Goal: Information Seeking & Learning: Learn about a topic

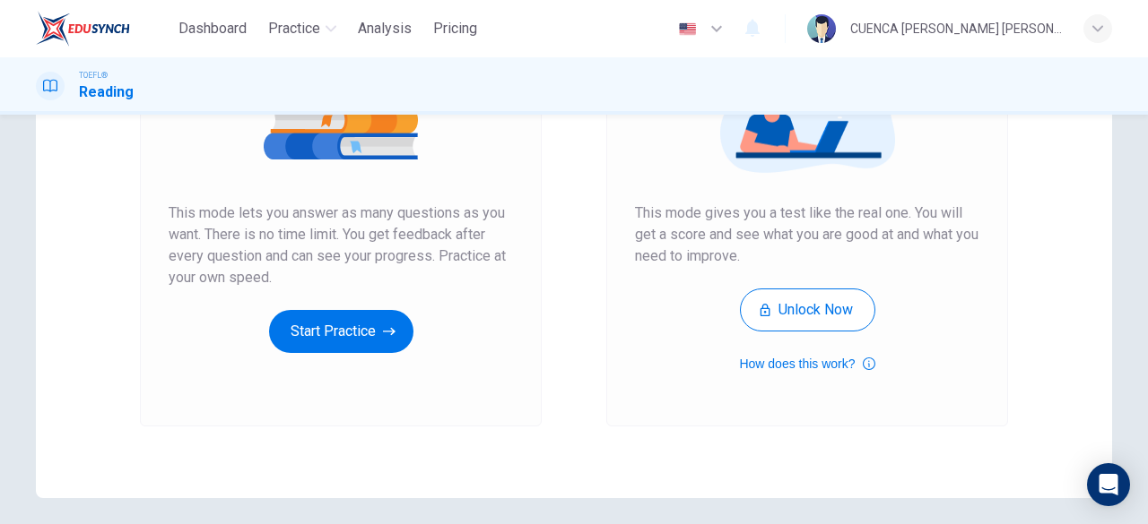
scroll to position [342, 0]
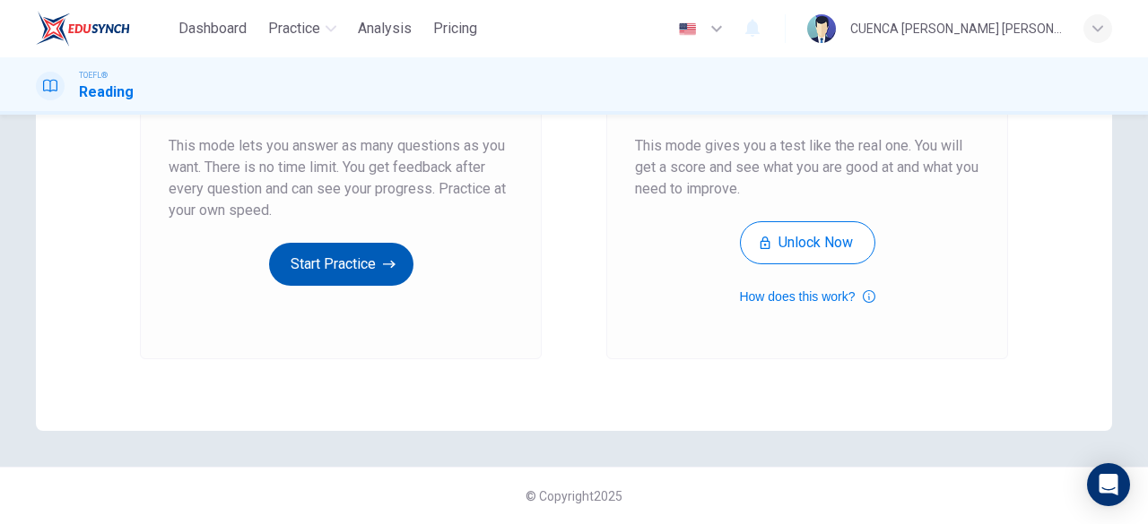
click at [359, 262] on button "Start Practice" at bounding box center [341, 264] width 144 height 43
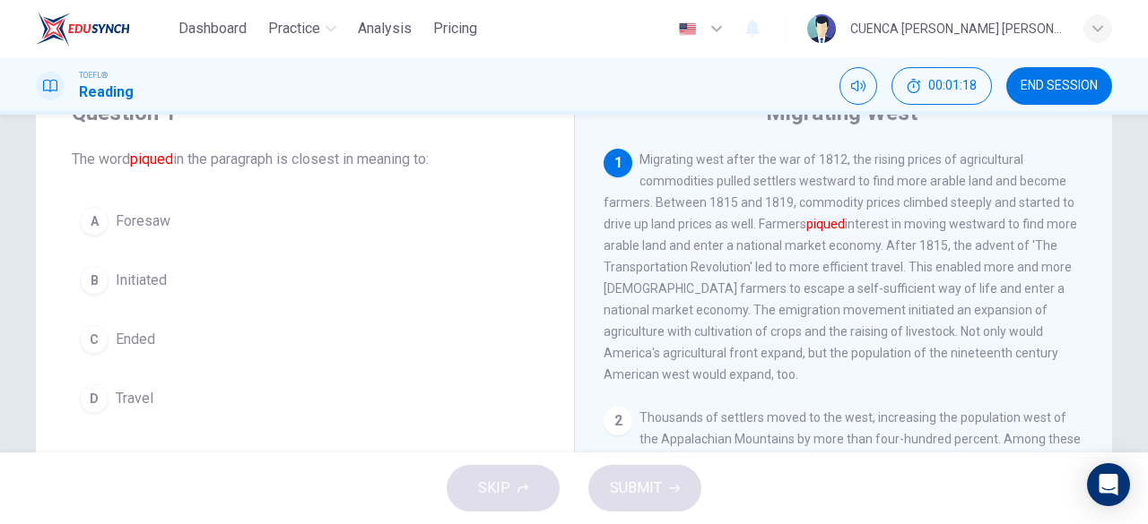
scroll to position [82, 0]
click at [377, 217] on button "A Foresaw" at bounding box center [305, 219] width 466 height 45
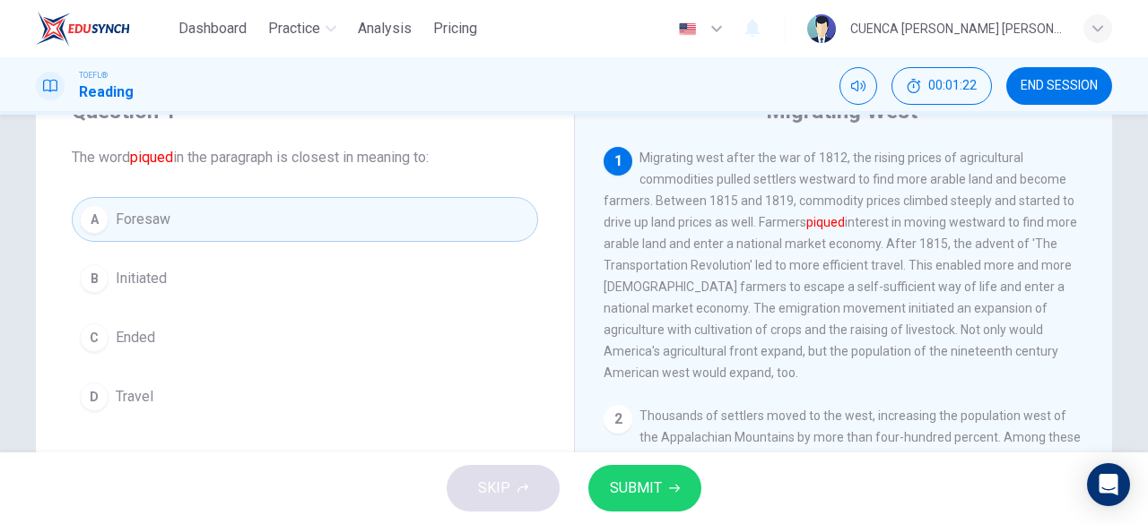
click at [672, 489] on icon "button" at bounding box center [674, 489] width 11 height 8
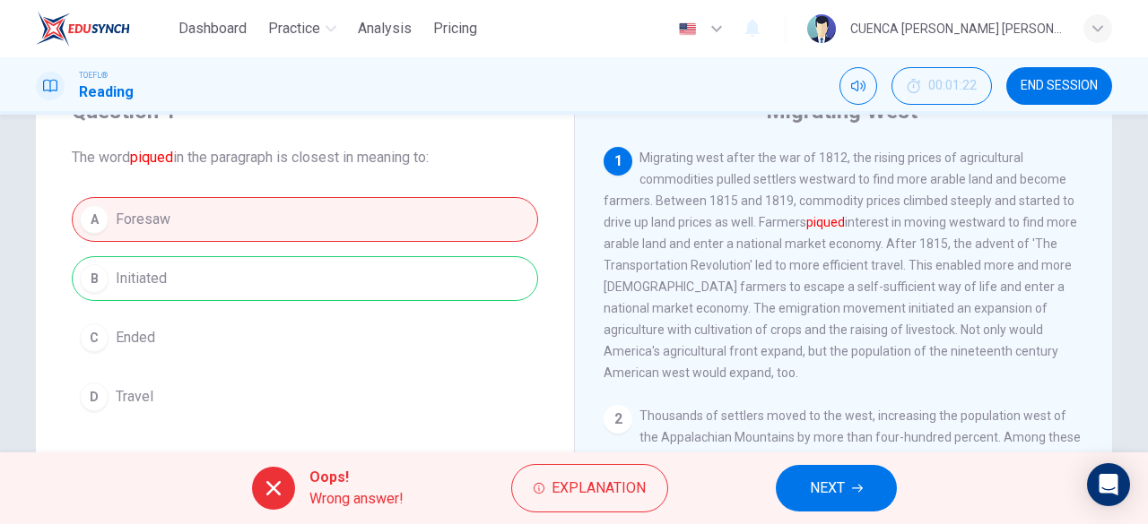
click at [839, 485] on span "NEXT" at bounding box center [827, 488] width 35 height 25
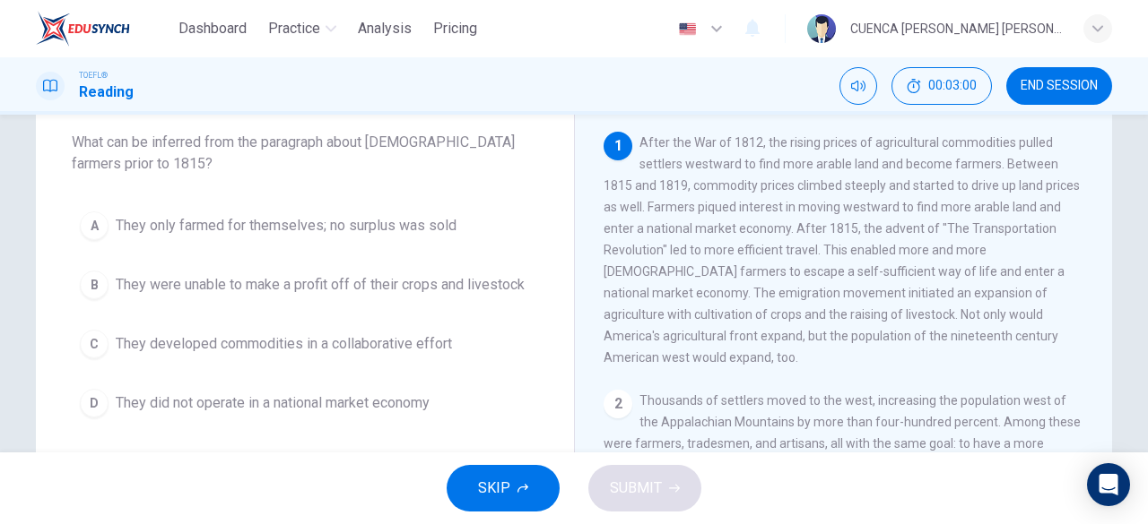
scroll to position [105, 0]
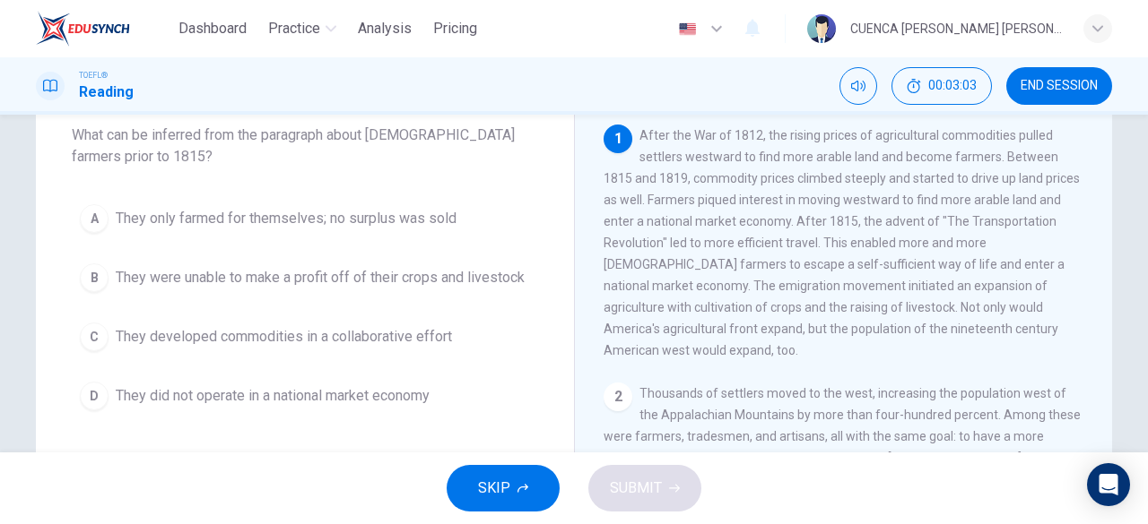
click at [424, 393] on span "They did not operate in a national market economy" at bounding box center [273, 397] width 314 height 22
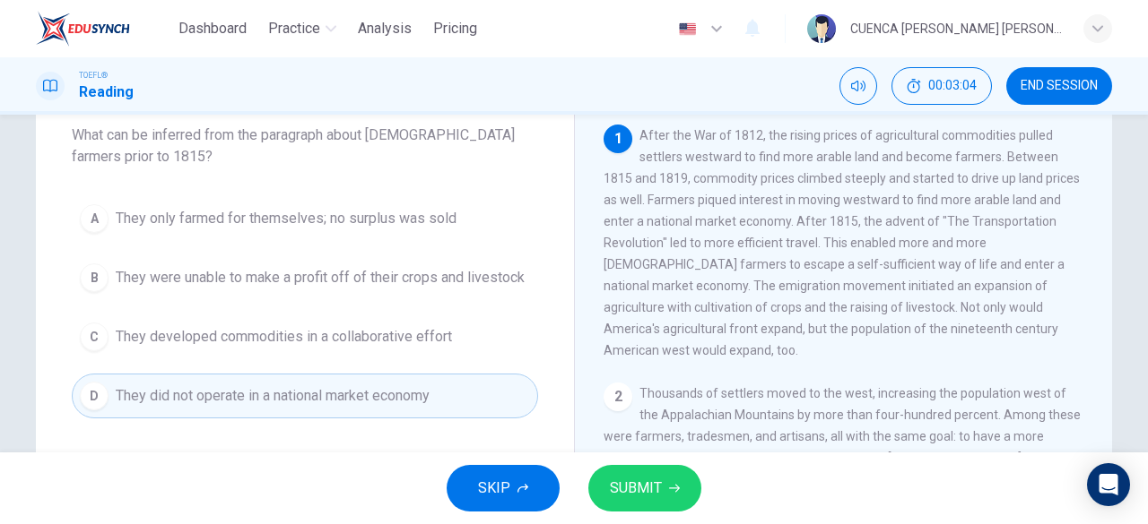
click at [658, 489] on span "SUBMIT" at bounding box center [636, 488] width 52 height 25
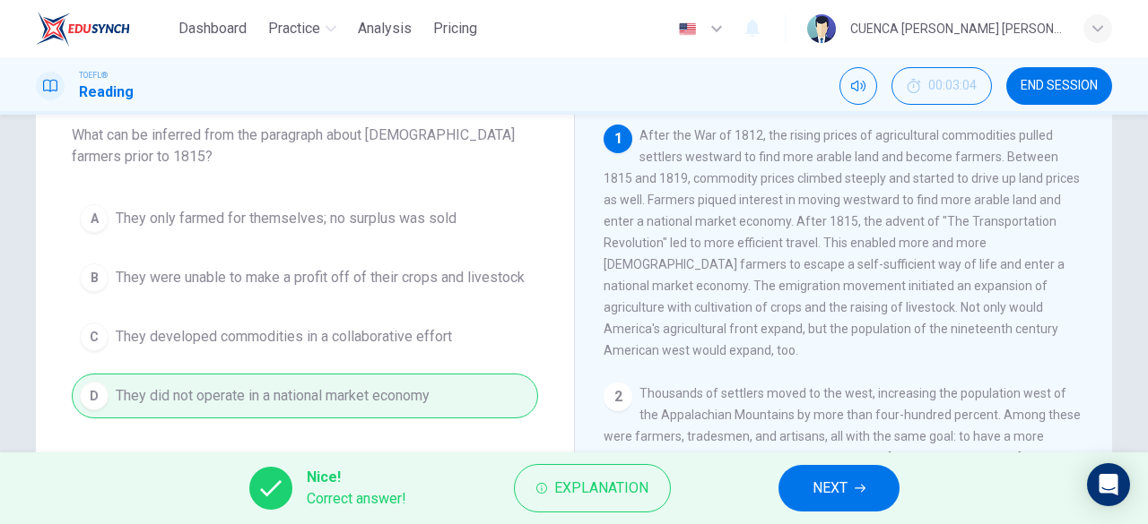
click at [835, 495] on span "NEXT" at bounding box center [829, 488] width 35 height 25
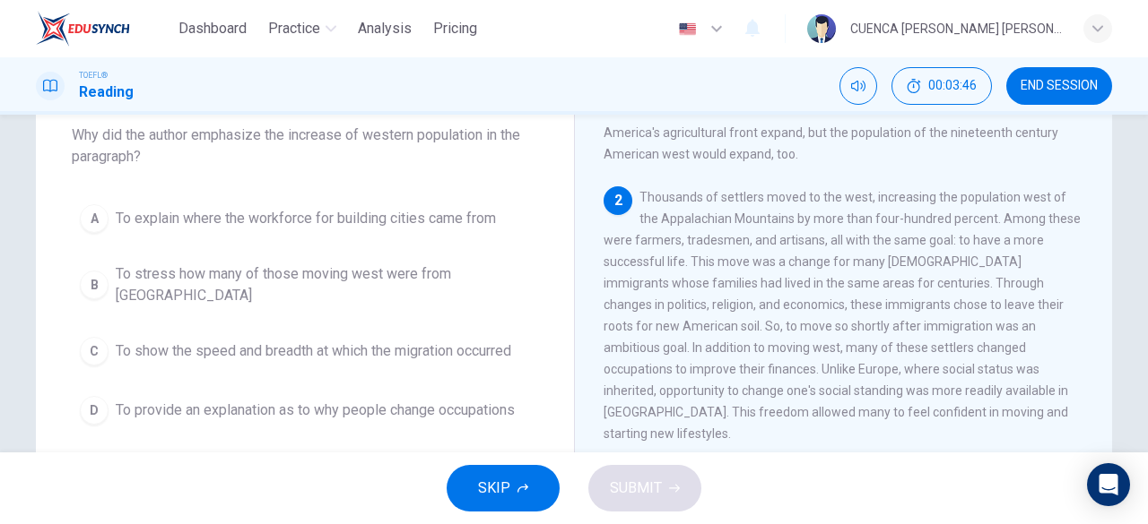
scroll to position [206, 0]
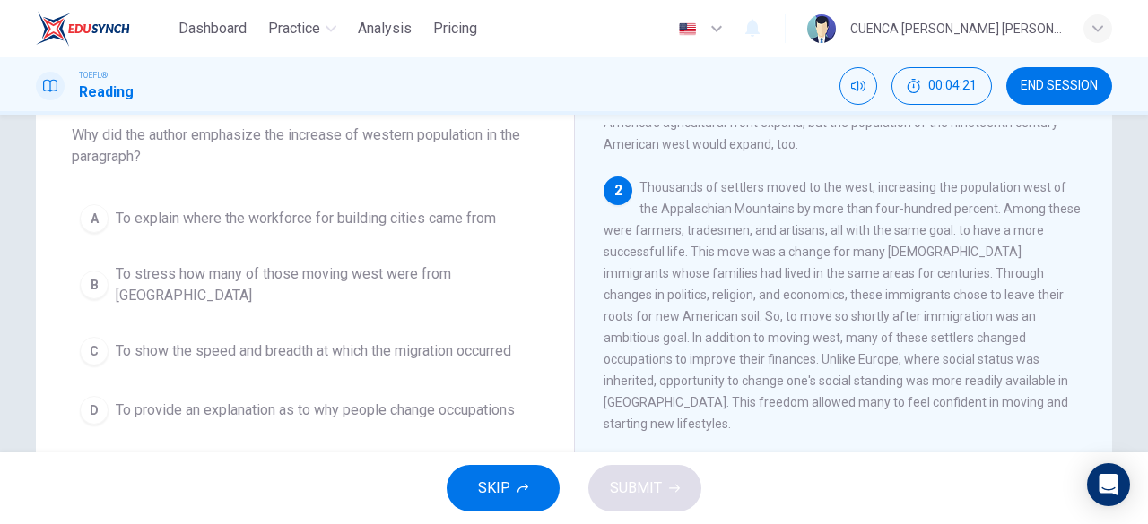
click at [466, 341] on span "To show the speed and breadth at which the migration occurred" at bounding box center [313, 352] width 395 height 22
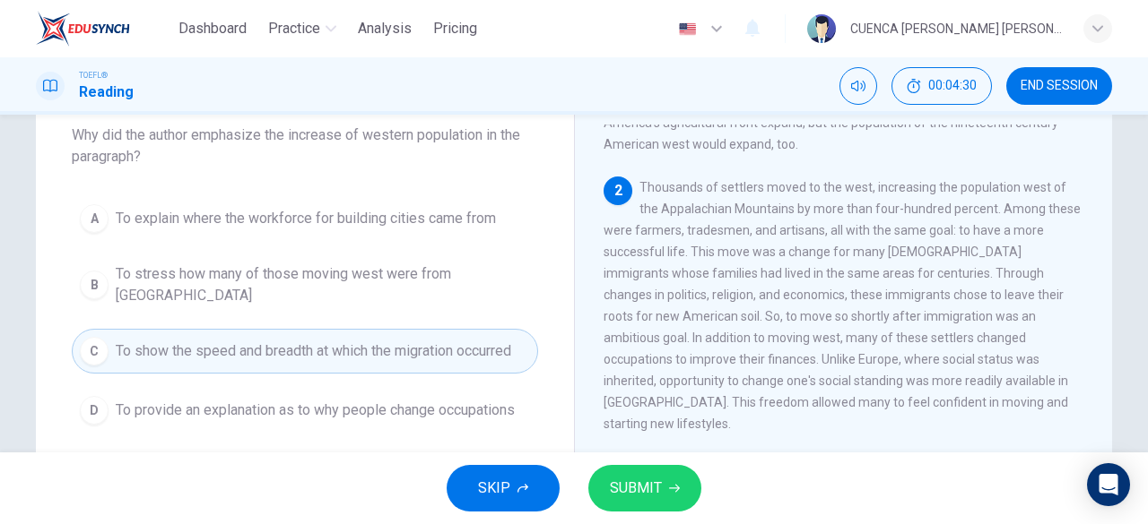
click at [646, 483] on span "SUBMIT" at bounding box center [636, 488] width 52 height 25
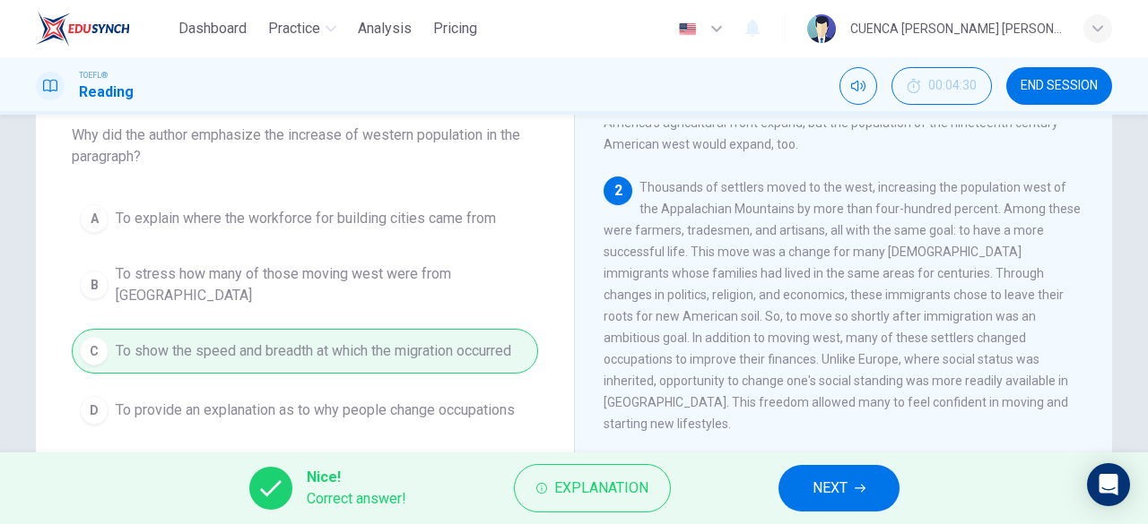
click at [835, 486] on span "NEXT" at bounding box center [829, 488] width 35 height 25
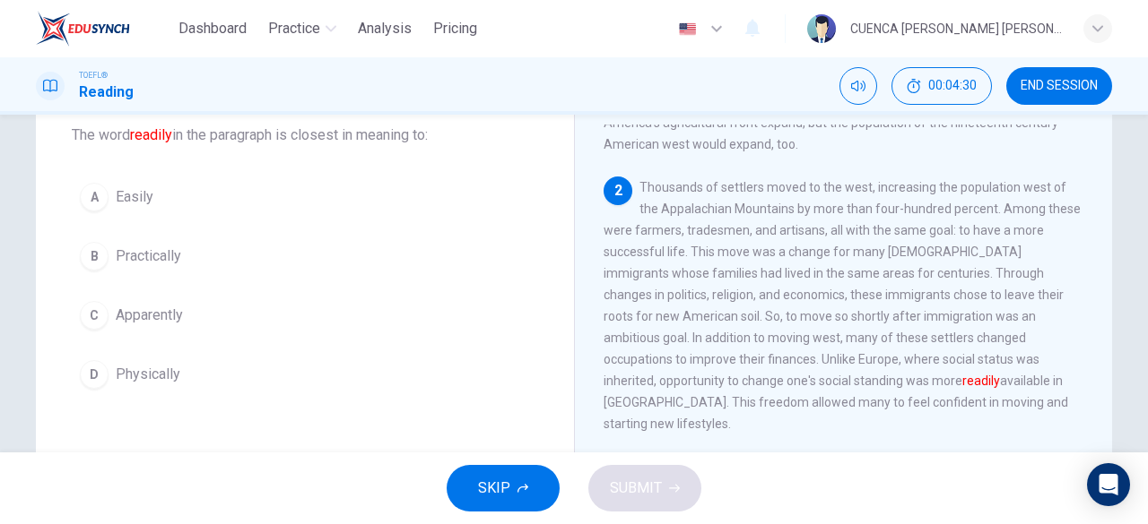
scroll to position [242, 0]
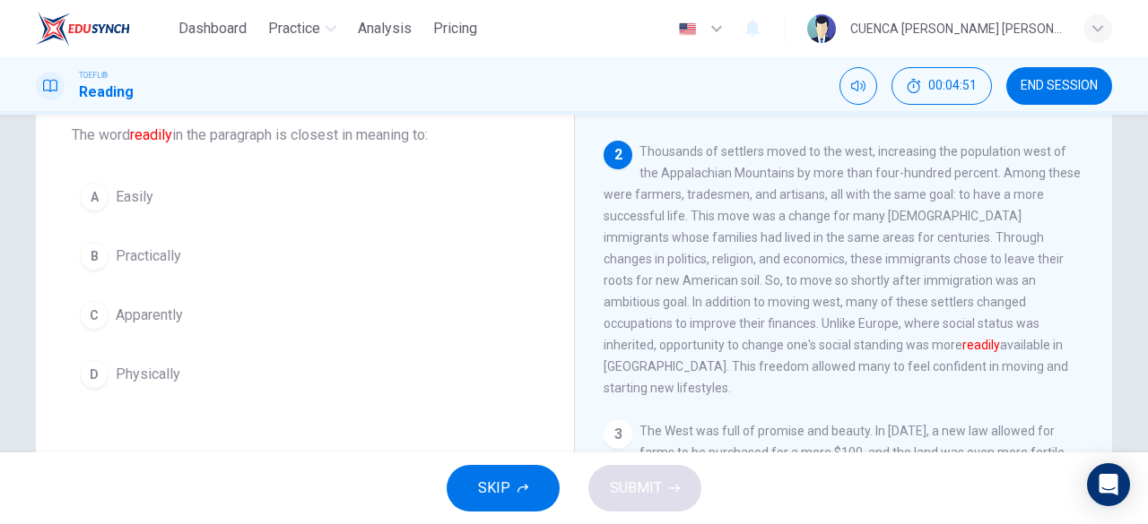
click at [247, 260] on button "B Practically" at bounding box center [305, 256] width 466 height 45
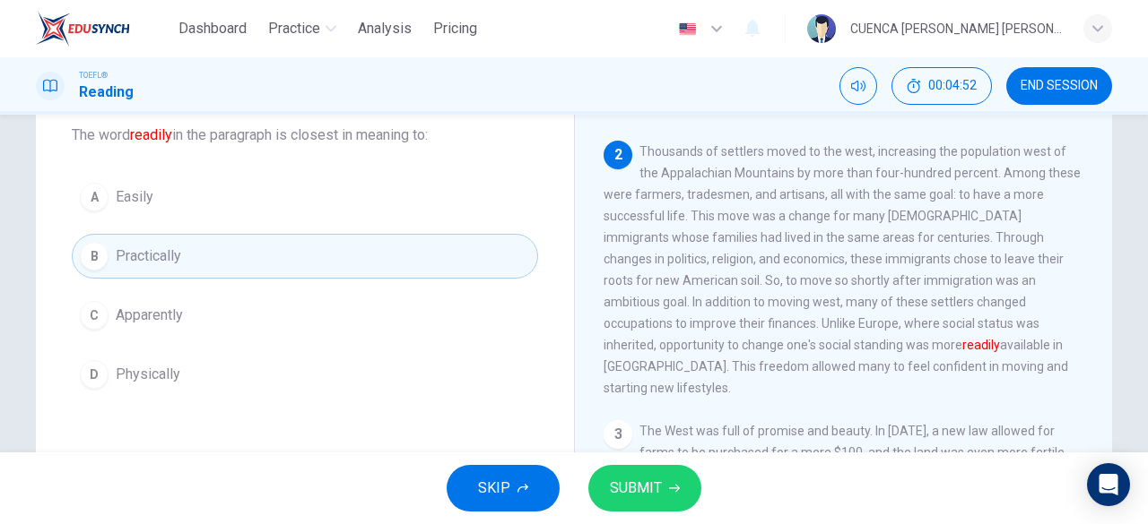
click at [654, 492] on span "SUBMIT" at bounding box center [636, 488] width 52 height 25
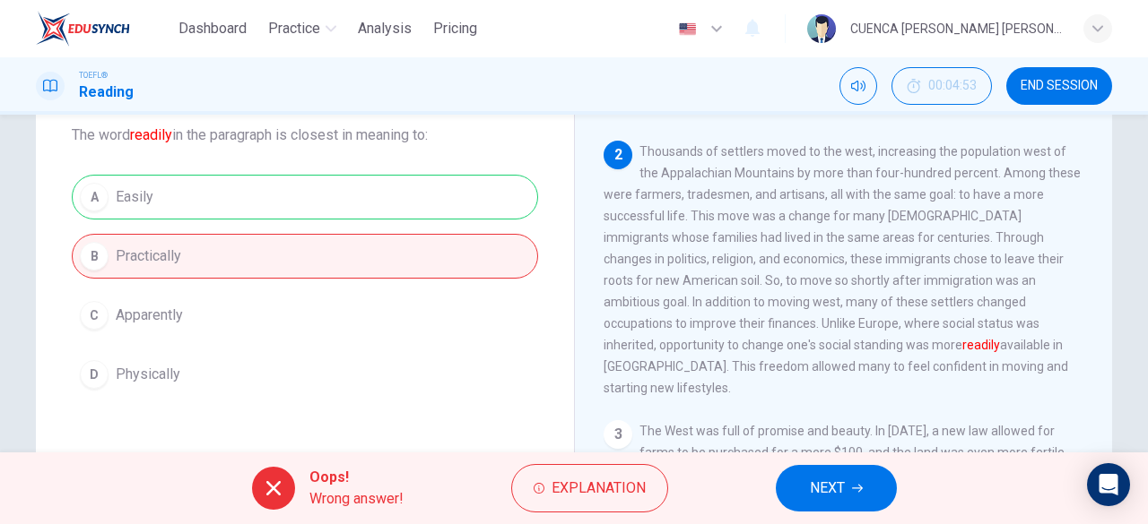
click at [841, 495] on span "NEXT" at bounding box center [827, 488] width 35 height 25
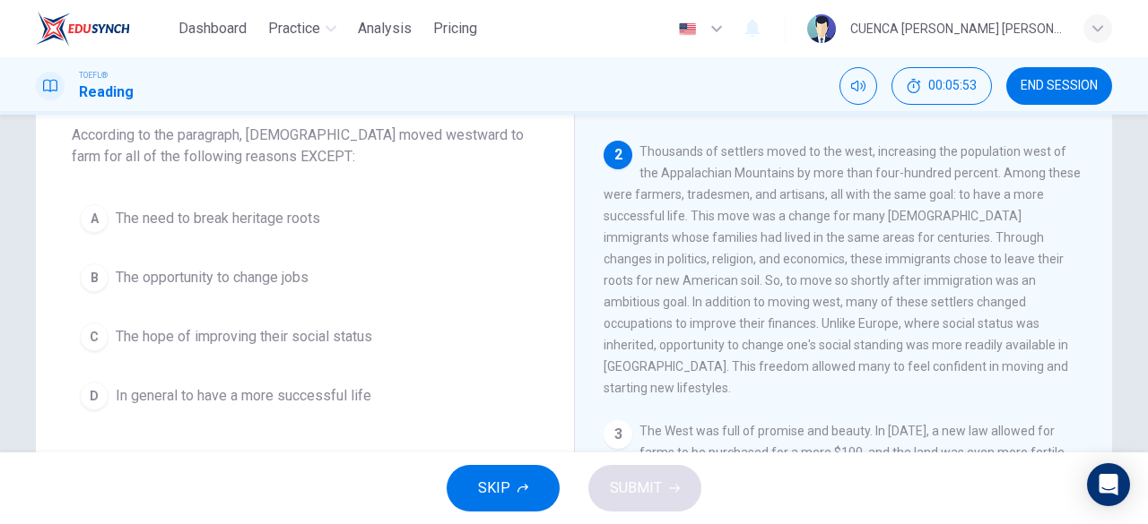
click at [326, 222] on button "A The need to break heritage roots" at bounding box center [305, 218] width 466 height 45
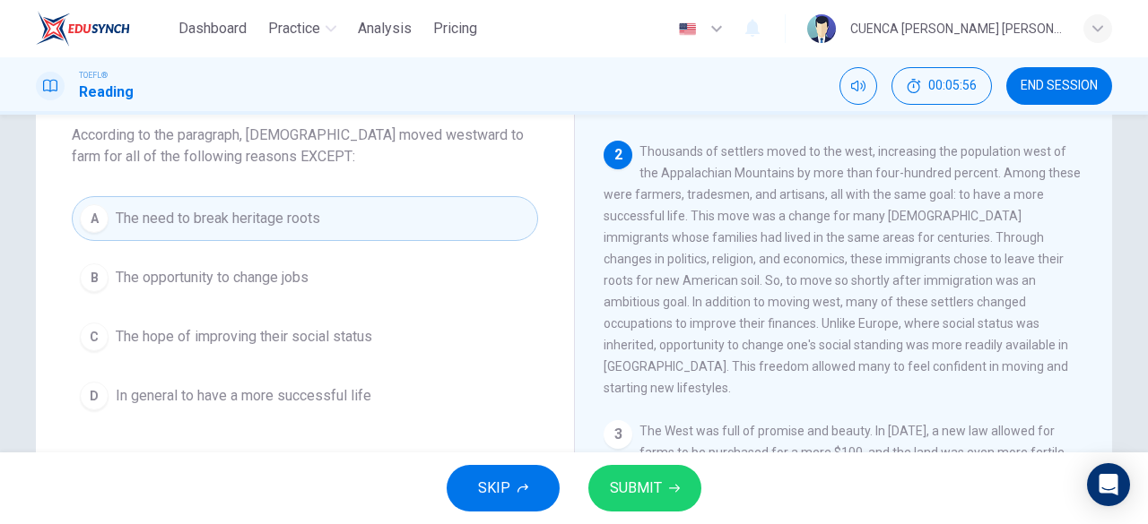
click at [658, 488] on span "SUBMIT" at bounding box center [636, 488] width 52 height 25
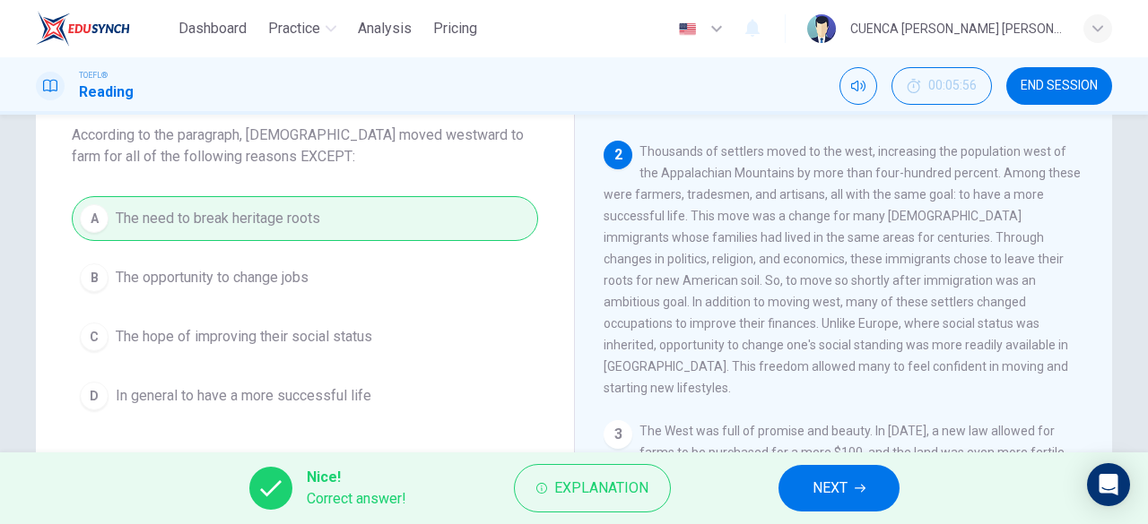
click at [846, 481] on span "NEXT" at bounding box center [829, 488] width 35 height 25
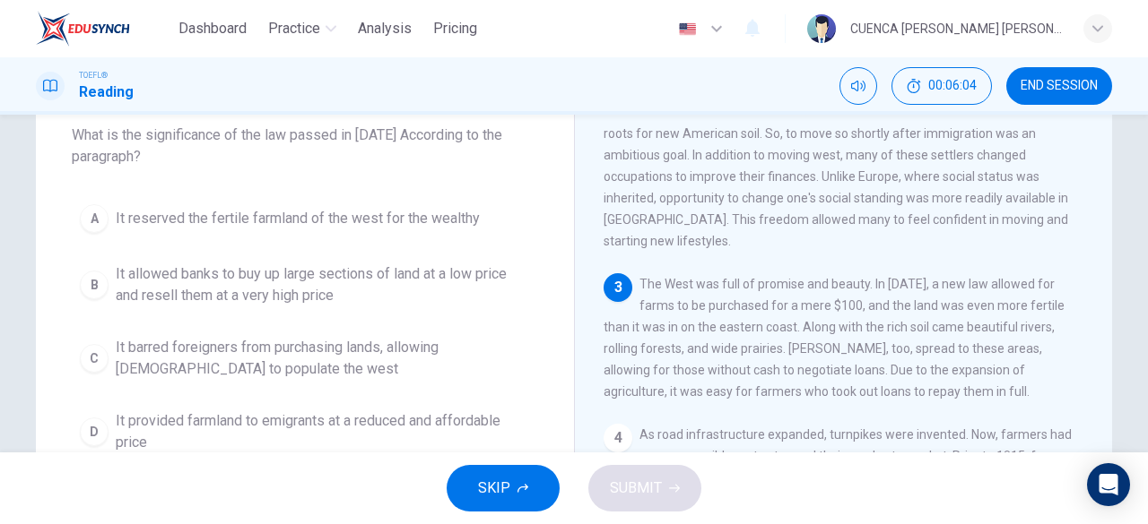
scroll to position [403, 0]
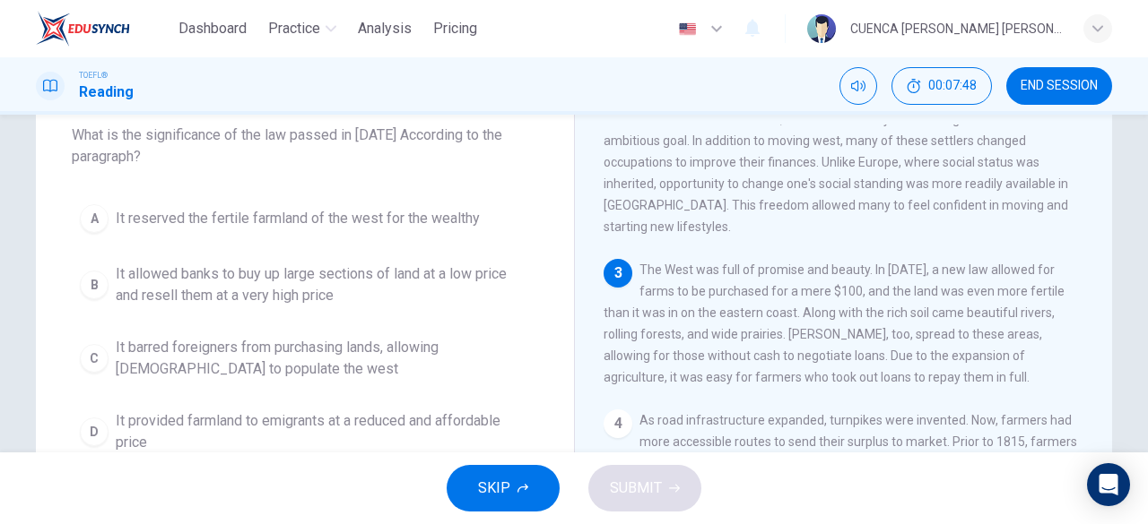
click at [436, 415] on span "It provided farmland to emigrants at a reduced and affordable price" at bounding box center [323, 432] width 414 height 43
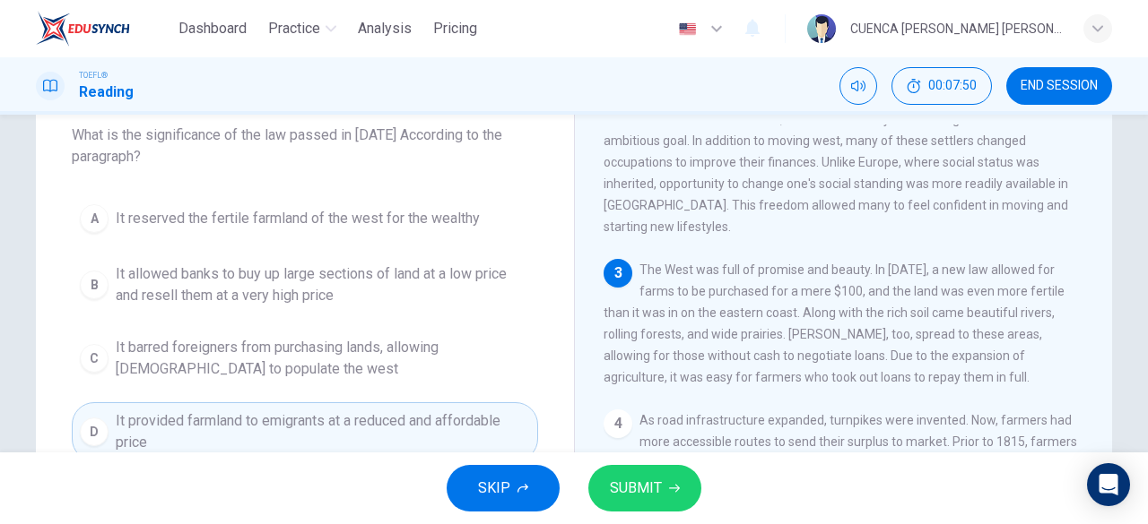
click at [669, 487] on icon "button" at bounding box center [674, 488] width 11 height 11
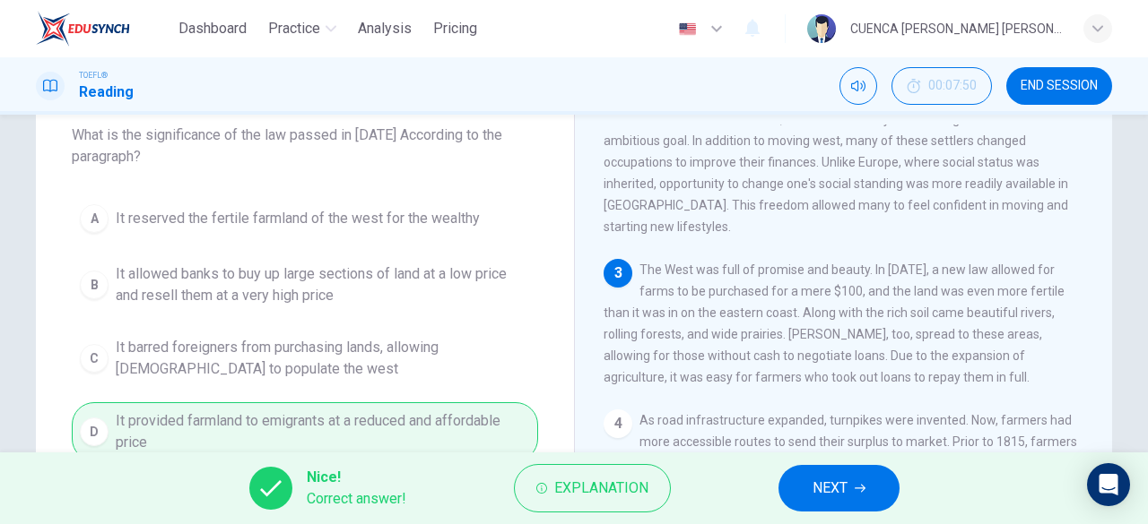
click at [833, 488] on span "NEXT" at bounding box center [829, 488] width 35 height 25
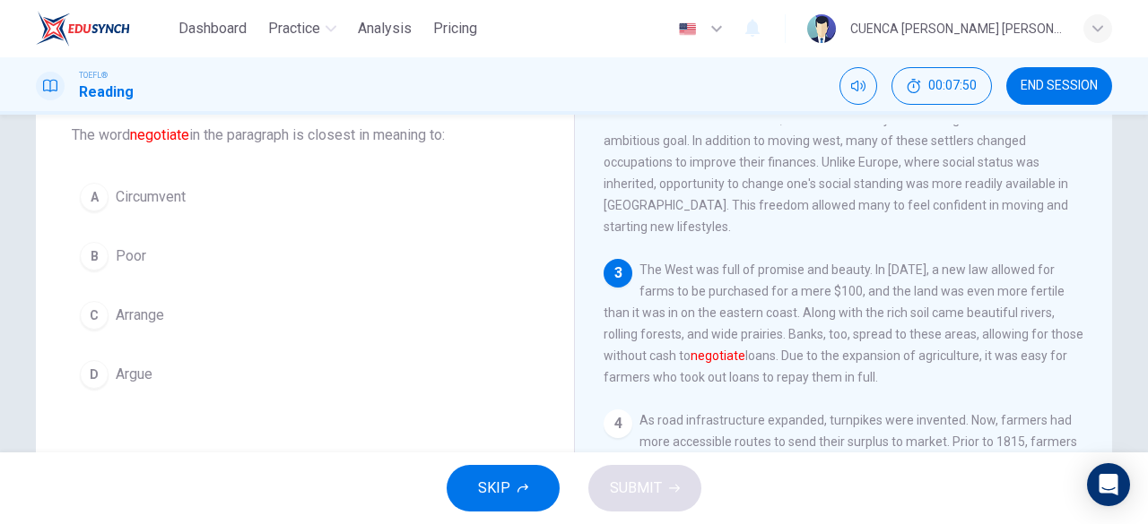
scroll to position [454, 0]
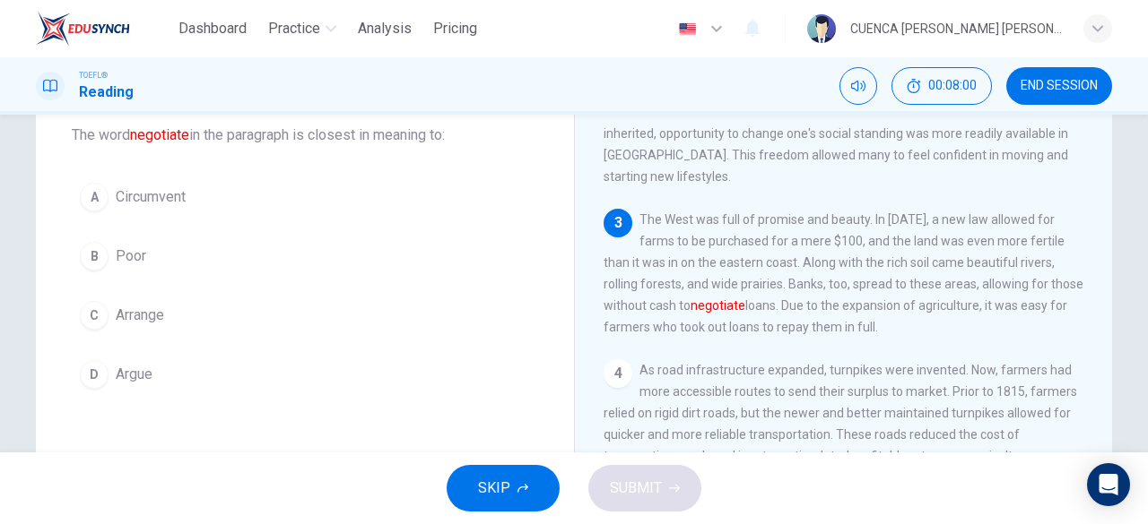
click at [191, 322] on button "C Arrange" at bounding box center [305, 315] width 466 height 45
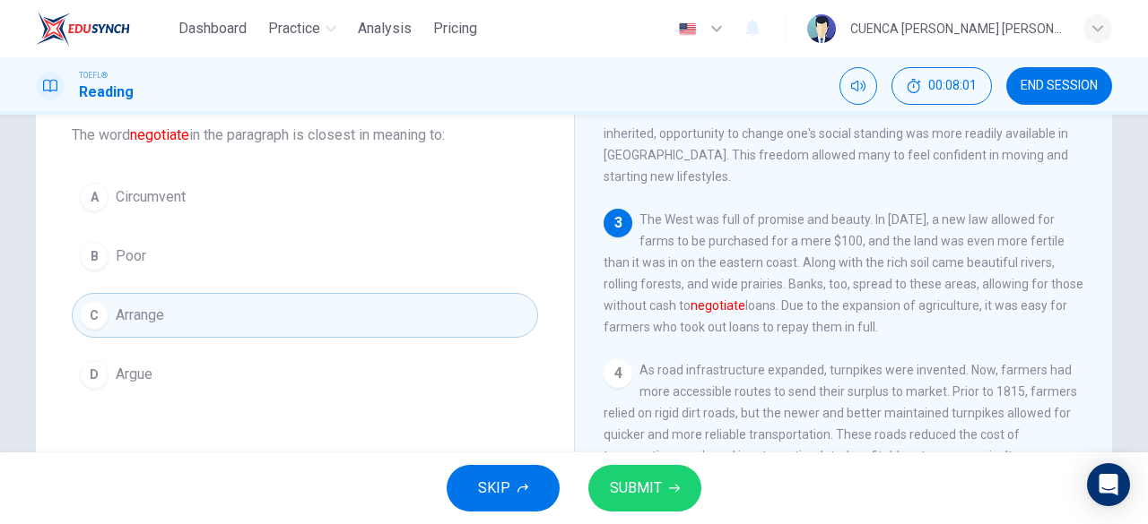
click at [645, 484] on span "SUBMIT" at bounding box center [636, 488] width 52 height 25
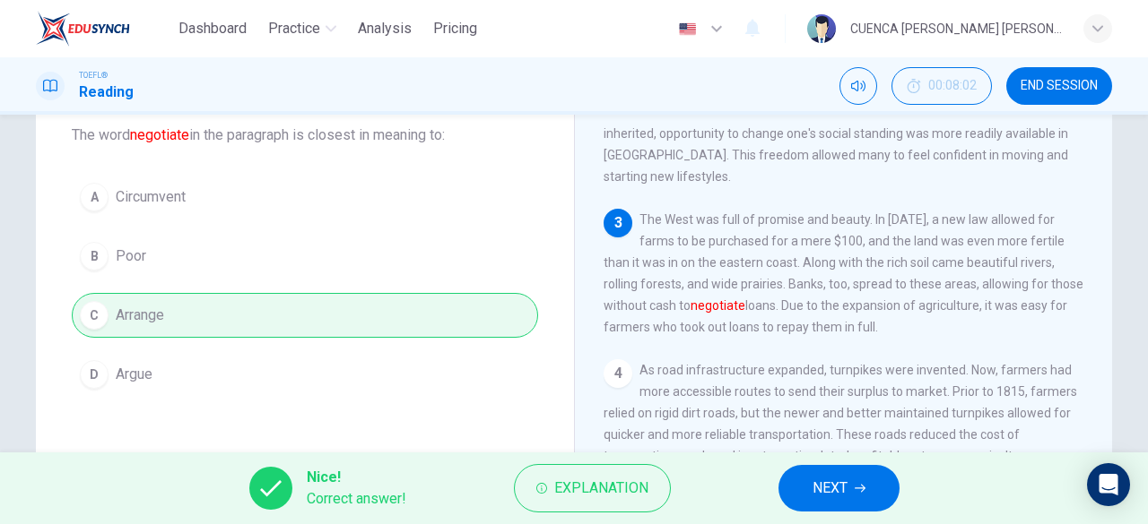
click at [832, 487] on span "NEXT" at bounding box center [829, 488] width 35 height 25
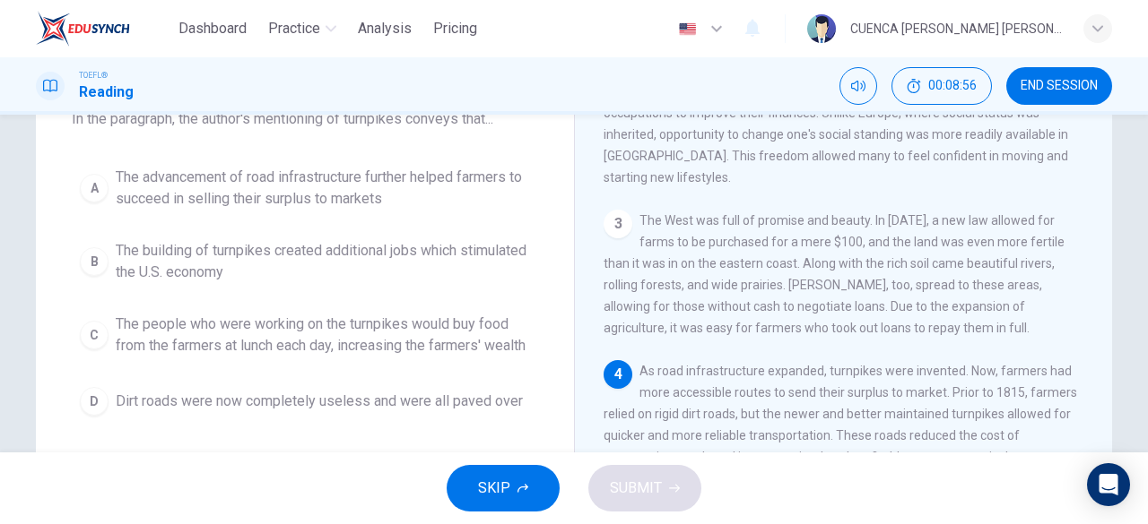
scroll to position [112, 0]
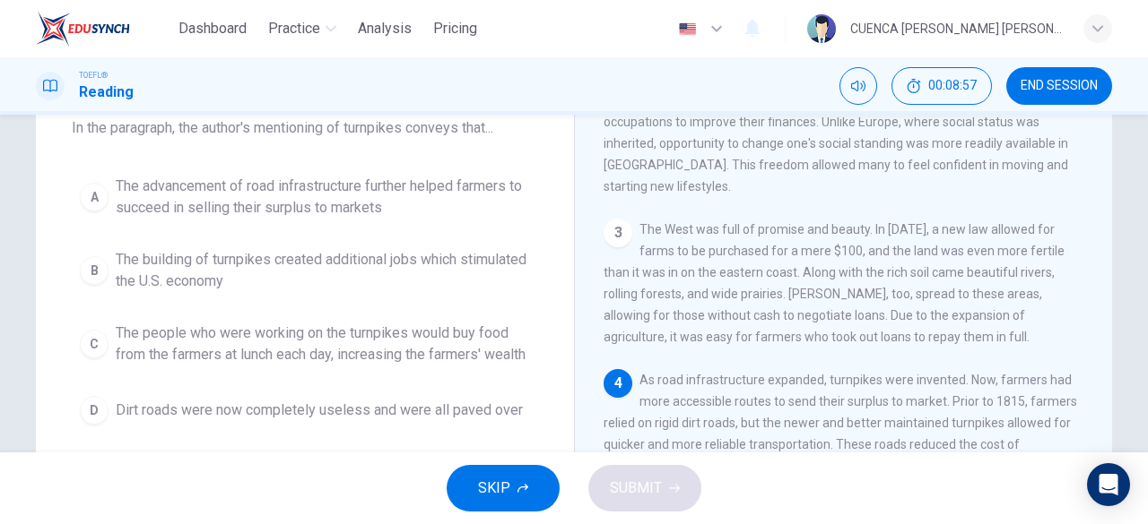
click at [507, 204] on span "The advancement of road infrastructure further helped farmers to succeed in sel…" at bounding box center [323, 197] width 414 height 43
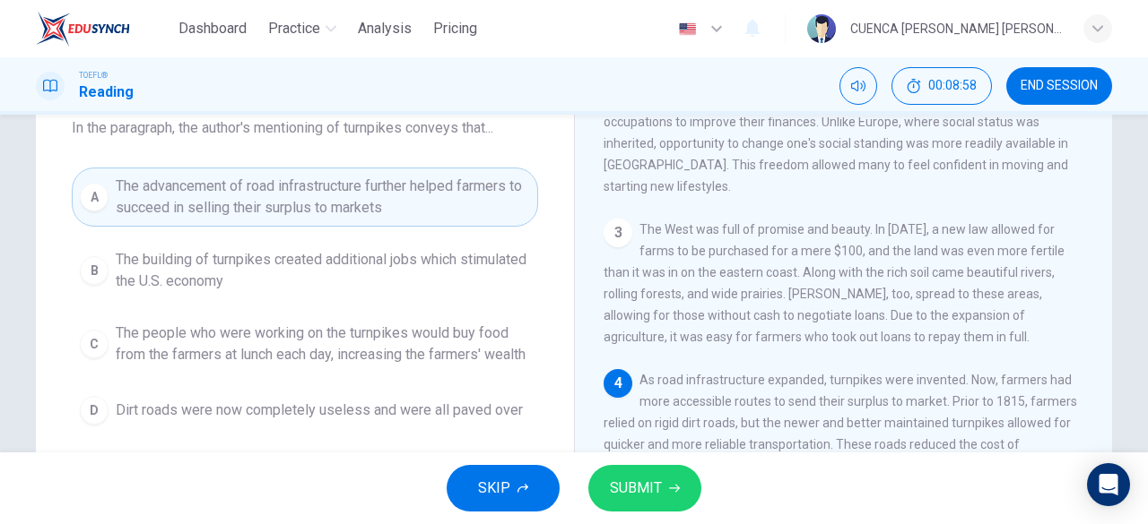
click at [642, 478] on span "SUBMIT" at bounding box center [636, 488] width 52 height 25
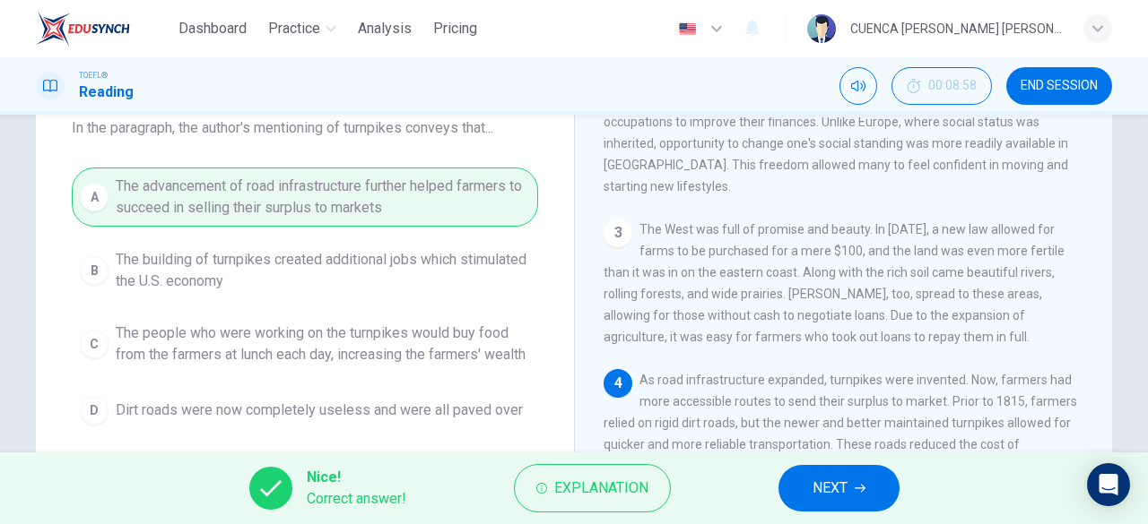
click at [828, 484] on span "NEXT" at bounding box center [829, 488] width 35 height 25
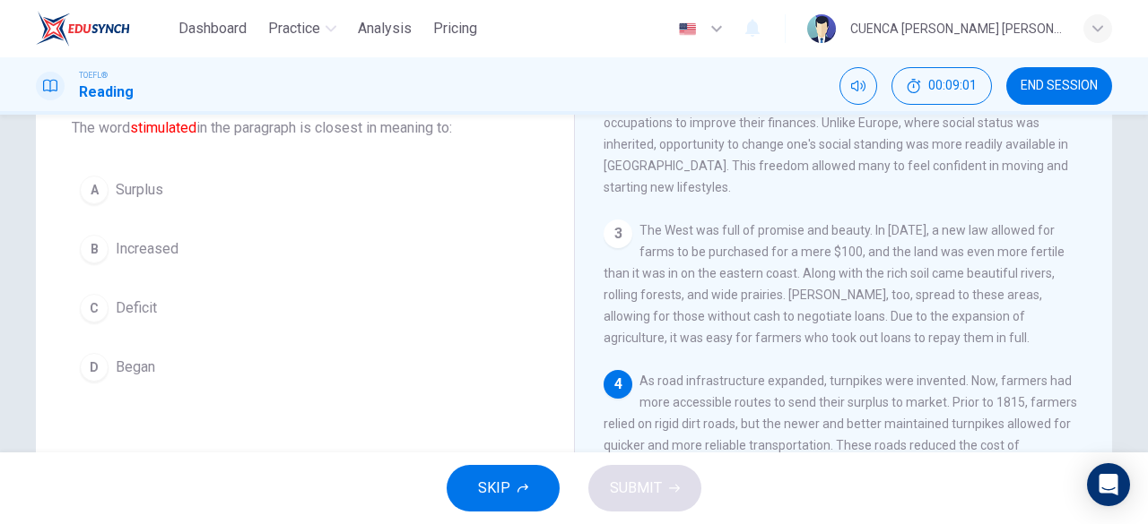
scroll to position [454, 0]
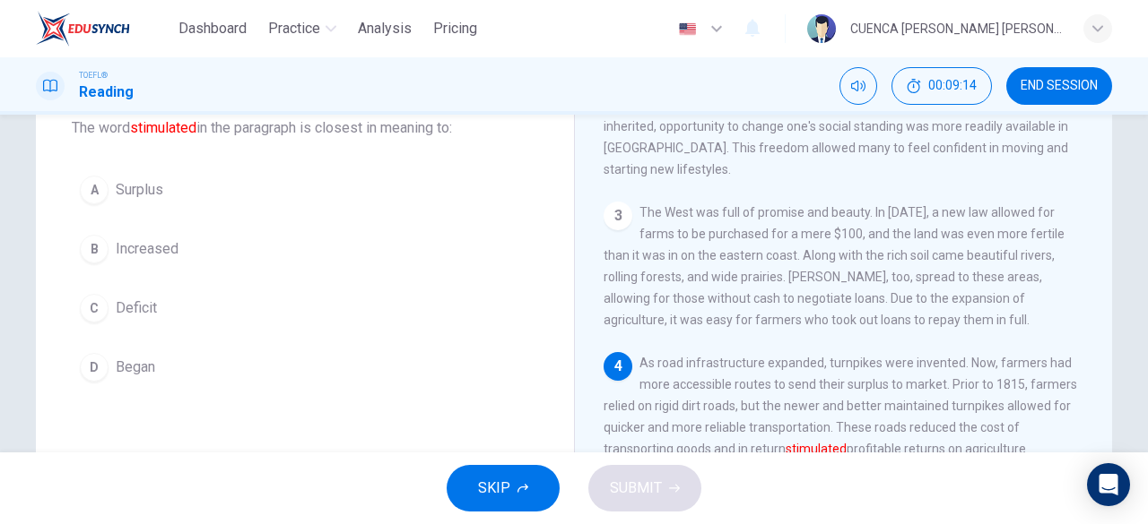
click at [172, 371] on button "D Began" at bounding box center [305, 367] width 466 height 45
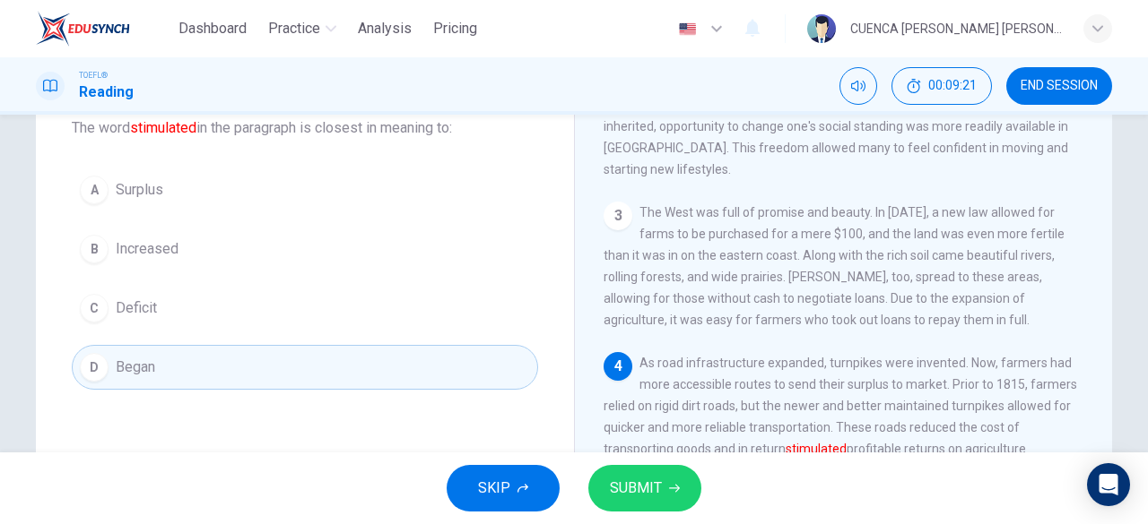
click at [224, 251] on button "B Increased" at bounding box center [305, 249] width 466 height 45
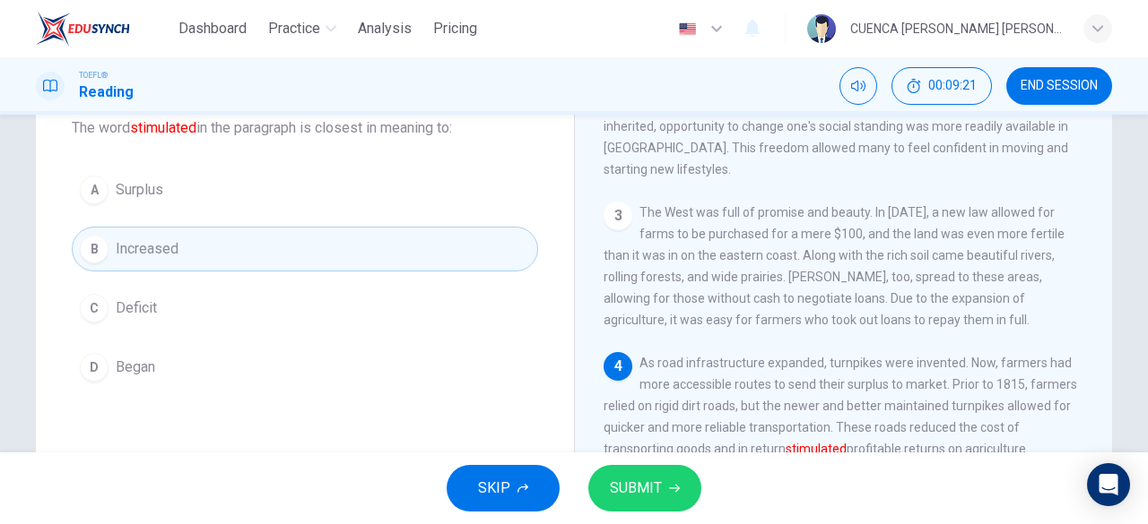
click at [611, 474] on button "SUBMIT" at bounding box center [644, 488] width 113 height 47
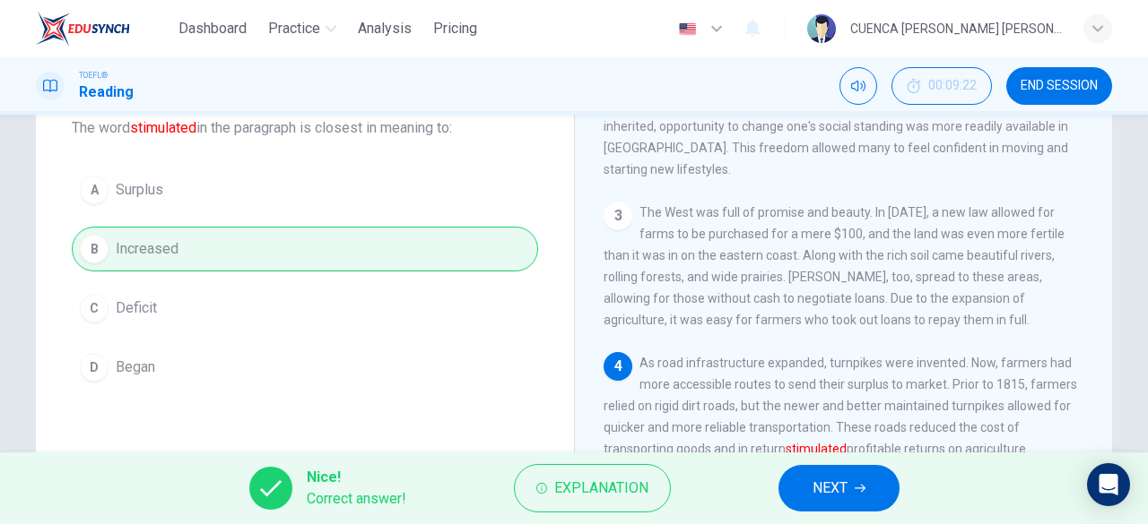
click at [845, 499] on span "NEXT" at bounding box center [829, 488] width 35 height 25
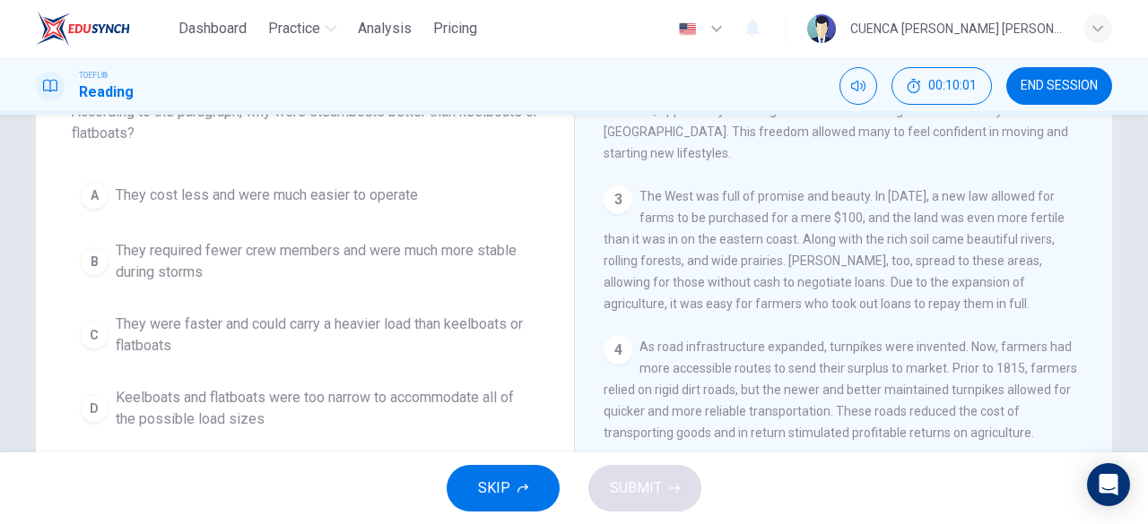
scroll to position [133, 0]
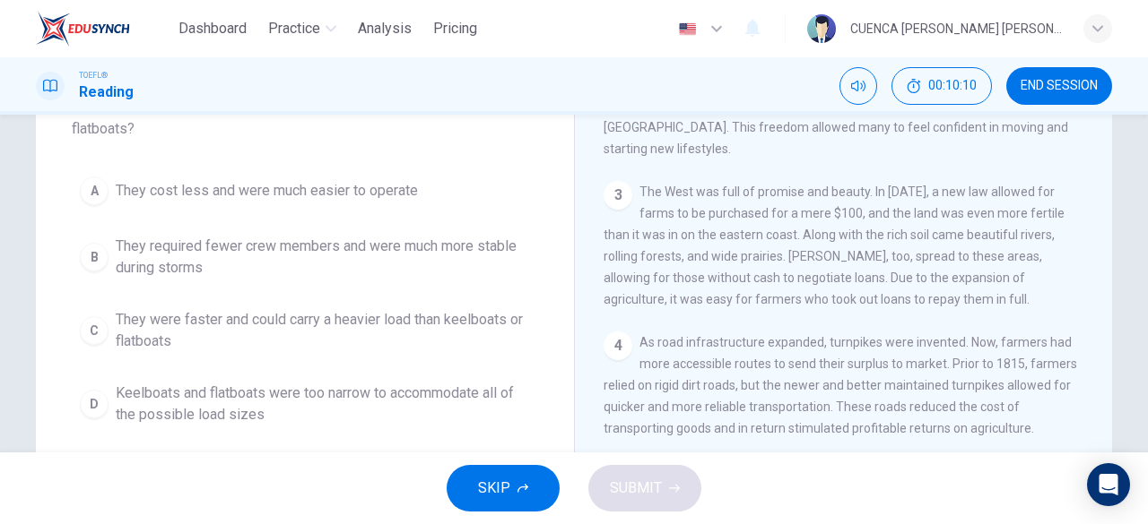
click at [432, 345] on span "They were faster and could carry a heavier load than keelboats or flatboats" at bounding box center [323, 330] width 414 height 43
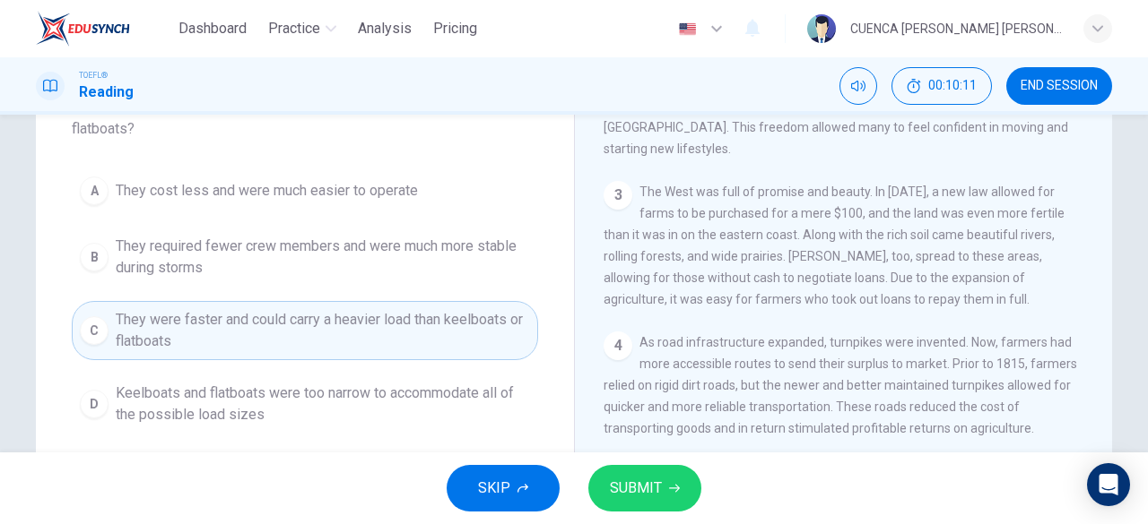
click at [654, 506] on button "SUBMIT" at bounding box center [644, 488] width 113 height 47
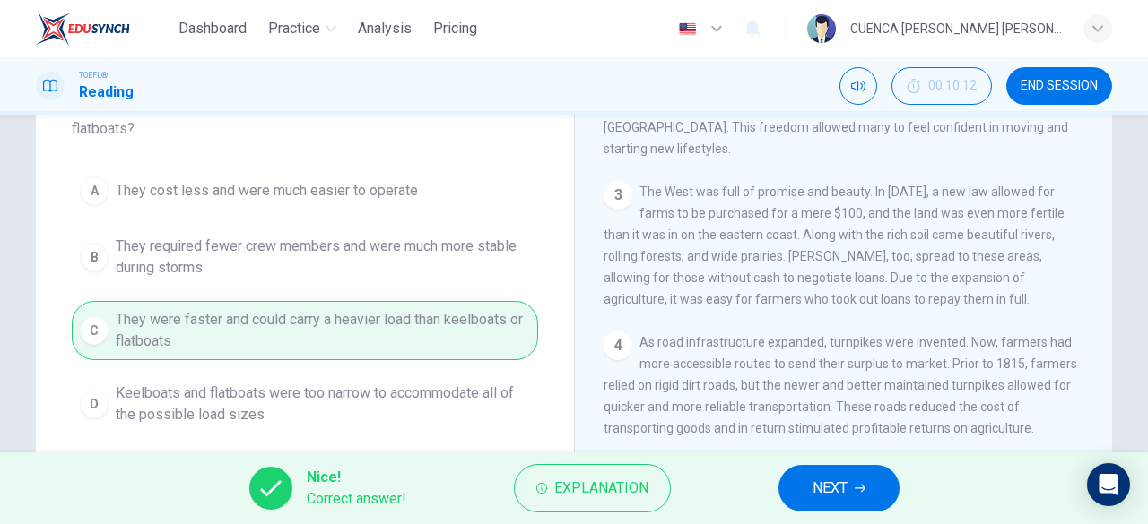
click at [829, 495] on span "NEXT" at bounding box center [829, 488] width 35 height 25
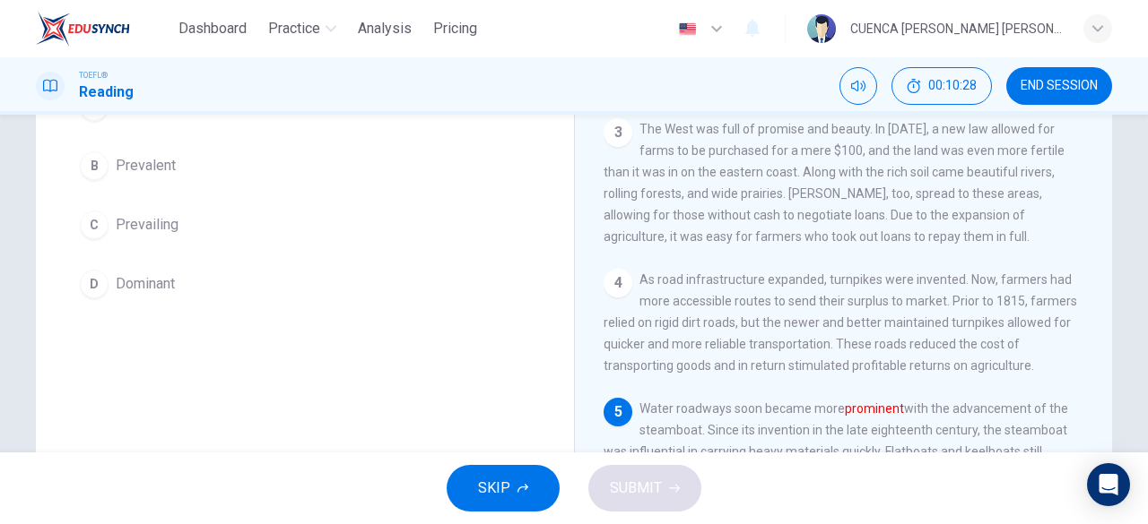
scroll to position [178, 0]
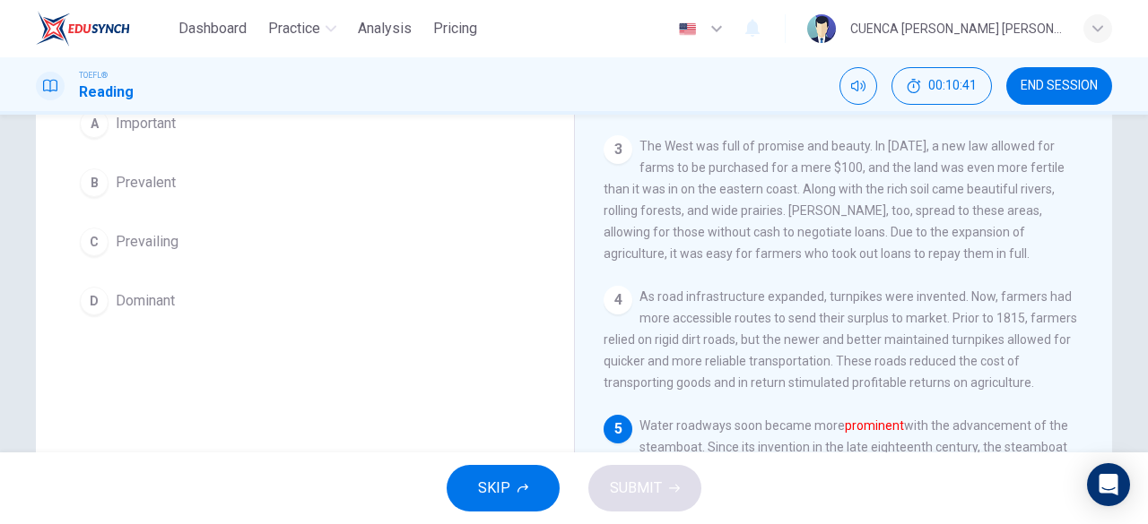
click at [201, 137] on button "A Important" at bounding box center [305, 123] width 466 height 45
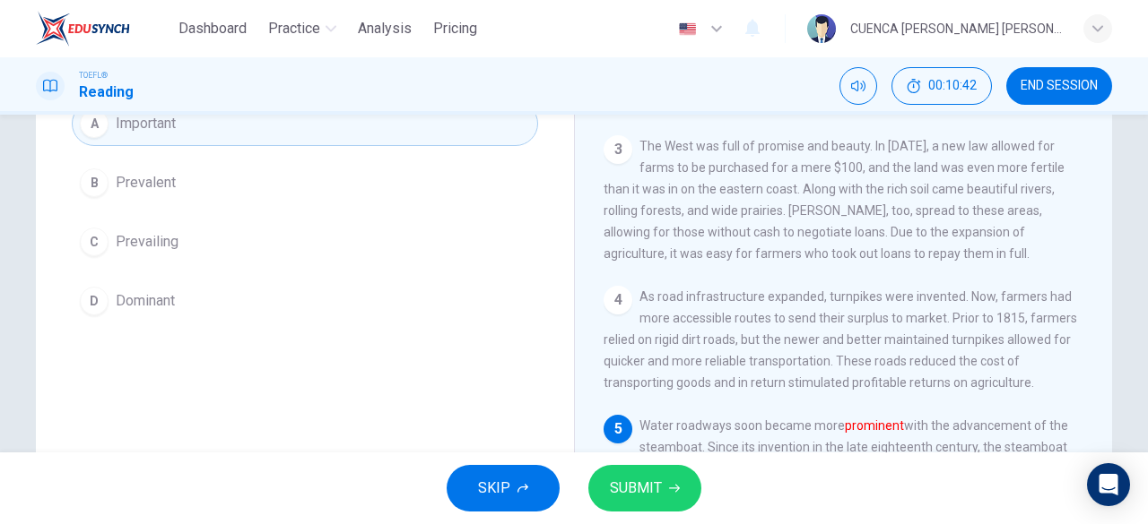
click at [654, 478] on span "SUBMIT" at bounding box center [636, 488] width 52 height 25
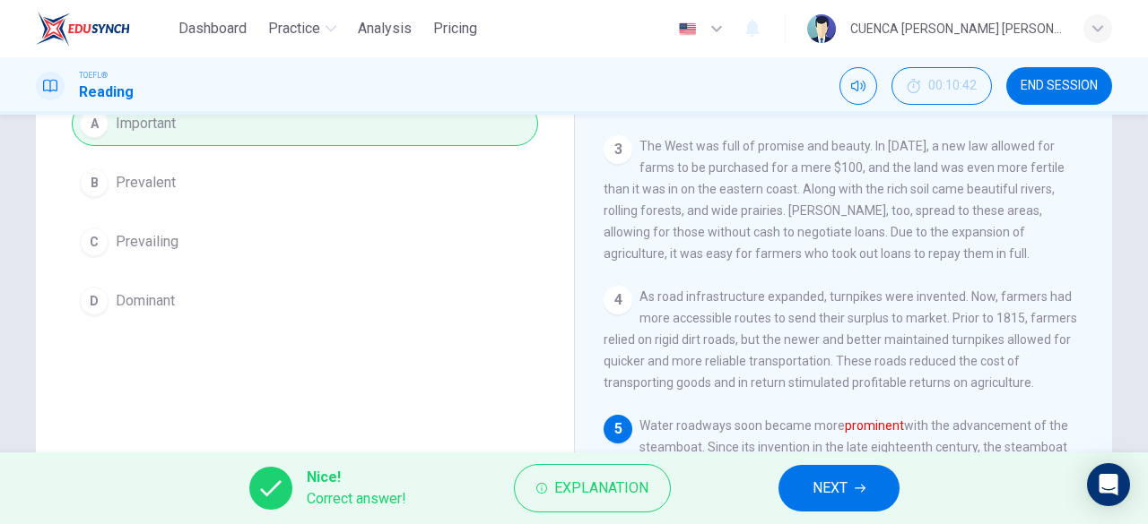
click at [852, 482] on button "NEXT" at bounding box center [838, 488] width 121 height 47
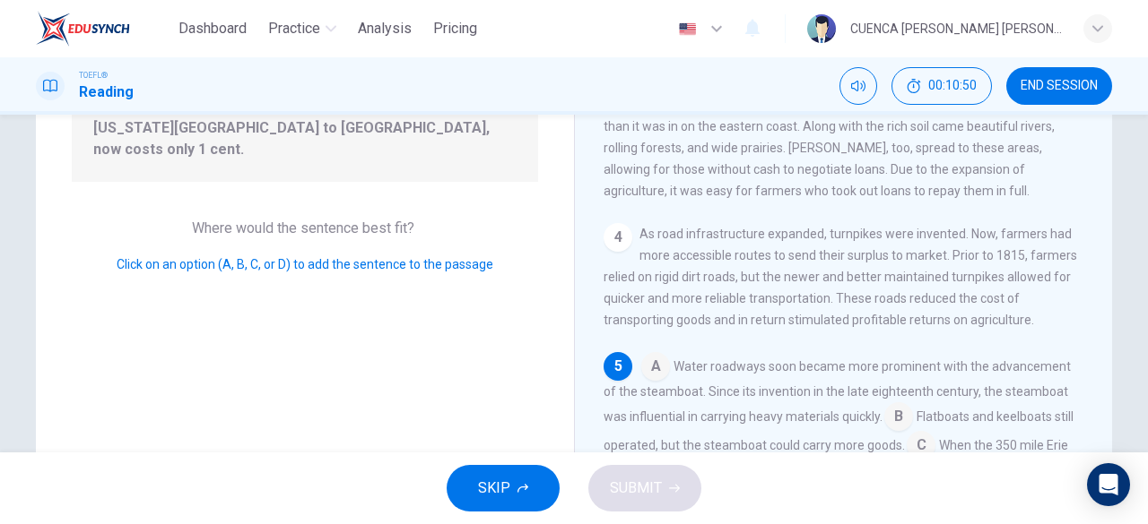
scroll to position [479, 0]
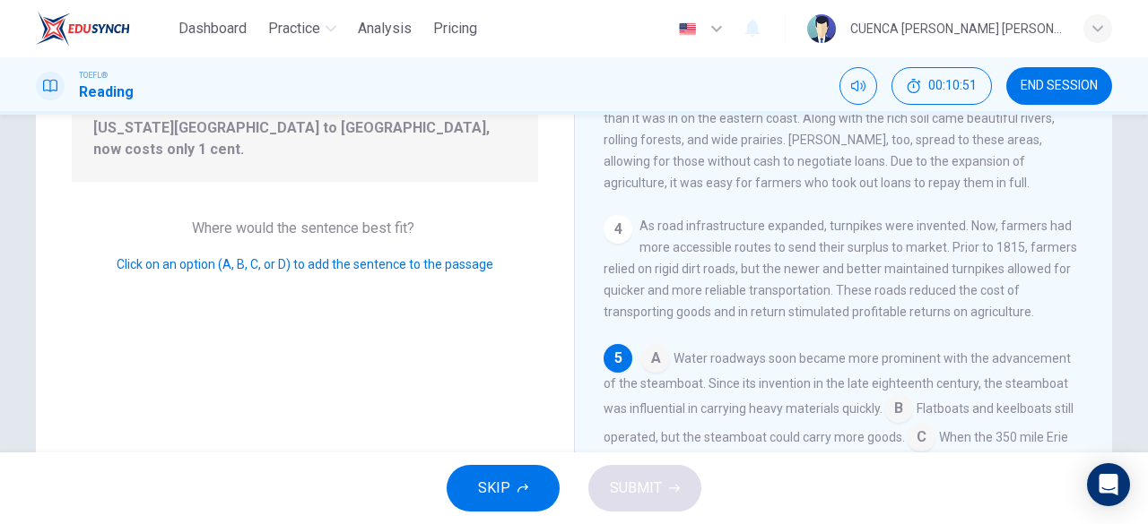
click at [657, 346] on input at bounding box center [655, 360] width 29 height 29
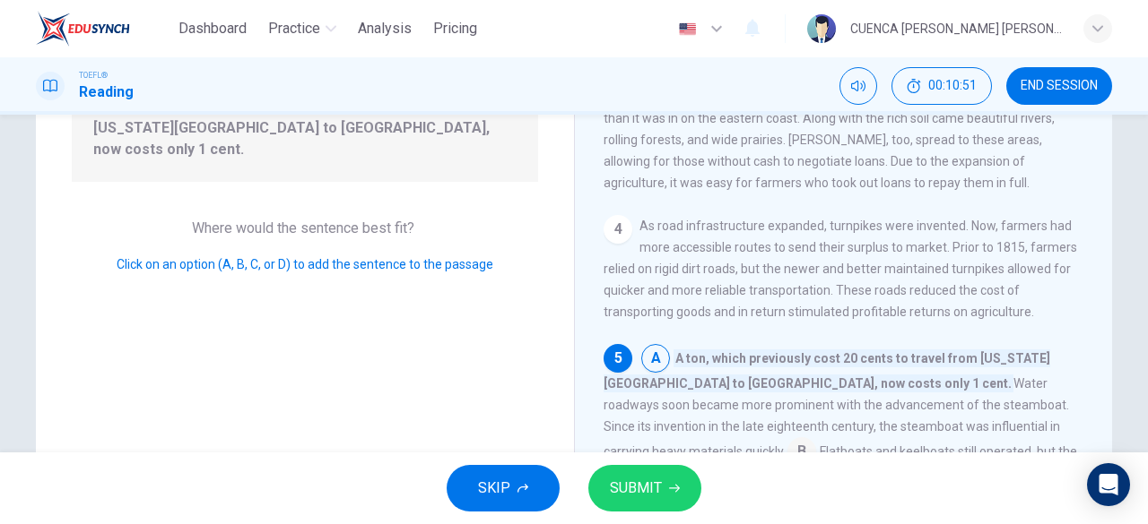
scroll to position [522, 0]
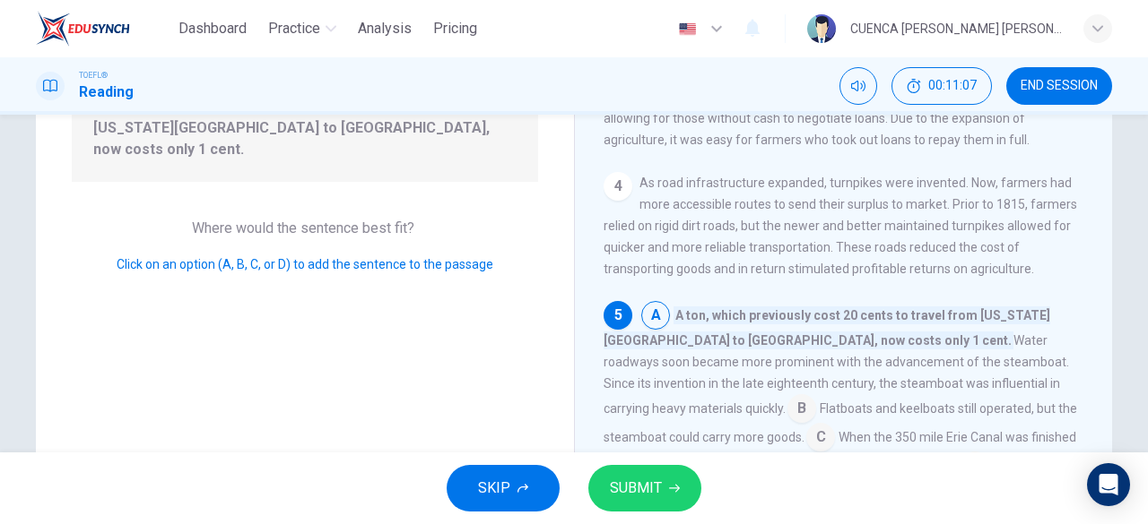
click at [835, 425] on input at bounding box center [820, 439] width 29 height 29
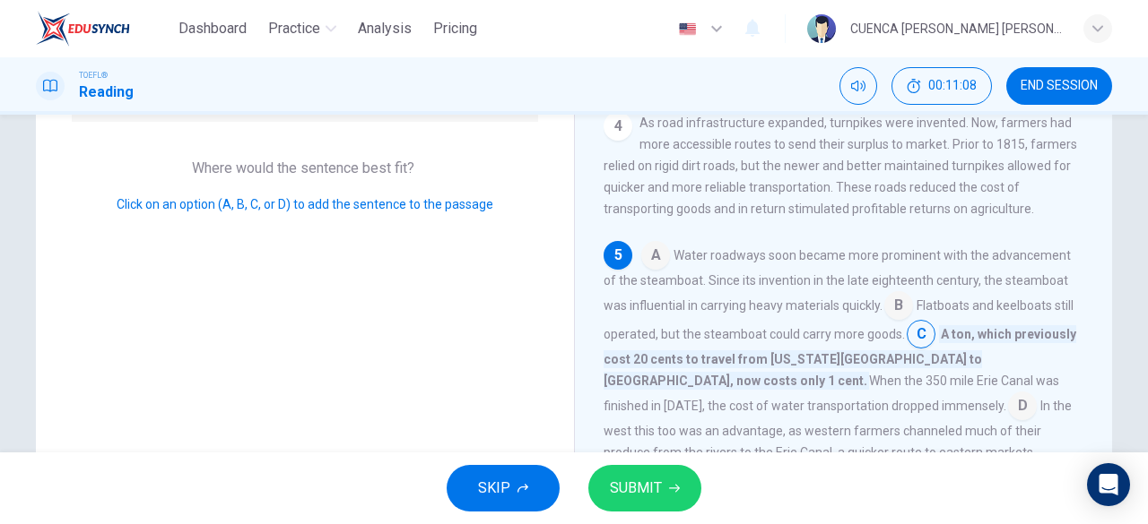
scroll to position [322, 0]
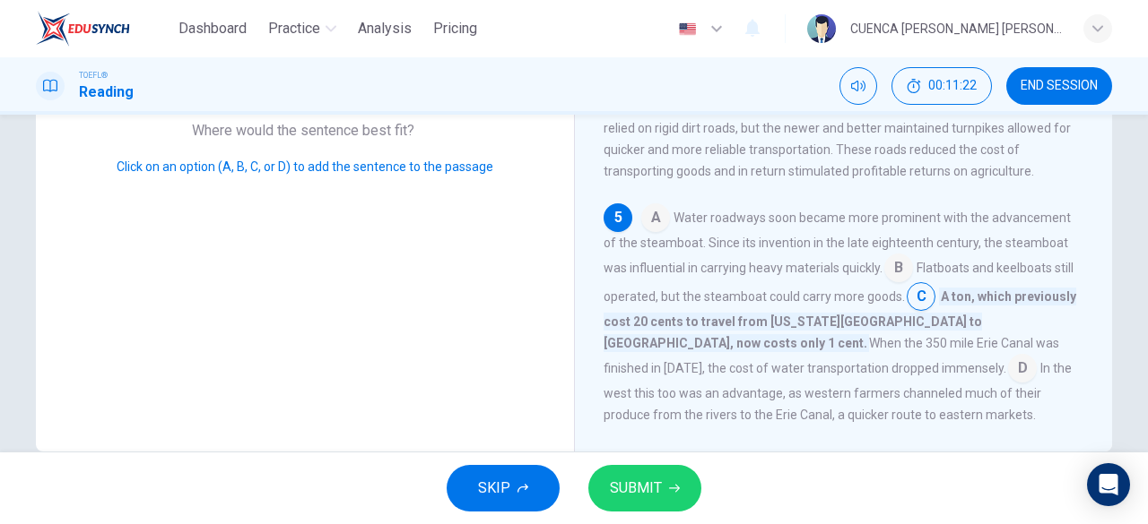
click at [1008, 356] on input at bounding box center [1022, 370] width 29 height 29
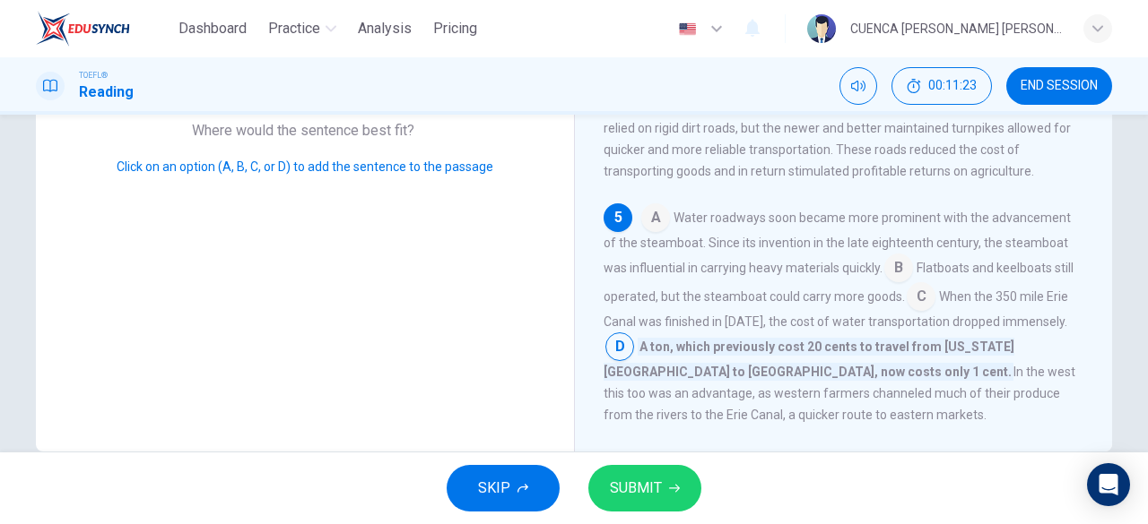
scroll to position [357, 0]
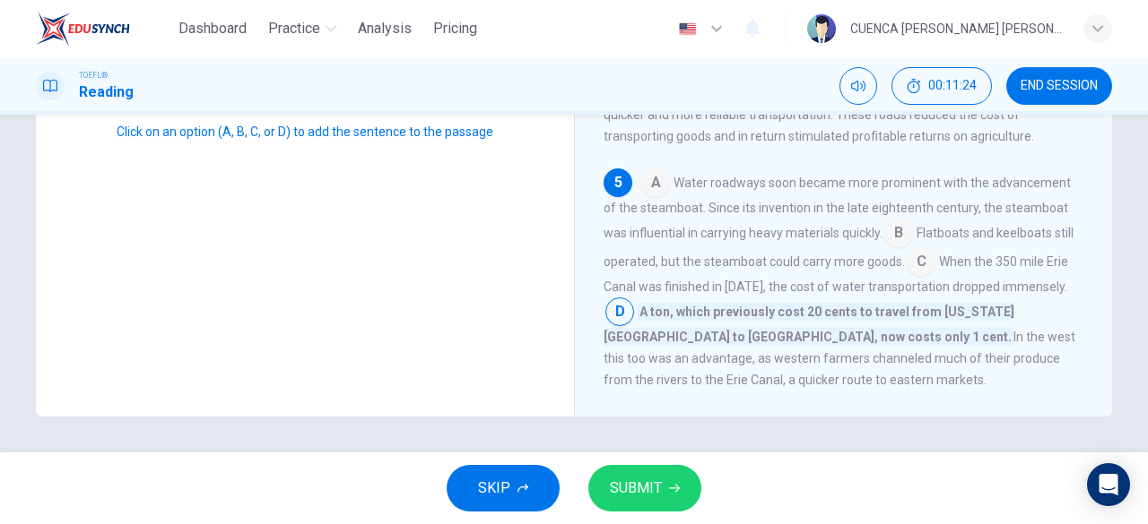
click at [660, 490] on span "SUBMIT" at bounding box center [636, 488] width 52 height 25
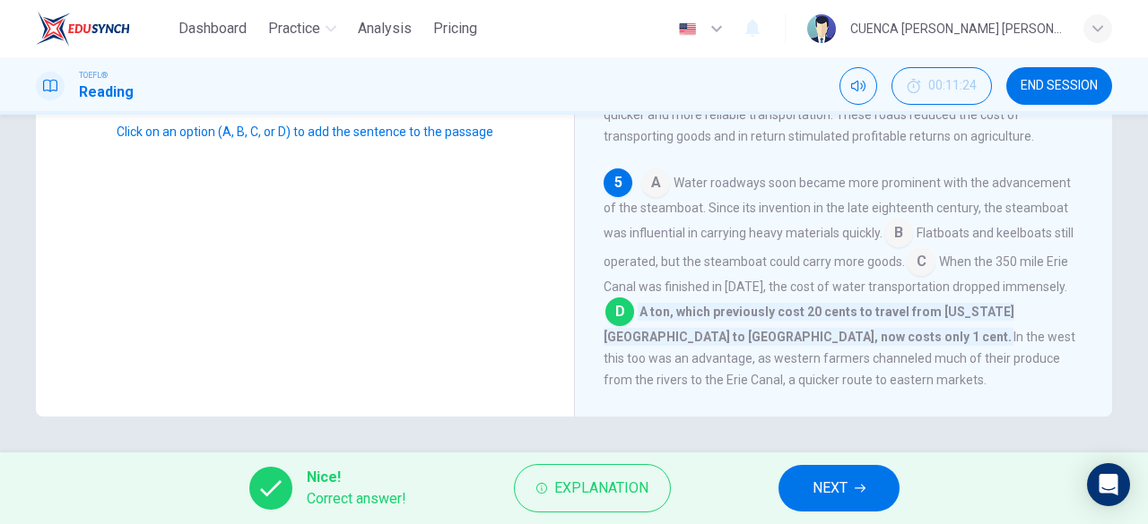
click at [842, 482] on span "NEXT" at bounding box center [829, 488] width 35 height 25
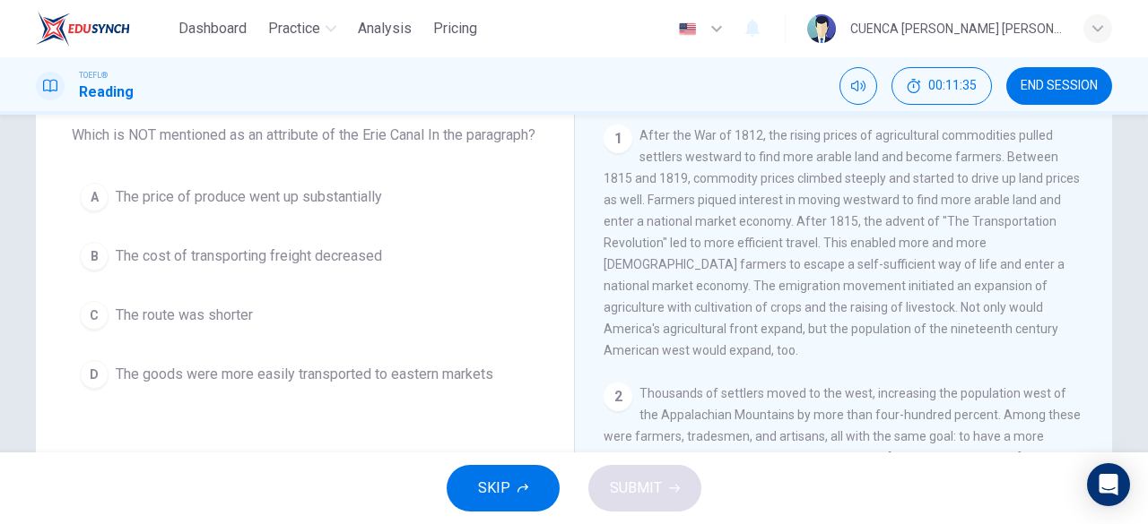
scroll to position [0, 0]
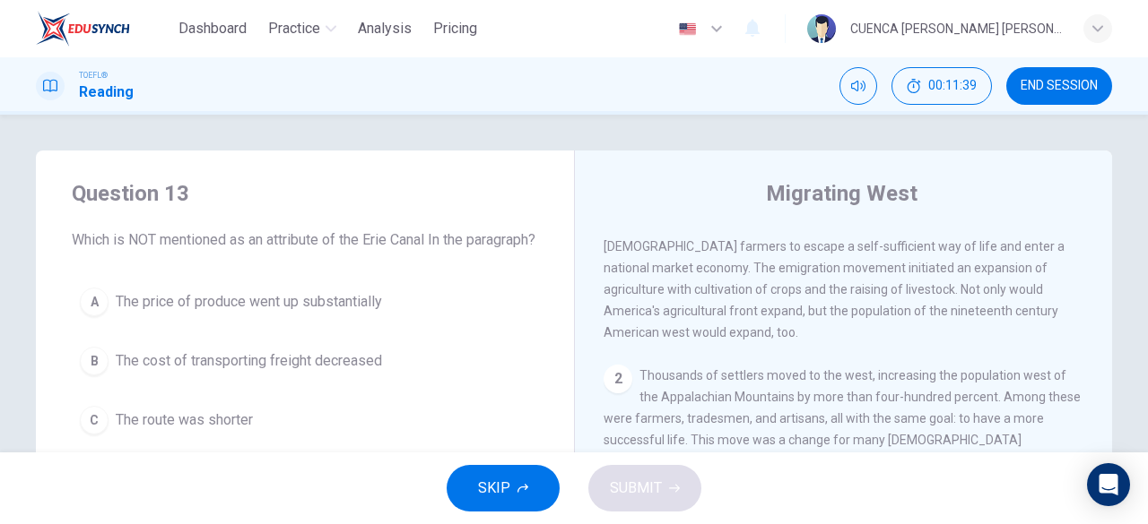
click at [1006, 449] on span "Thousands of settlers moved to the west, increasing the population west of the …" at bounding box center [841, 493] width 477 height 251
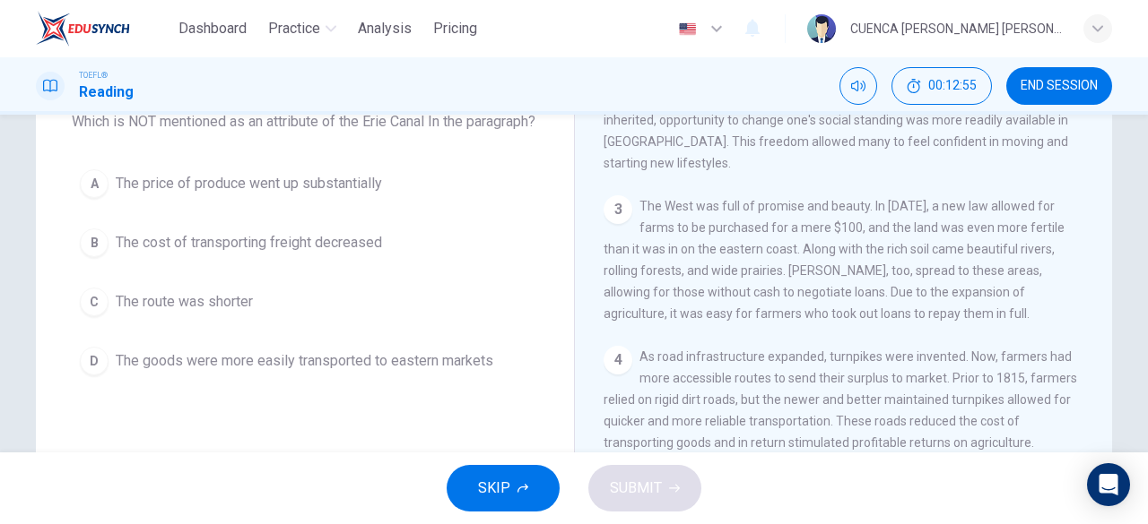
scroll to position [118, 0]
click at [372, 195] on span "The price of produce went up substantially" at bounding box center [249, 184] width 266 height 22
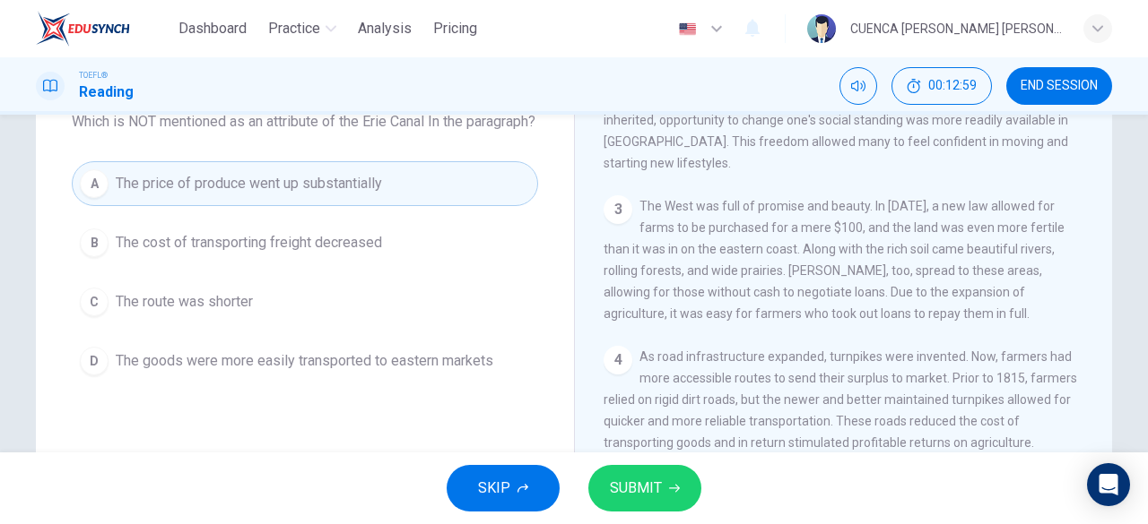
click at [651, 484] on span "SUBMIT" at bounding box center [636, 488] width 52 height 25
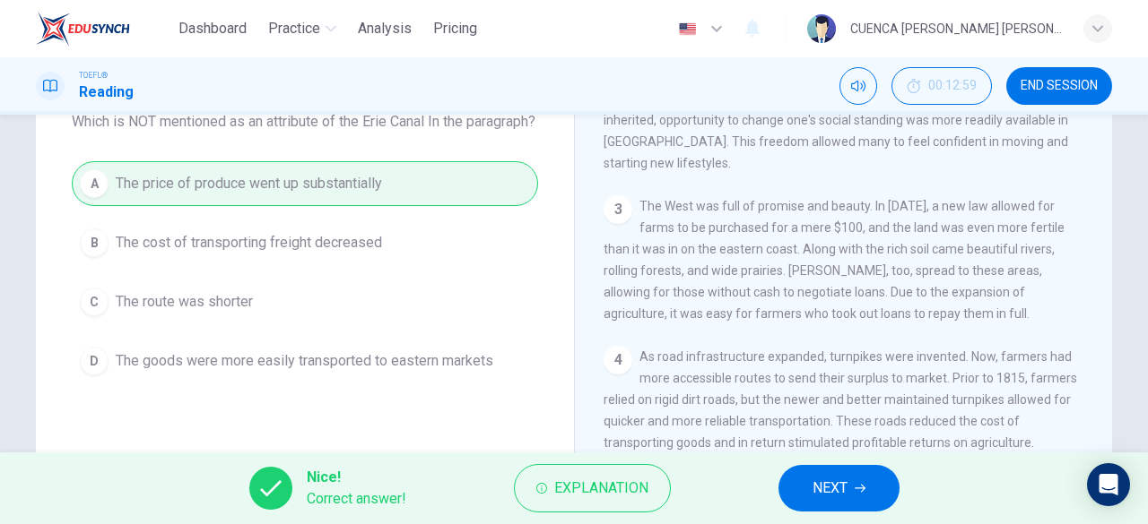
click at [824, 498] on span "NEXT" at bounding box center [829, 488] width 35 height 25
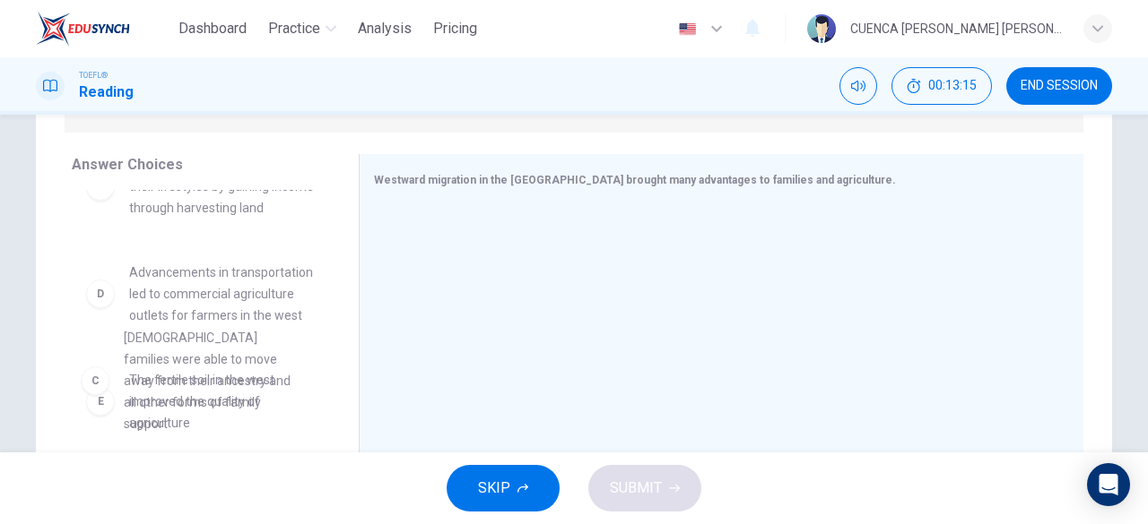
scroll to position [178, 0]
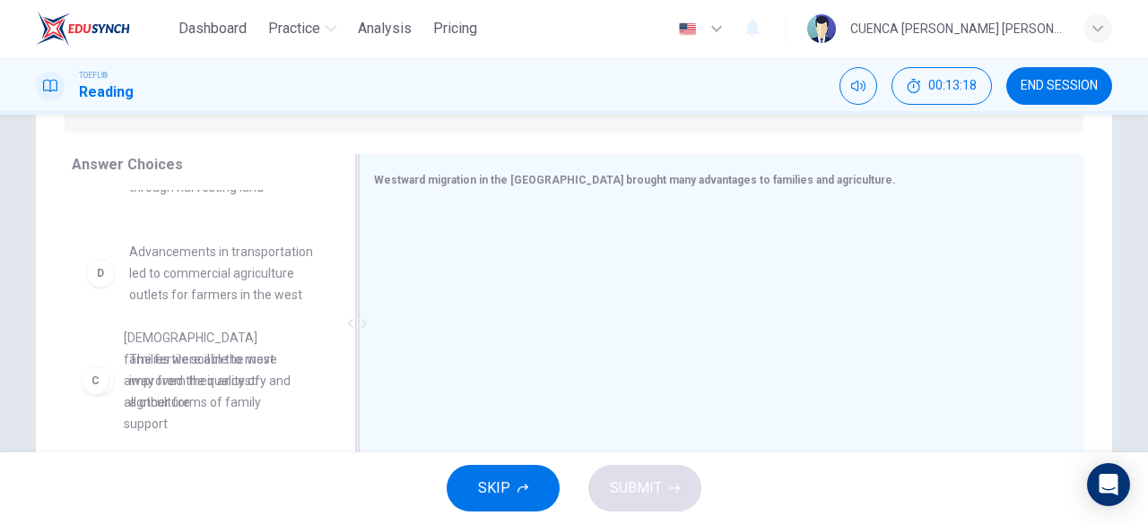
drag, startPoint x: 169, startPoint y: 207, endPoint x: 488, endPoint y: 241, distance: 321.0
click at [488, 241] on div "Answer Choices A Turnpikes were built that allowed goods from farmers to quickl…" at bounding box center [574, 328] width 1076 height 348
drag, startPoint x: 217, startPoint y: 210, endPoint x: 534, endPoint y: 293, distance: 328.1
click at [534, 293] on div "Answer Choices A Turnpikes were built that allowed goods from farmers to quickl…" at bounding box center [574, 328] width 1076 height 348
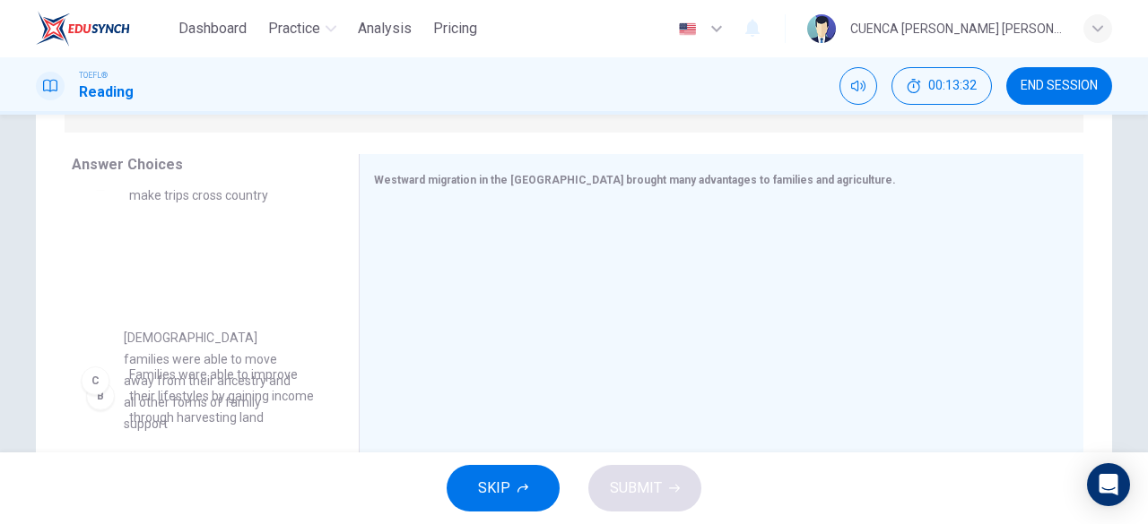
scroll to position [69, 0]
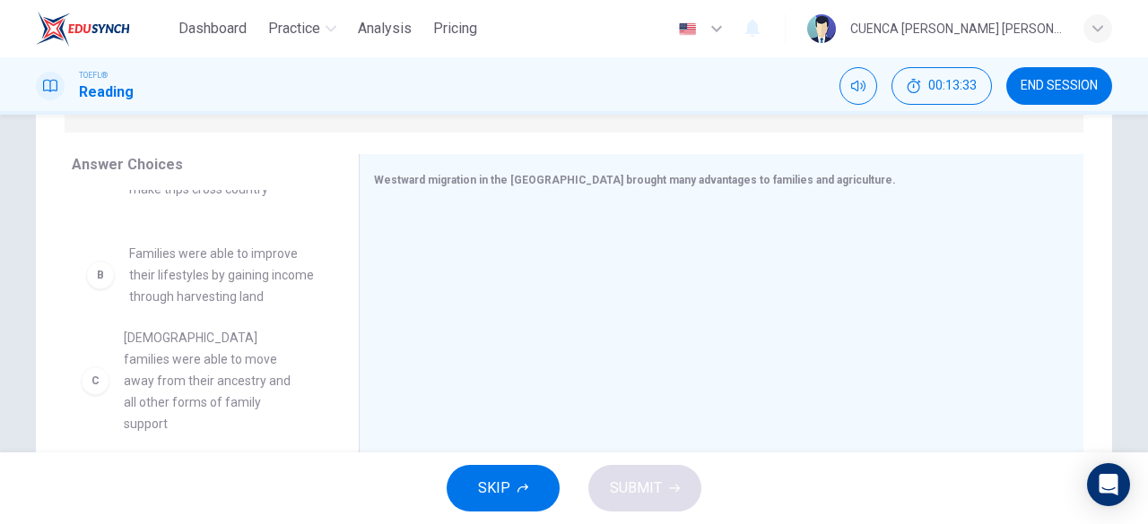
click at [325, 245] on div "A Turnpikes were built that allowed goods from farmers to quickly make trips cr…" at bounding box center [208, 328] width 273 height 276
click at [346, 250] on div at bounding box center [357, 323] width 22 height 339
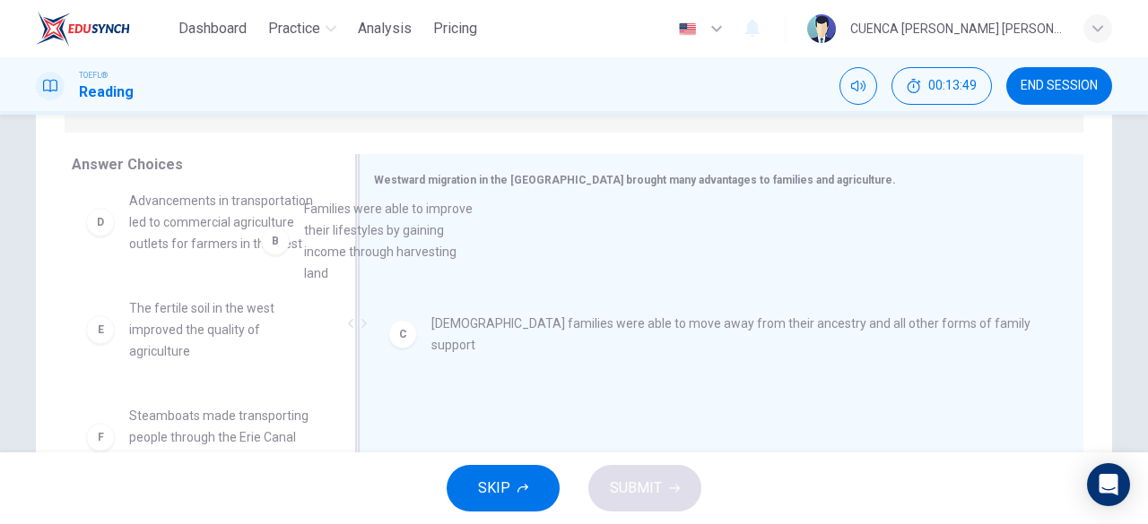
scroll to position [100, 0]
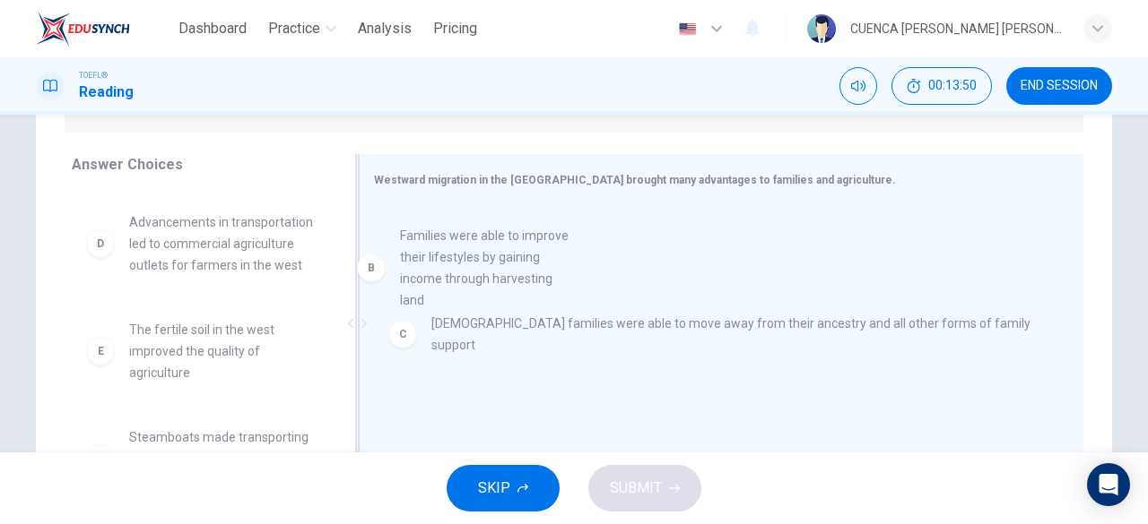
drag, startPoint x: 212, startPoint y: 271, endPoint x: 500, endPoint y: 281, distance: 288.8
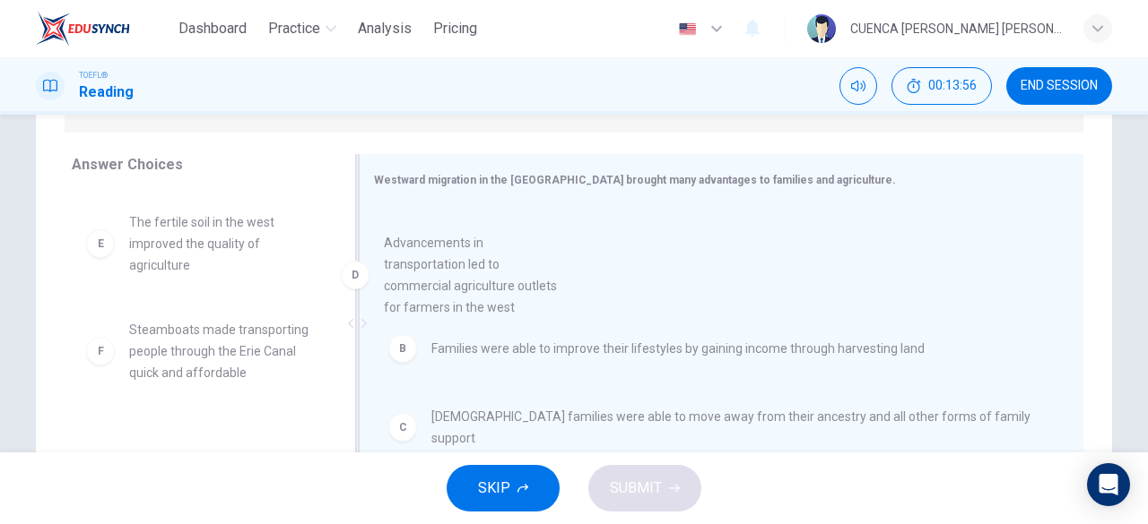
drag, startPoint x: 235, startPoint y: 295, endPoint x: 525, endPoint y: 300, distance: 290.5
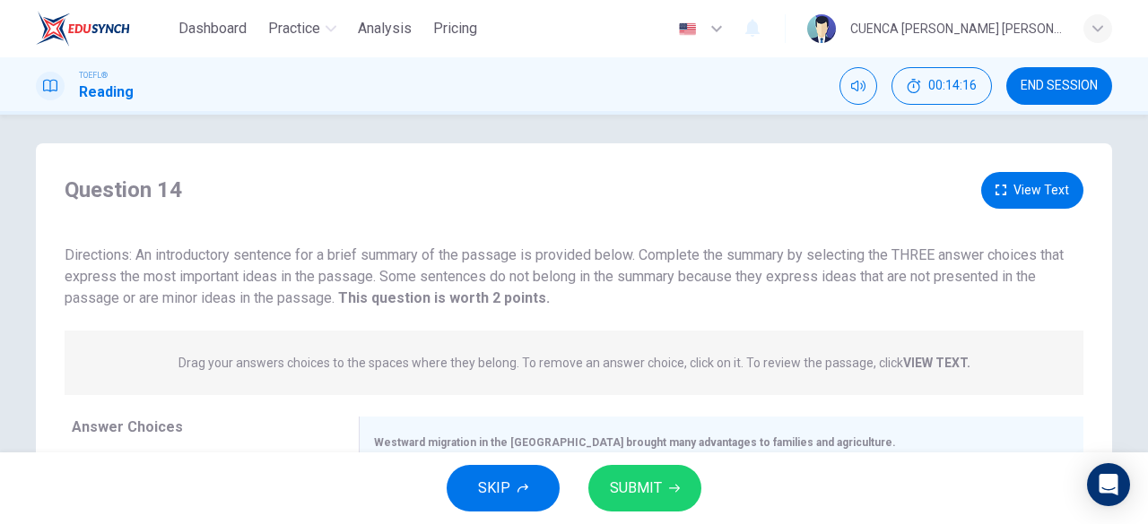
scroll to position [0, 0]
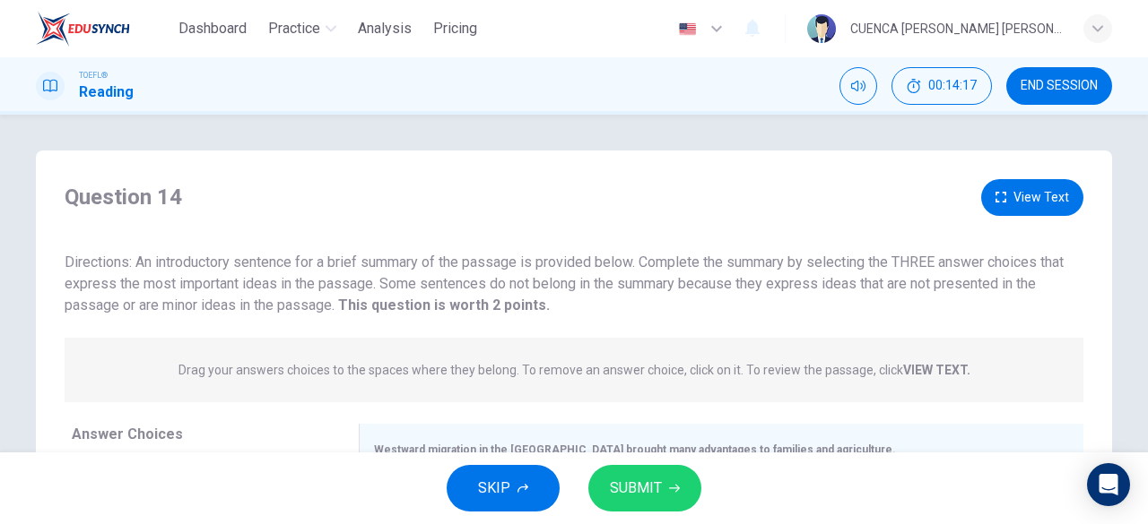
click at [929, 369] on strong "VIEW TEXT." at bounding box center [936, 370] width 67 height 14
click at [884, 368] on p "Drag your answers choices to the spaces where they belong. To remove an answer …" at bounding box center [574, 370] width 792 height 14
click at [925, 370] on strong "VIEW TEXT." at bounding box center [936, 370] width 67 height 14
click at [879, 368] on p "Drag your answers choices to the spaces where they belong. To remove an answer …" at bounding box center [574, 370] width 792 height 14
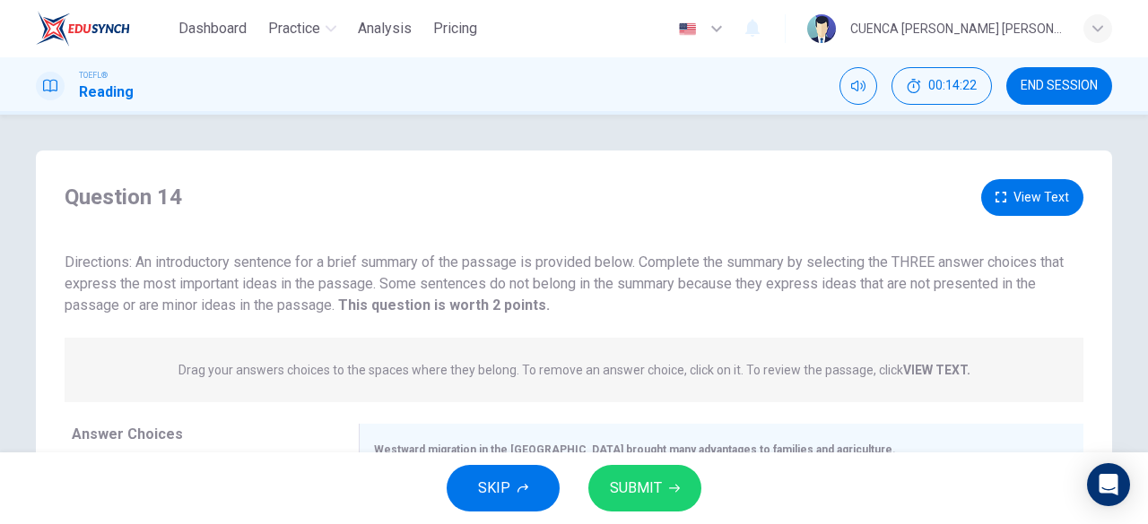
click at [898, 413] on div "Question 14 View Text Directions: An introductory sentence for a brief summary …" at bounding box center [574, 475] width 1076 height 593
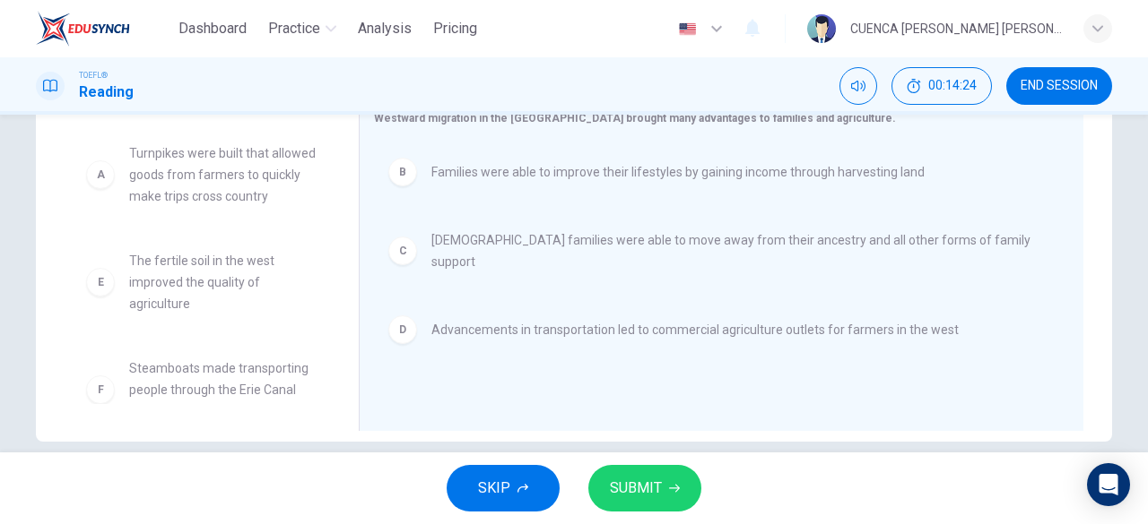
scroll to position [353, 0]
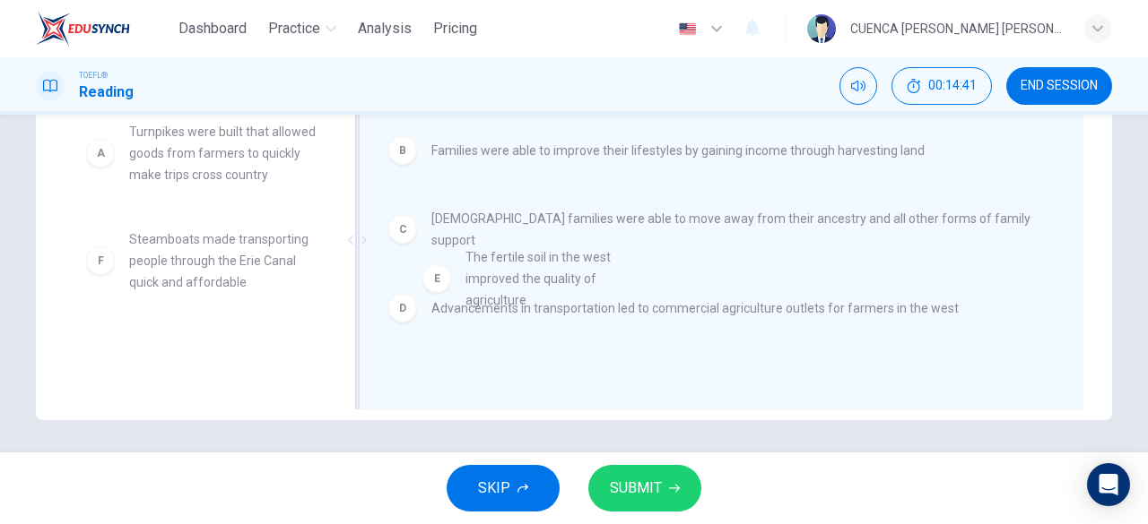
drag, startPoint x: 236, startPoint y: 275, endPoint x: 594, endPoint y: 273, distance: 358.6
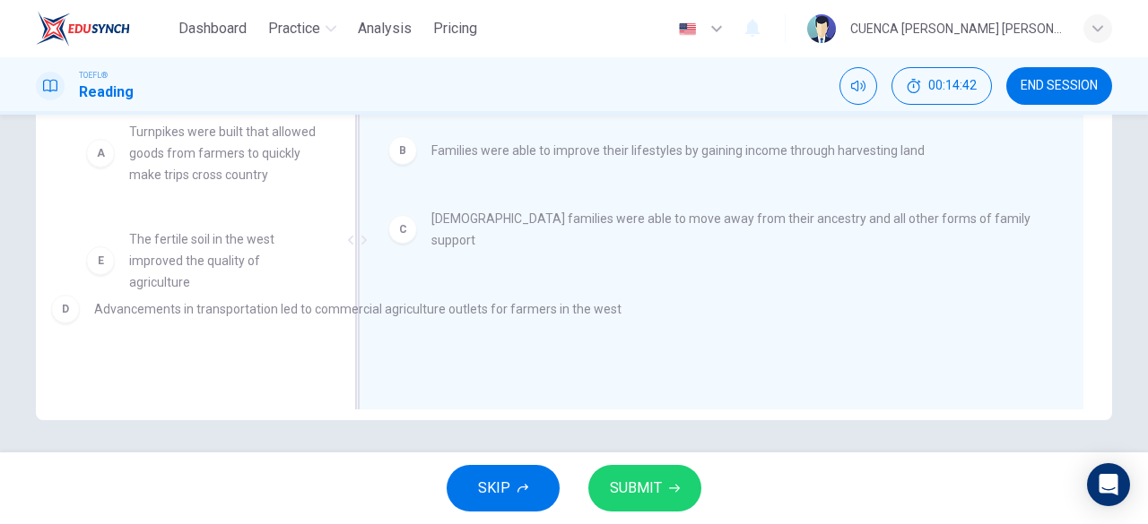
drag, startPoint x: 537, startPoint y: 300, endPoint x: 192, endPoint y: 316, distance: 345.5
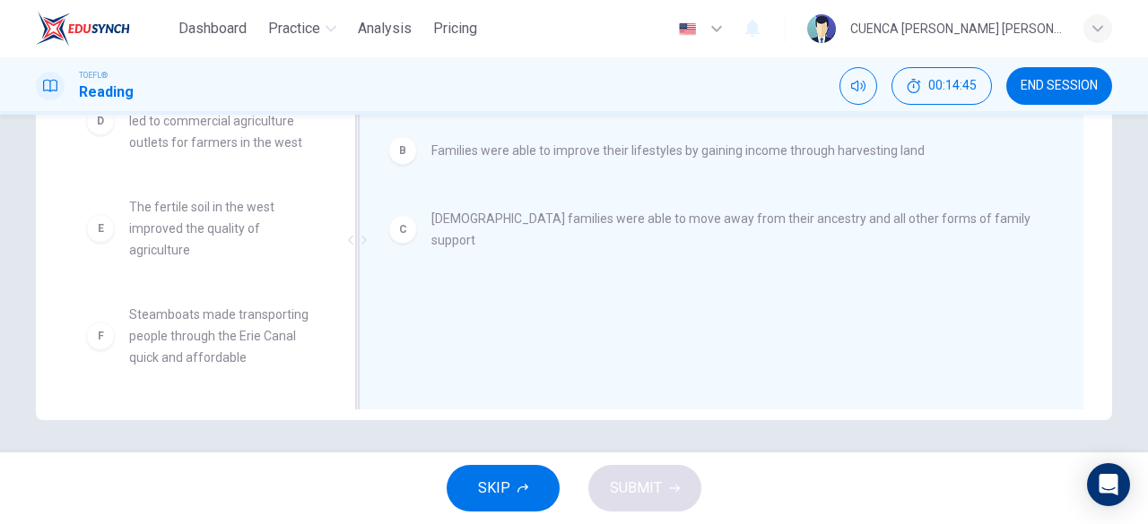
scroll to position [167, 0]
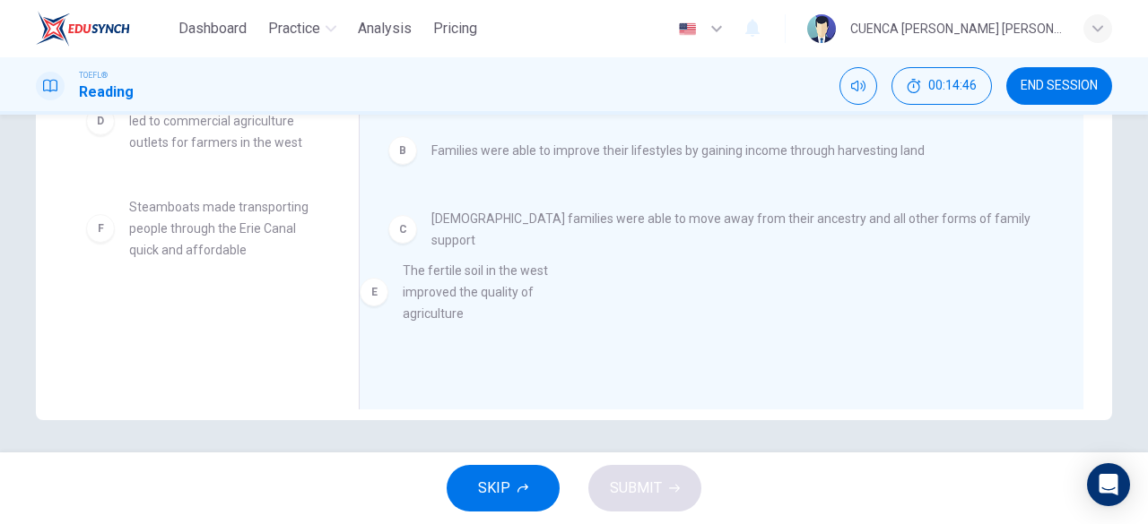
drag, startPoint x: 184, startPoint y: 243, endPoint x: 569, endPoint y: 286, distance: 387.9
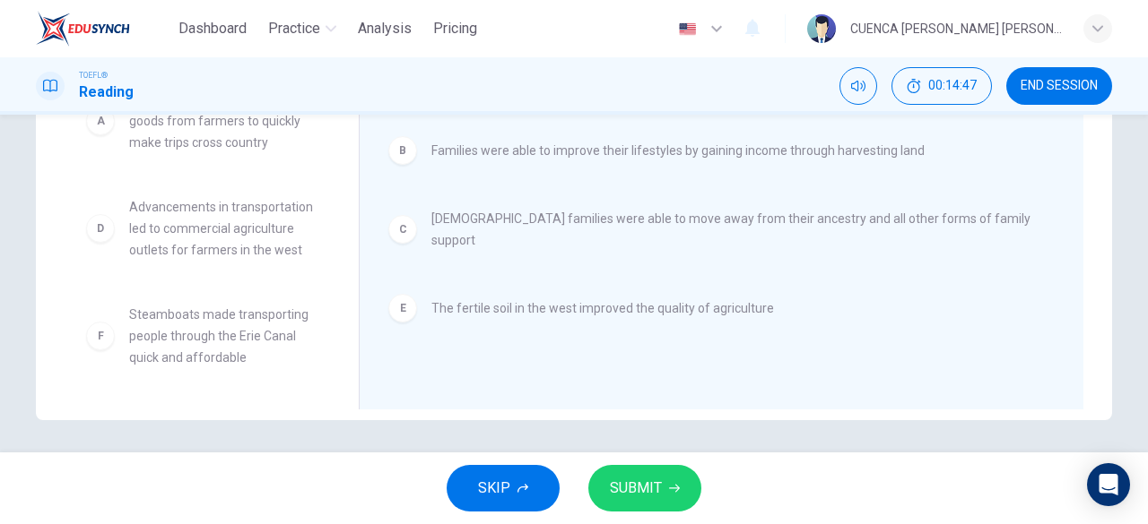
scroll to position [75, 0]
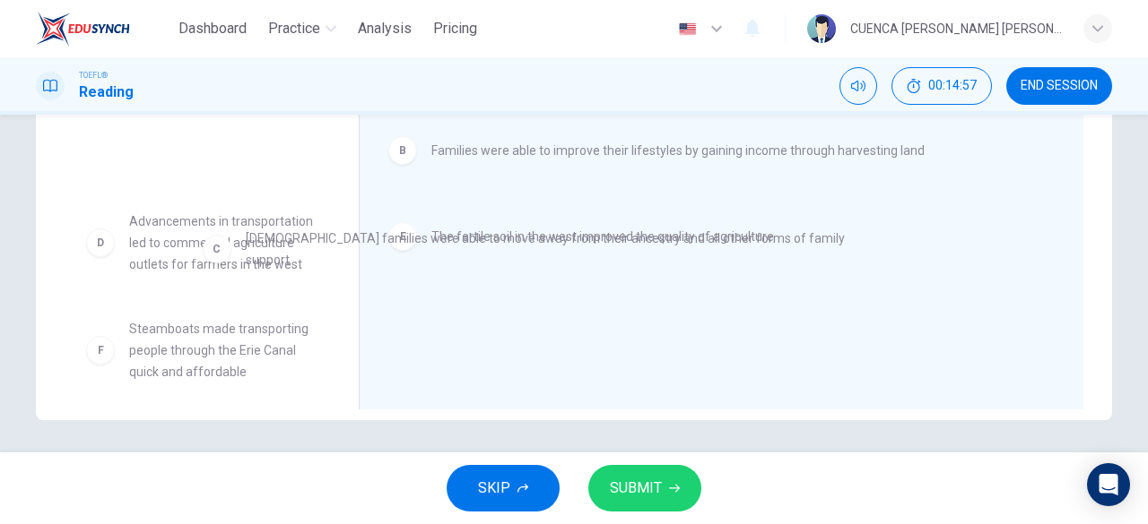
drag, startPoint x: 434, startPoint y: 229, endPoint x: 238, endPoint y: 249, distance: 196.5
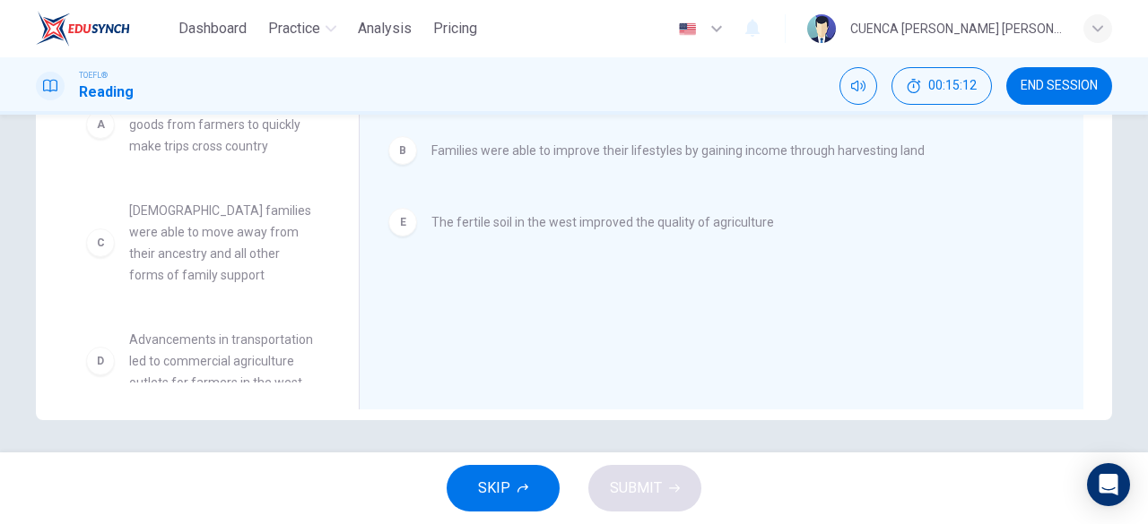
scroll to position [0, 0]
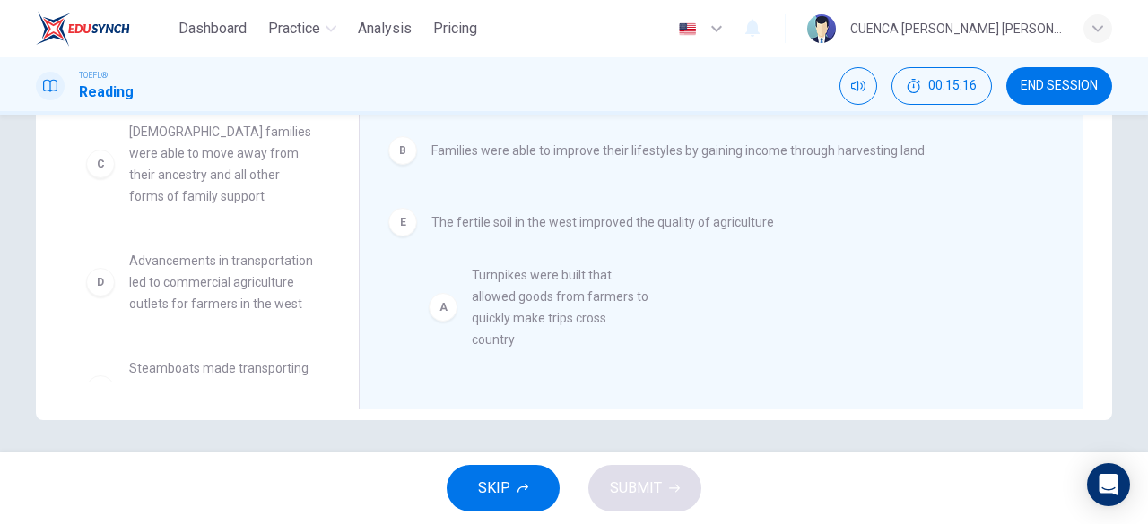
drag, startPoint x: 203, startPoint y: 164, endPoint x: 554, endPoint y: 308, distance: 379.6
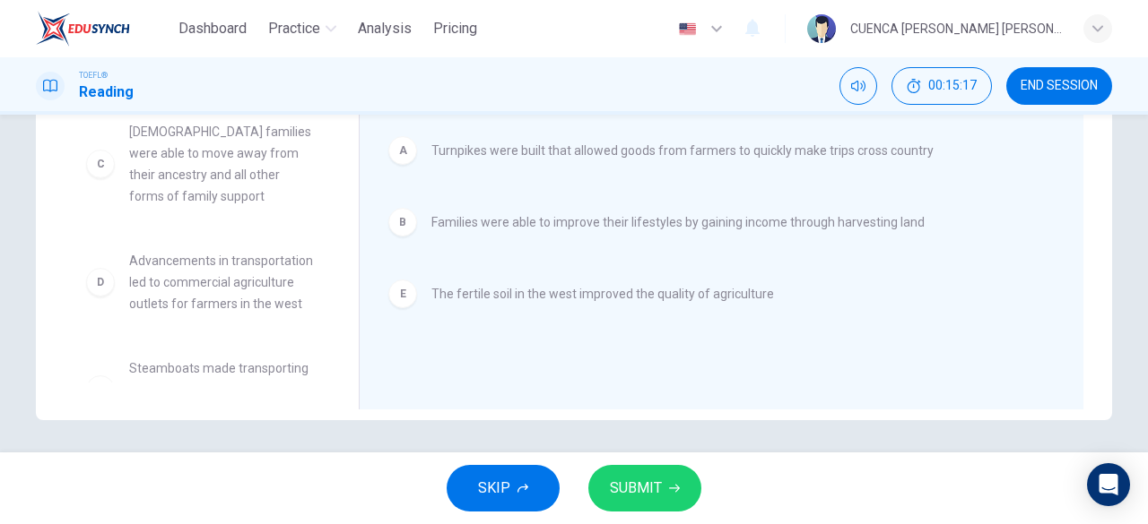
click at [669, 493] on icon "button" at bounding box center [674, 488] width 11 height 11
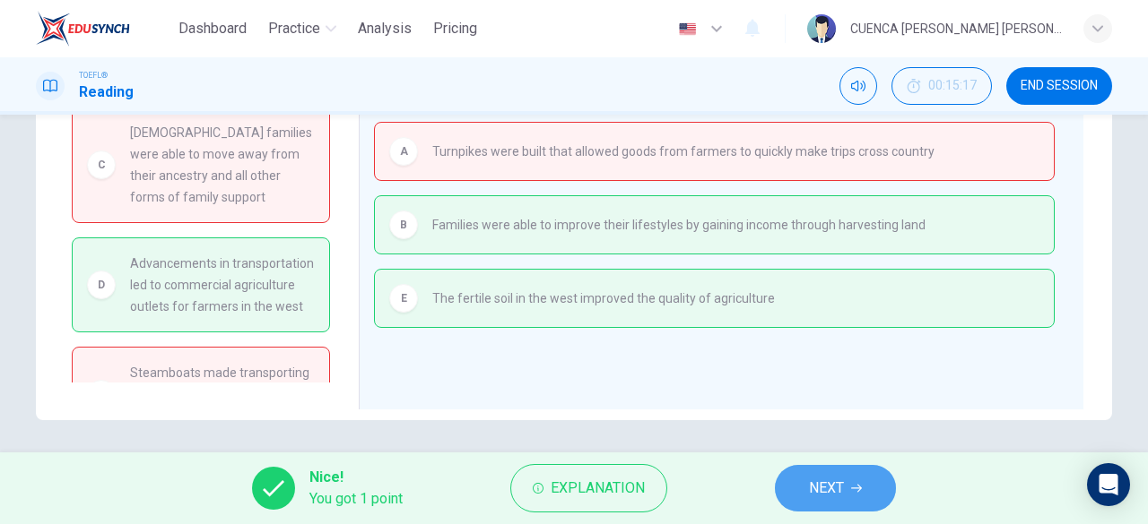
click at [801, 487] on button "NEXT" at bounding box center [835, 488] width 121 height 47
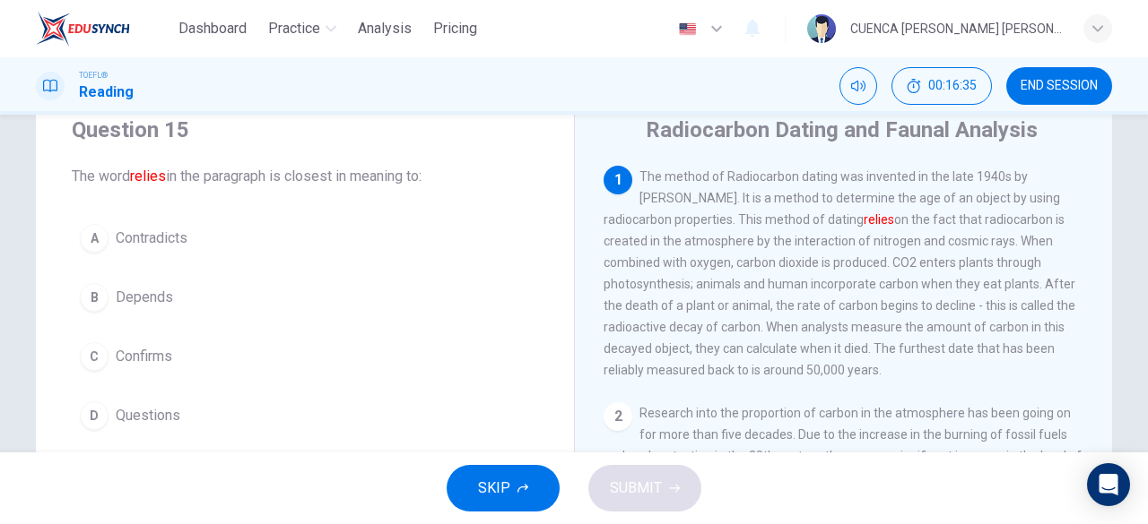
click at [161, 299] on span "Depends" at bounding box center [144, 298] width 57 height 22
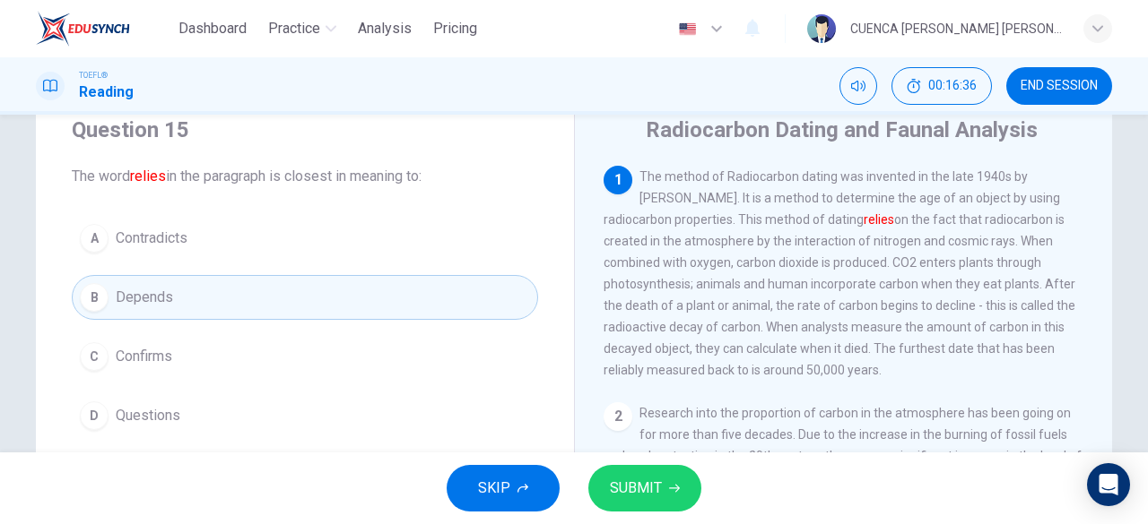
click at [654, 481] on span "SUBMIT" at bounding box center [636, 488] width 52 height 25
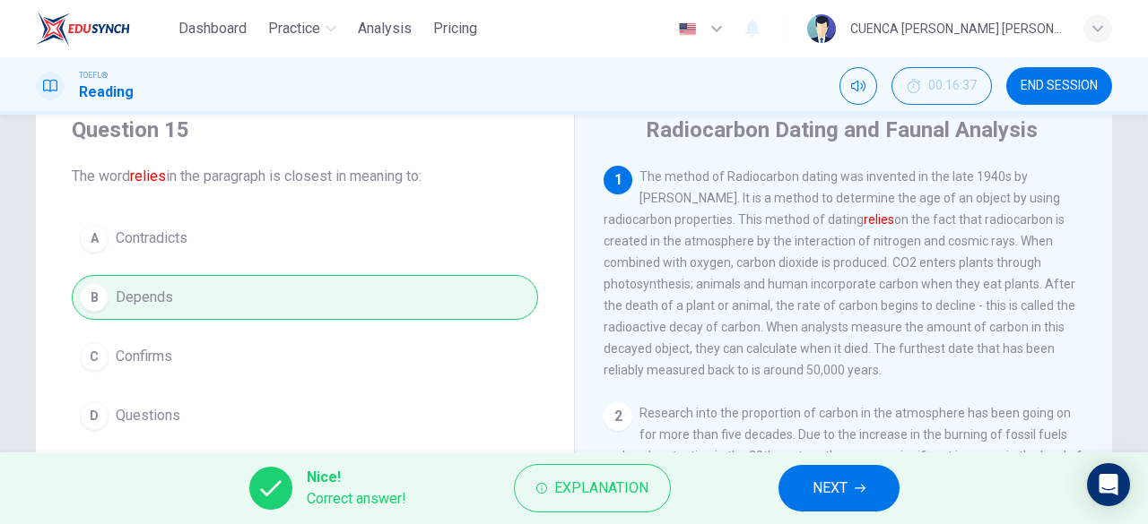
click at [843, 497] on span "NEXT" at bounding box center [829, 488] width 35 height 25
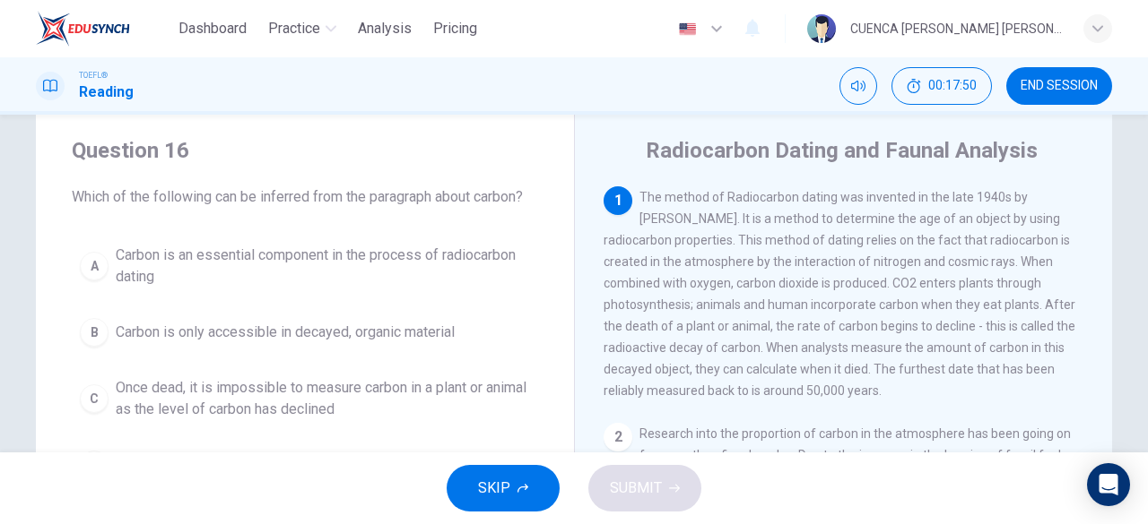
scroll to position [39, 0]
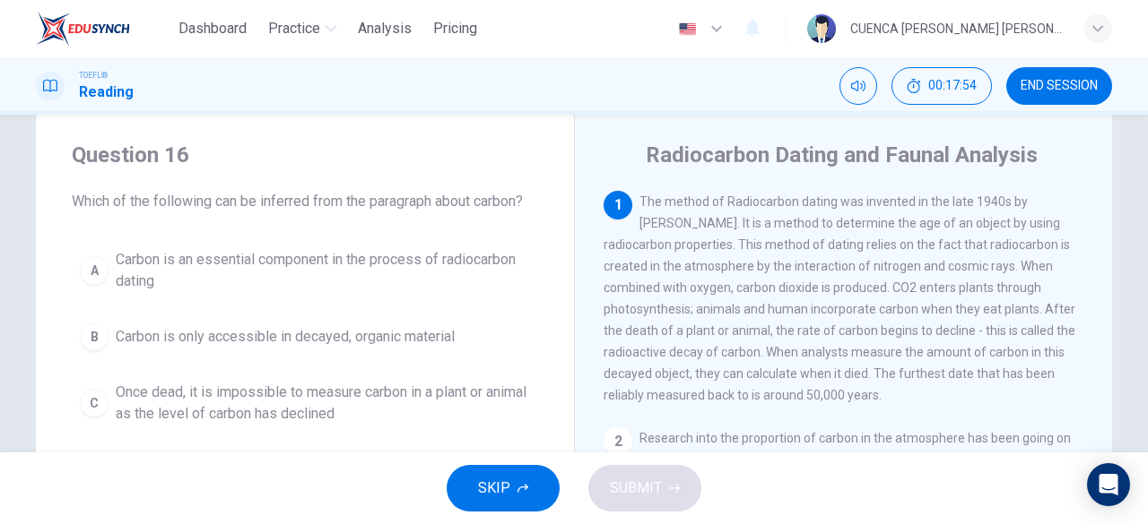
click at [494, 289] on span "Carbon is an essential component in the process of radiocarbon dating" at bounding box center [323, 270] width 414 height 43
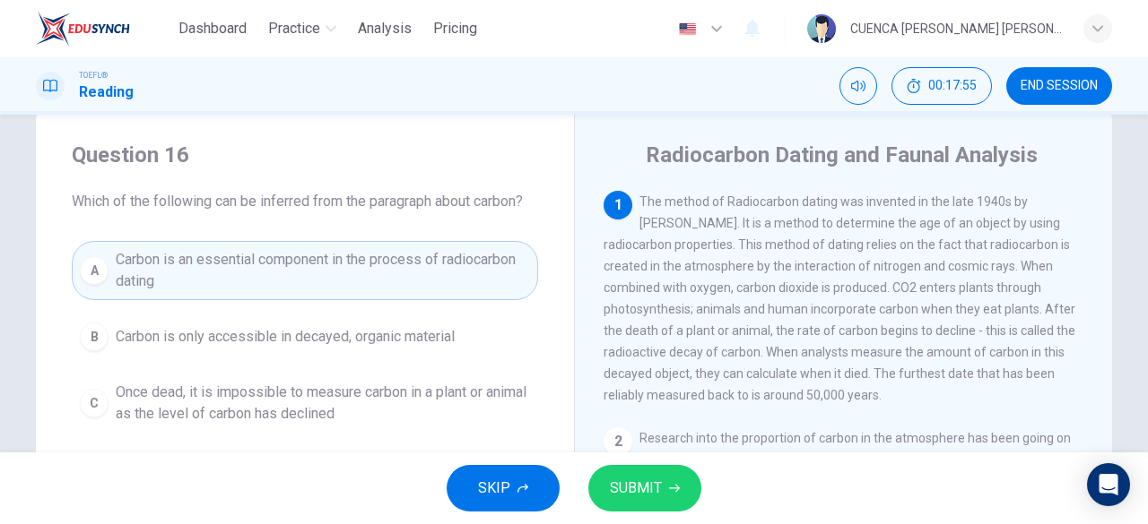
click at [651, 495] on span "SUBMIT" at bounding box center [636, 488] width 52 height 25
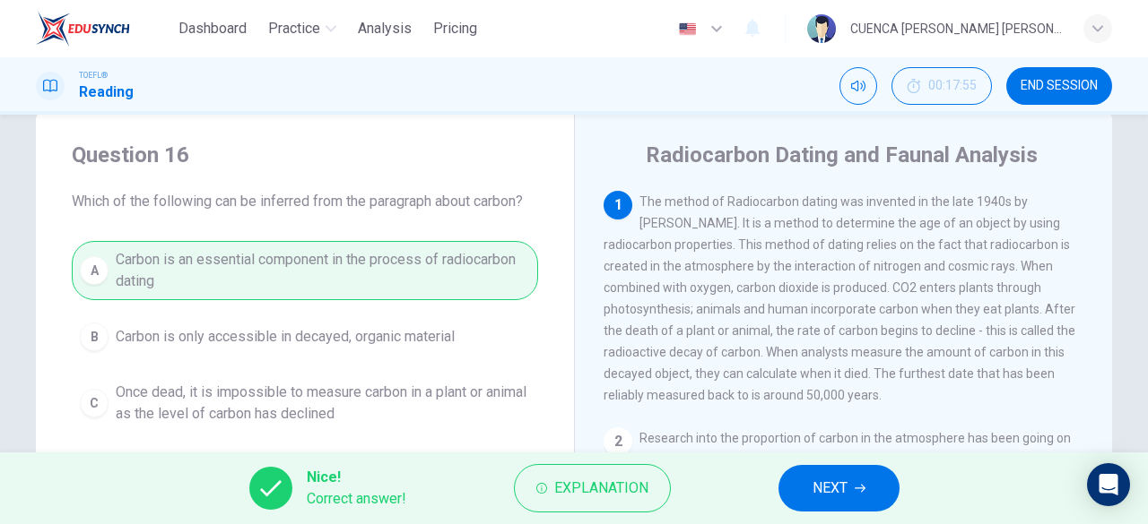
click at [831, 493] on span "NEXT" at bounding box center [829, 488] width 35 height 25
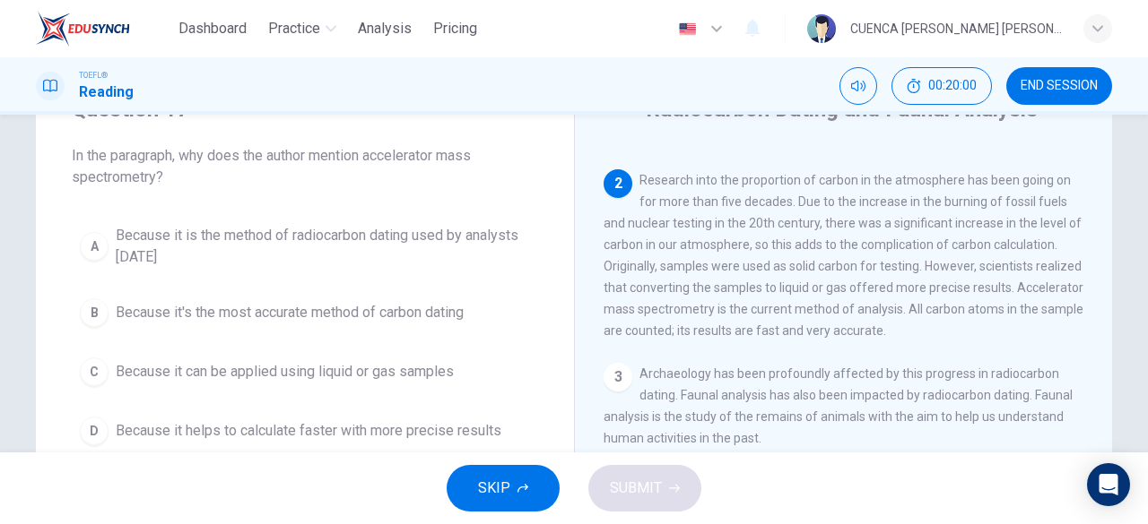
scroll to position [118, 0]
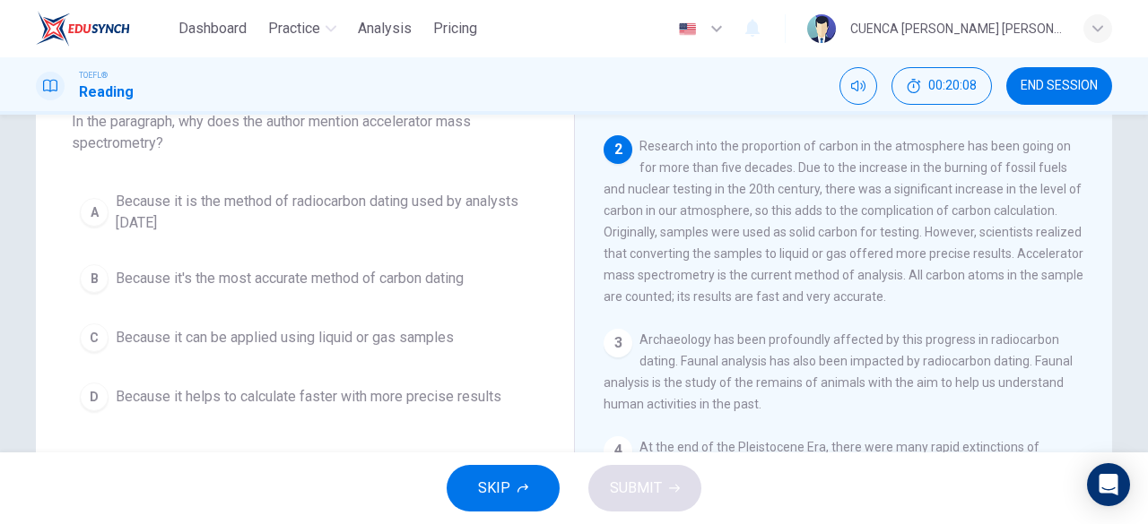
click at [466, 224] on span "Because it is the method of radiocarbon dating used by analysts [DATE]" at bounding box center [323, 212] width 414 height 43
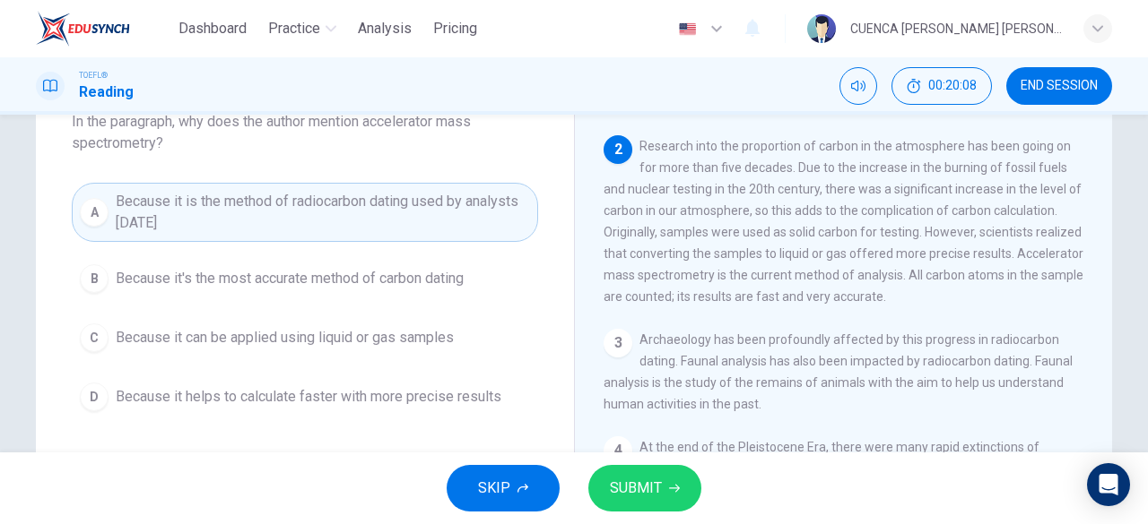
click at [669, 478] on button "SUBMIT" at bounding box center [644, 488] width 113 height 47
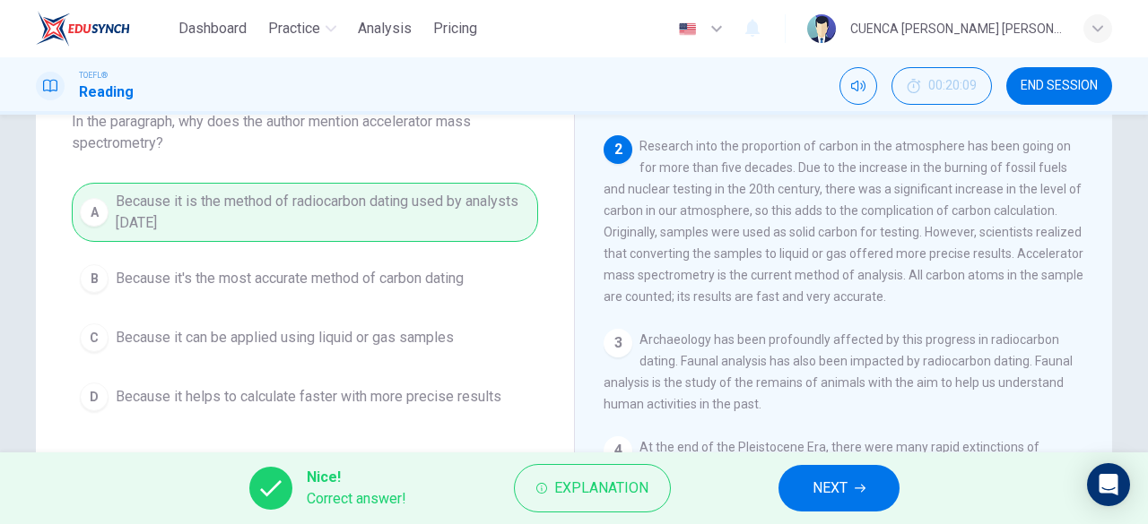
click at [845, 481] on span "NEXT" at bounding box center [829, 488] width 35 height 25
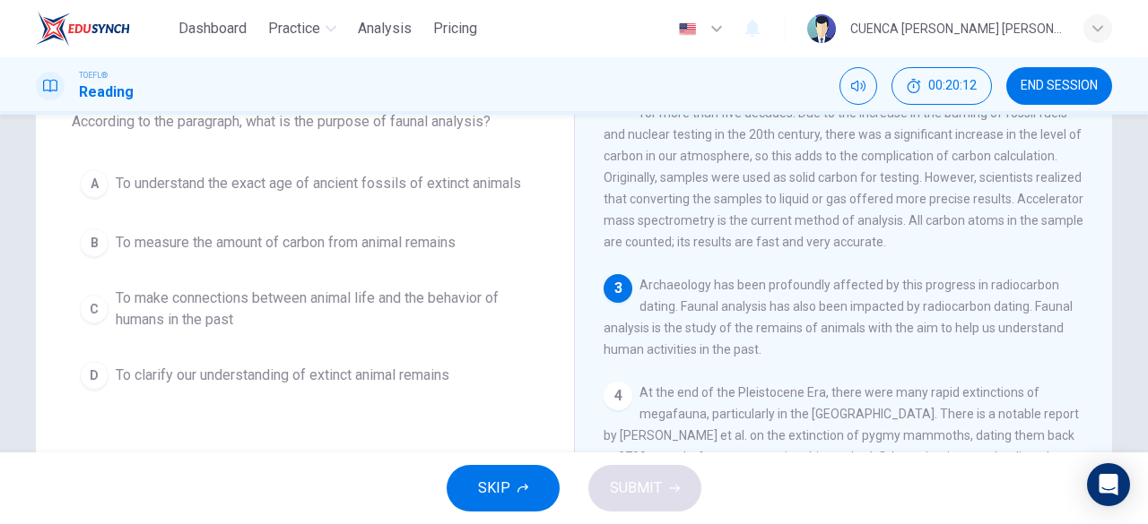
scroll to position [274, 0]
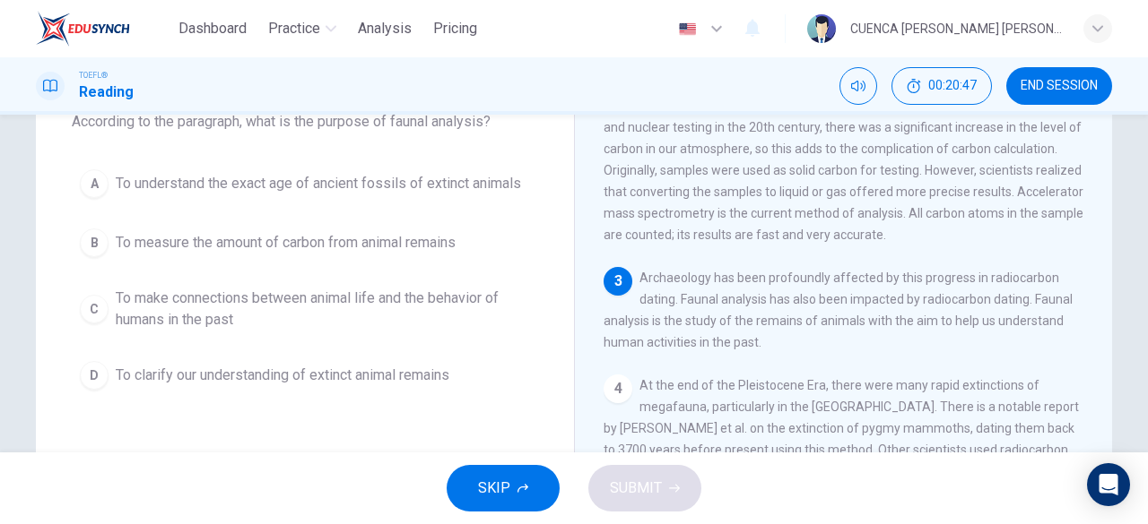
click at [470, 308] on span "To make connections between animal life and the behavior of humans in the past" at bounding box center [323, 309] width 414 height 43
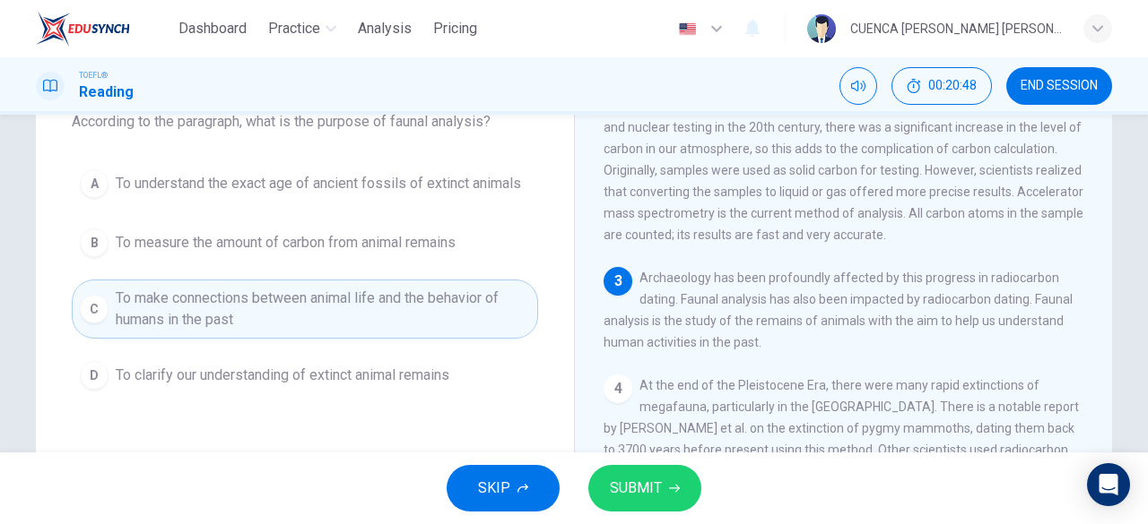
click at [641, 481] on span "SUBMIT" at bounding box center [636, 488] width 52 height 25
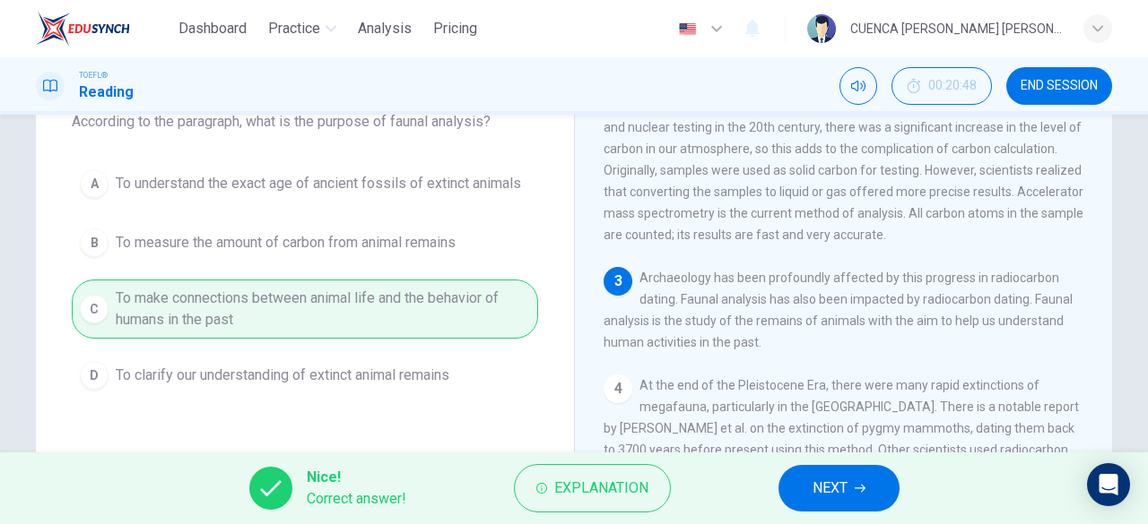
click at [853, 490] on button "NEXT" at bounding box center [838, 488] width 121 height 47
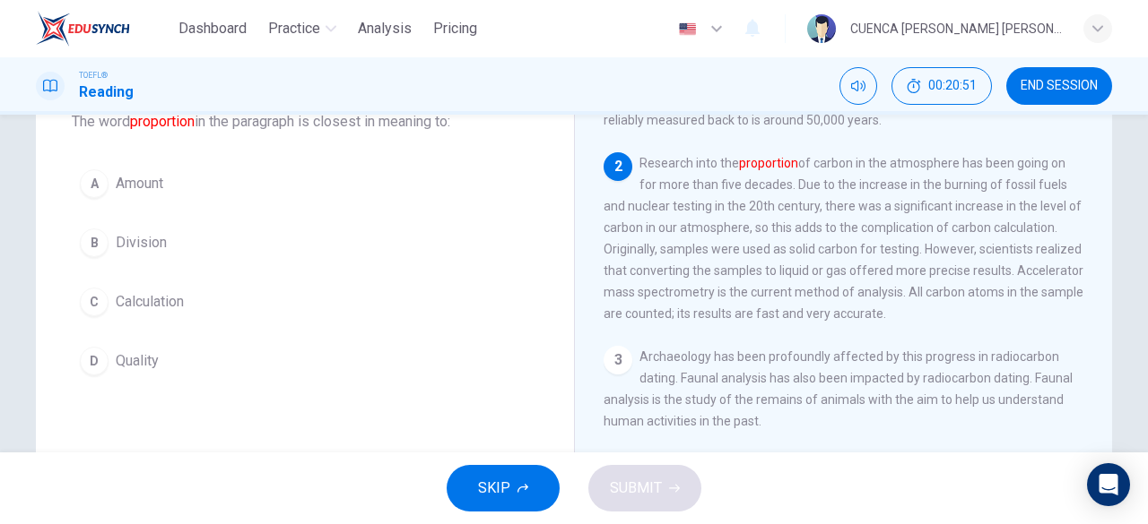
scroll to position [192, 0]
click at [176, 192] on button "A Amount" at bounding box center [305, 183] width 466 height 45
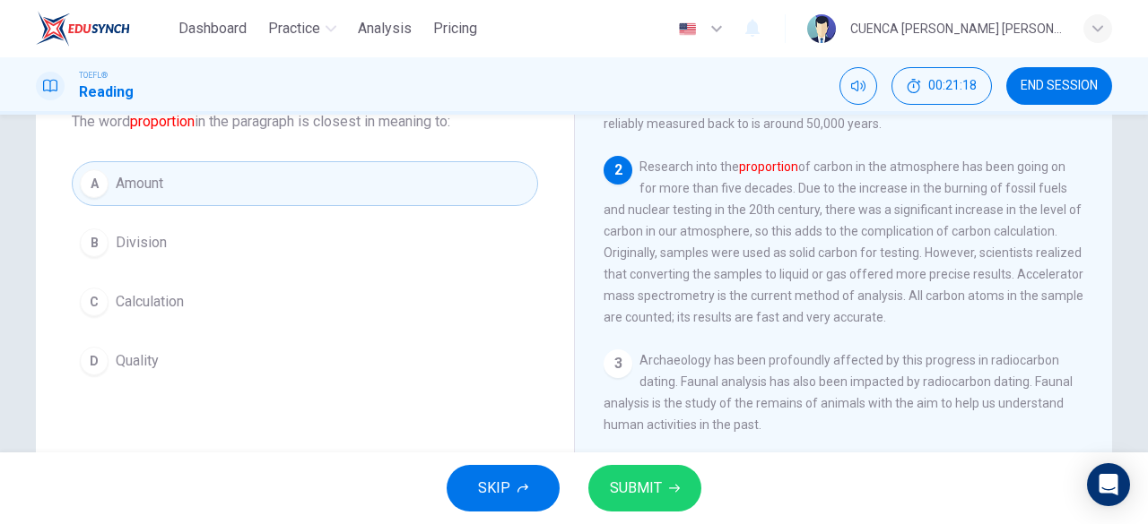
click at [666, 488] on button "SUBMIT" at bounding box center [644, 488] width 113 height 47
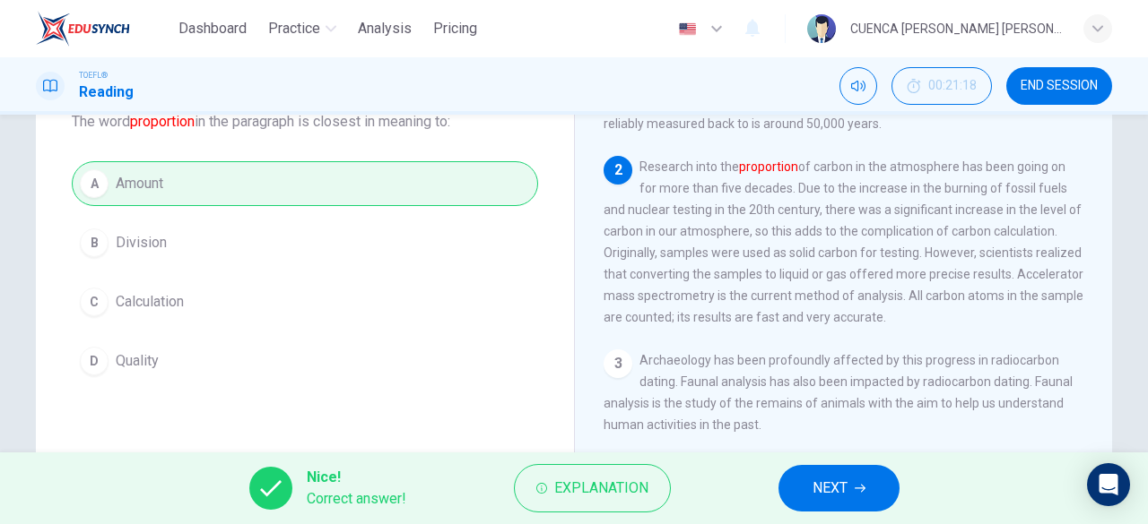
click at [840, 491] on span "NEXT" at bounding box center [829, 488] width 35 height 25
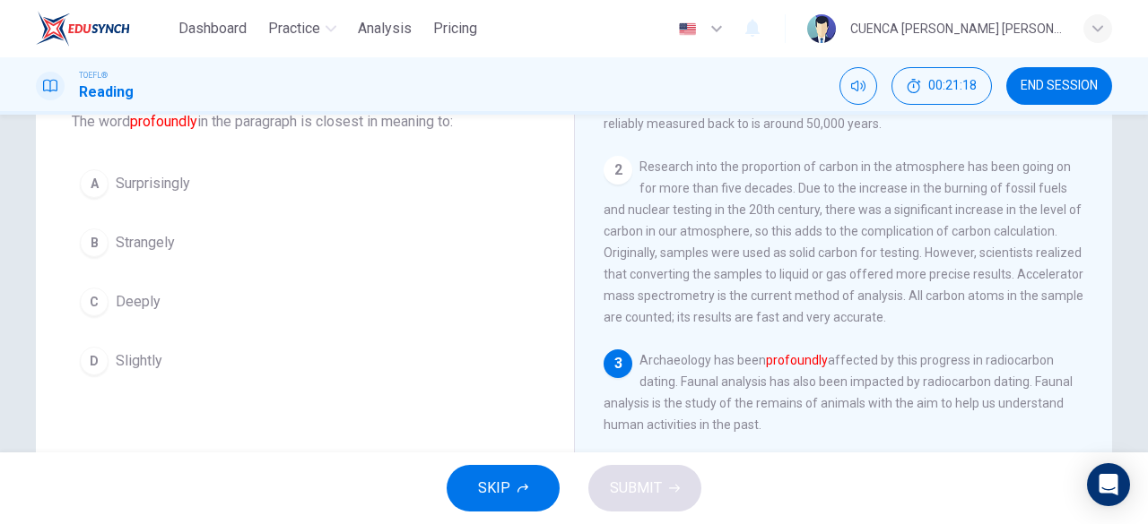
scroll to position [194, 0]
click at [185, 284] on button "C Deeply" at bounding box center [305, 302] width 466 height 45
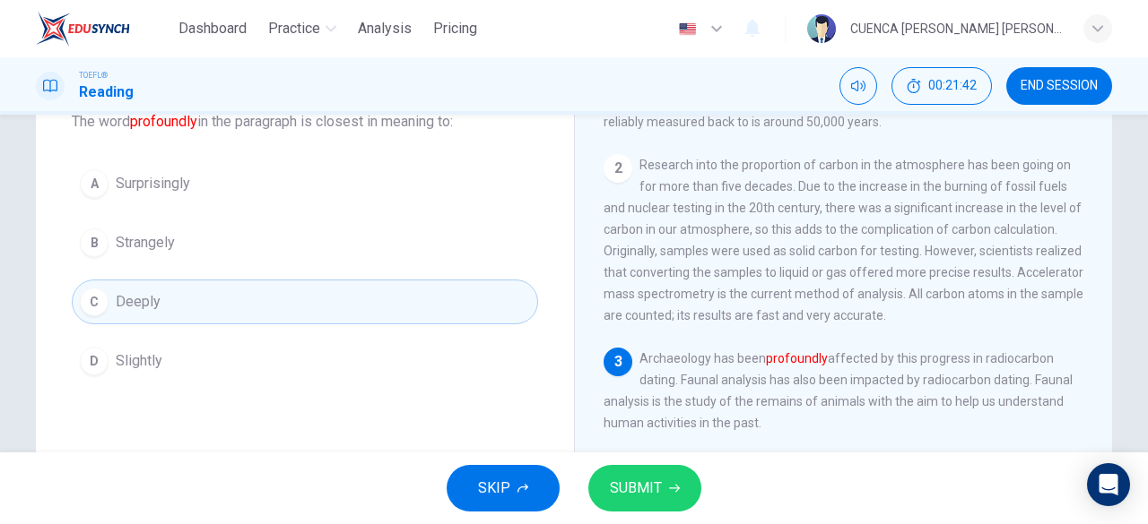
click at [644, 470] on button "SUBMIT" at bounding box center [644, 488] width 113 height 47
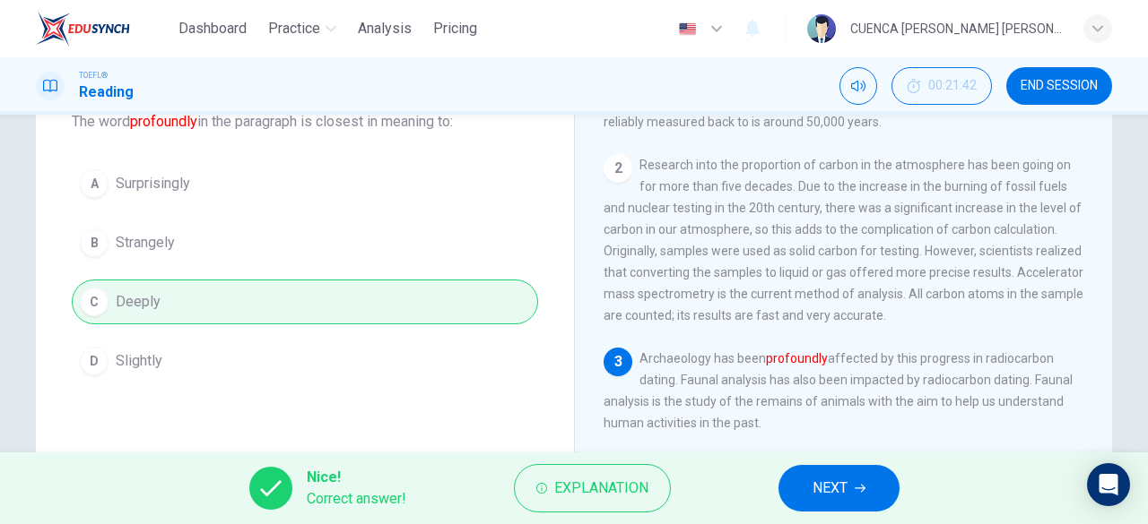
click at [833, 484] on span "NEXT" at bounding box center [829, 488] width 35 height 25
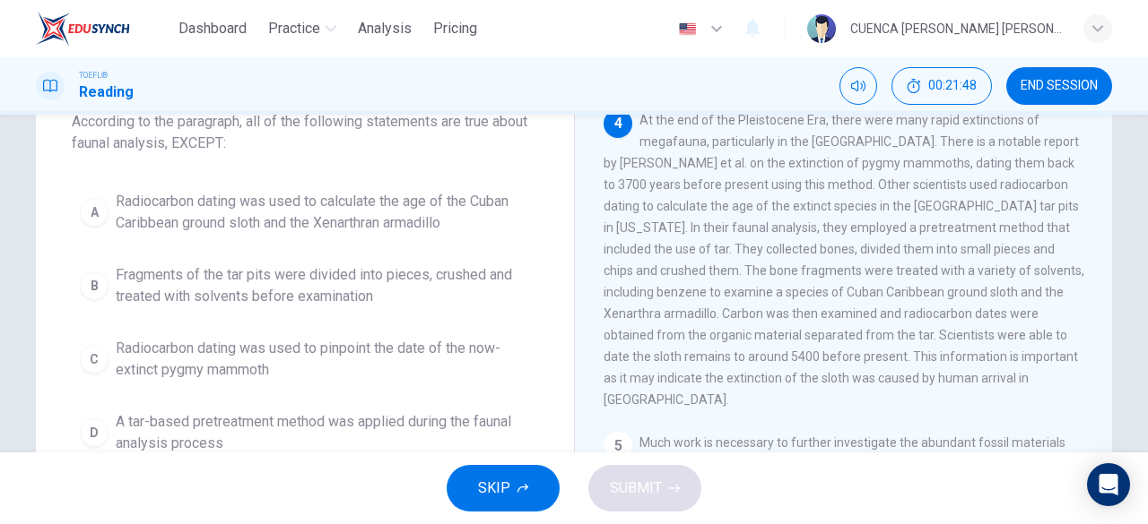
scroll to position [542, 0]
click at [396, 221] on span "Radiocarbon dating was used to calculate the age of the Cuban Caribbean ground …" at bounding box center [323, 212] width 414 height 43
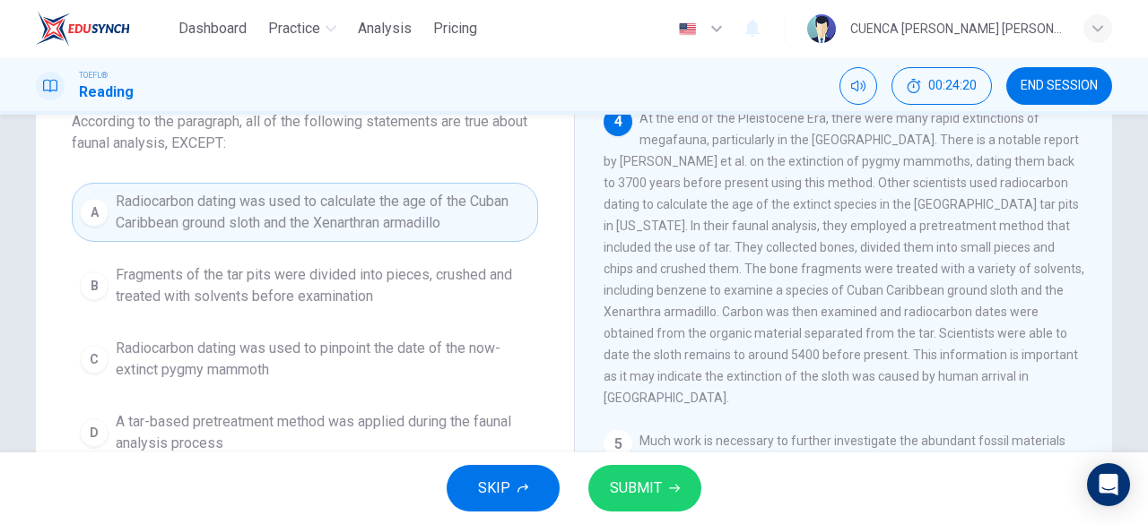
click at [633, 504] on button "SUBMIT" at bounding box center [644, 488] width 113 height 47
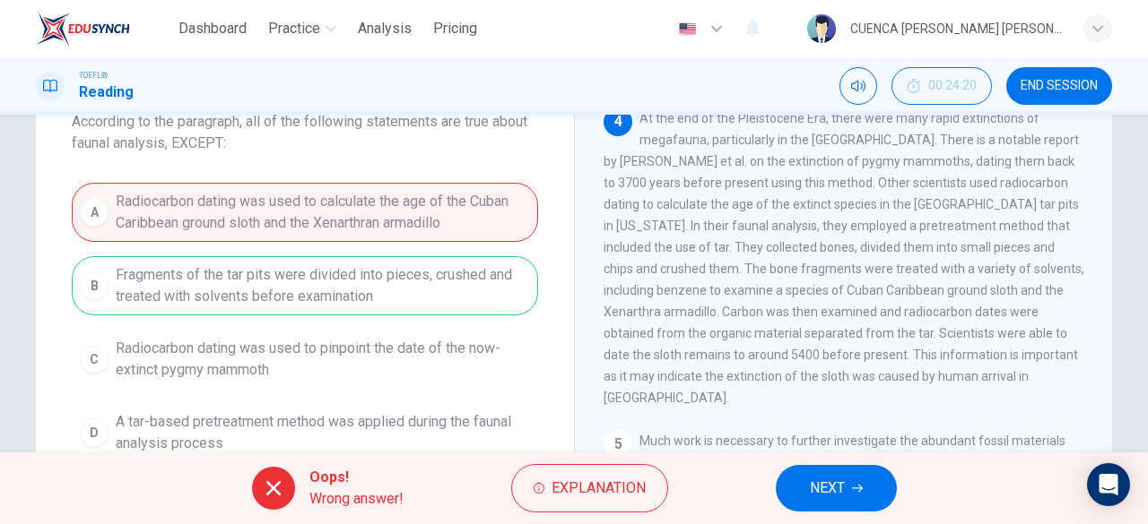
click at [823, 479] on span "NEXT" at bounding box center [827, 488] width 35 height 25
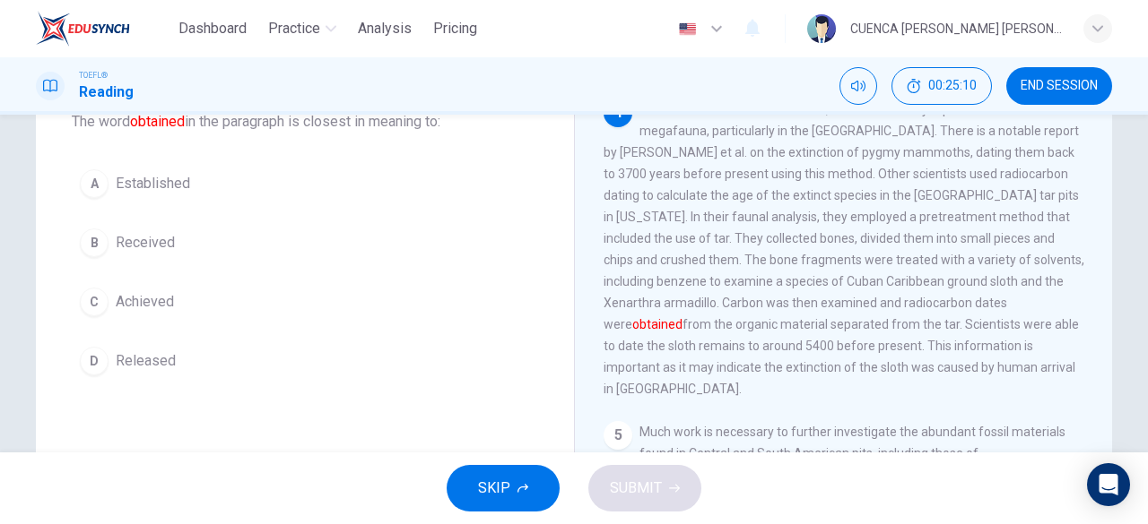
click at [168, 246] on span "Received" at bounding box center [145, 243] width 59 height 22
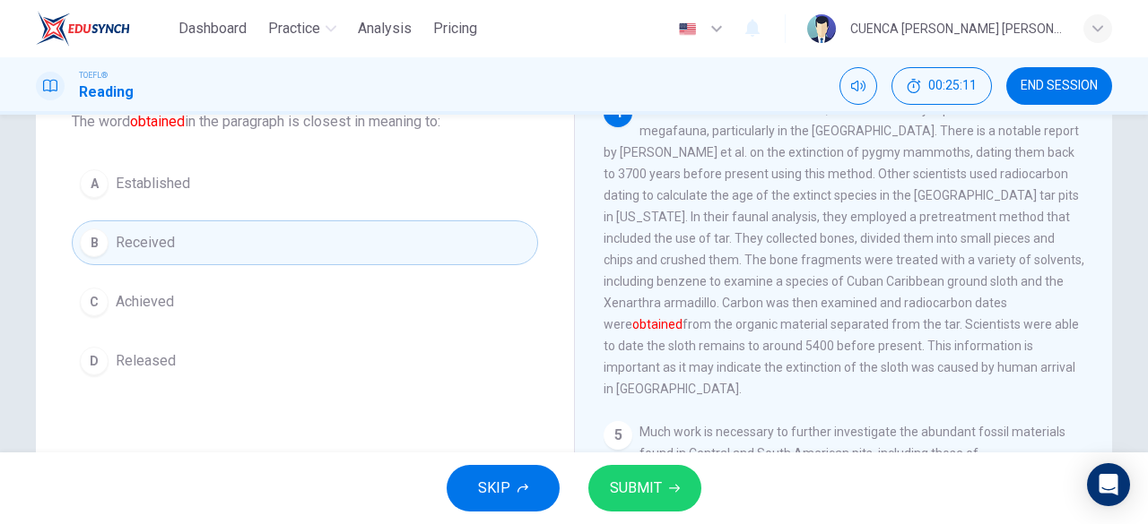
click at [650, 484] on span "SUBMIT" at bounding box center [636, 488] width 52 height 25
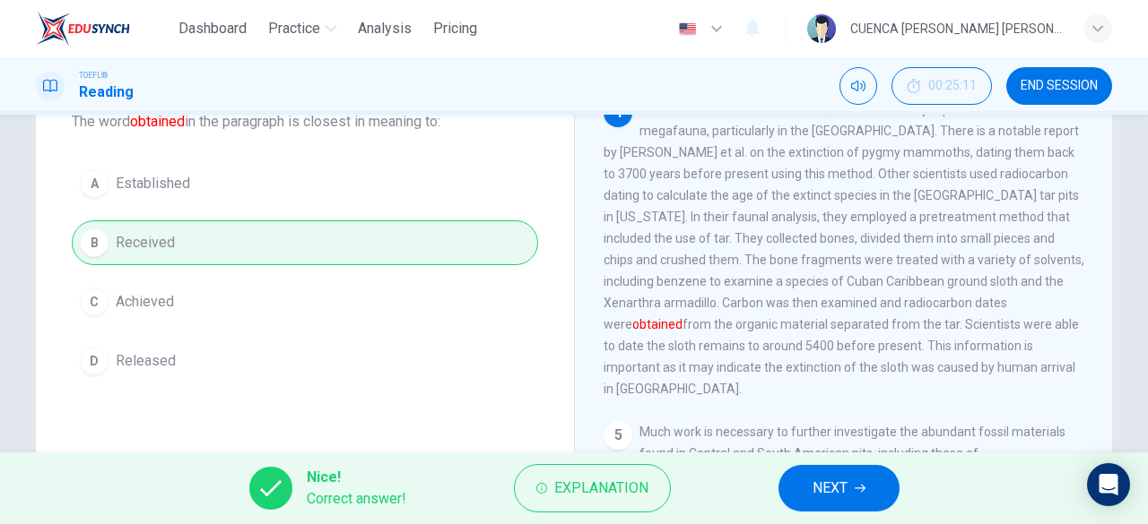
click at [824, 482] on span "NEXT" at bounding box center [829, 488] width 35 height 25
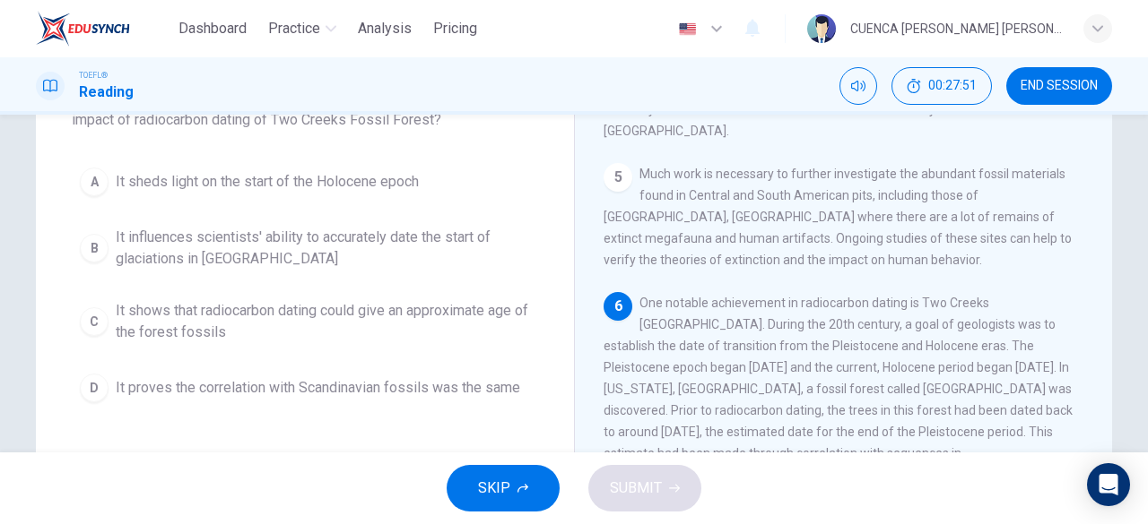
scroll to position [147, 0]
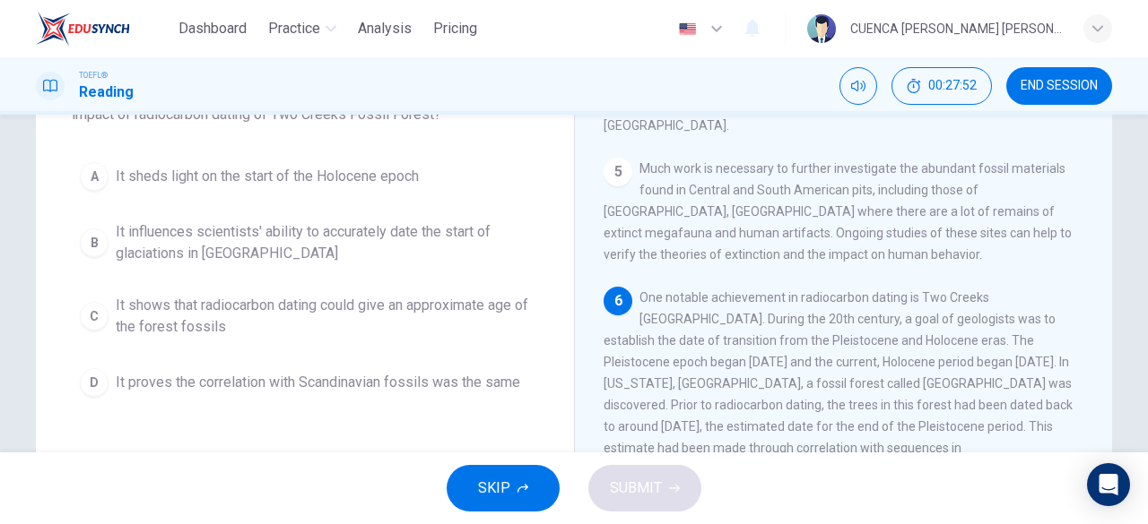
click at [135, 169] on span "It sheds light on the start of the Holocene epoch" at bounding box center [267, 177] width 303 height 22
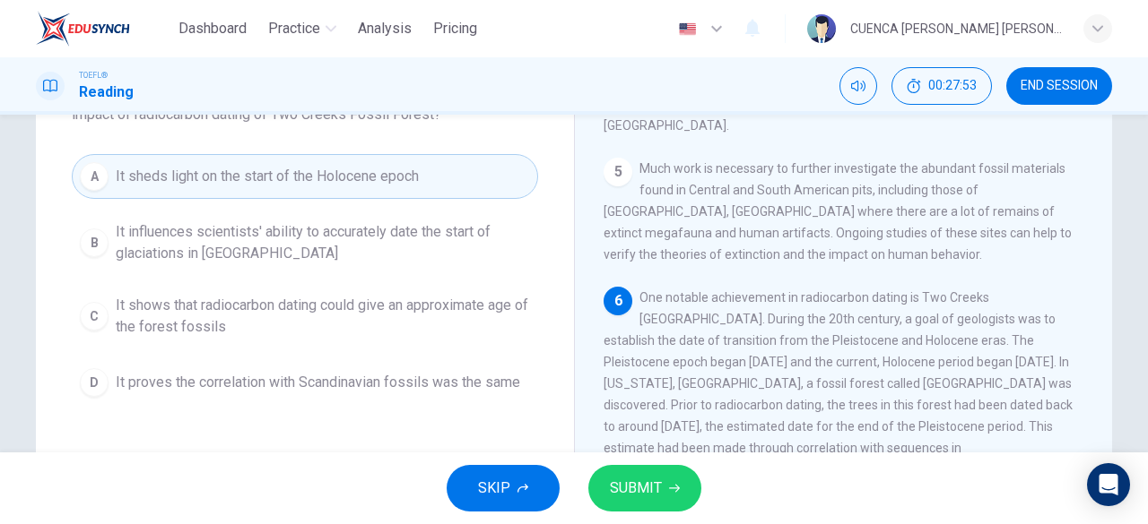
click at [619, 490] on span "SUBMIT" at bounding box center [636, 488] width 52 height 25
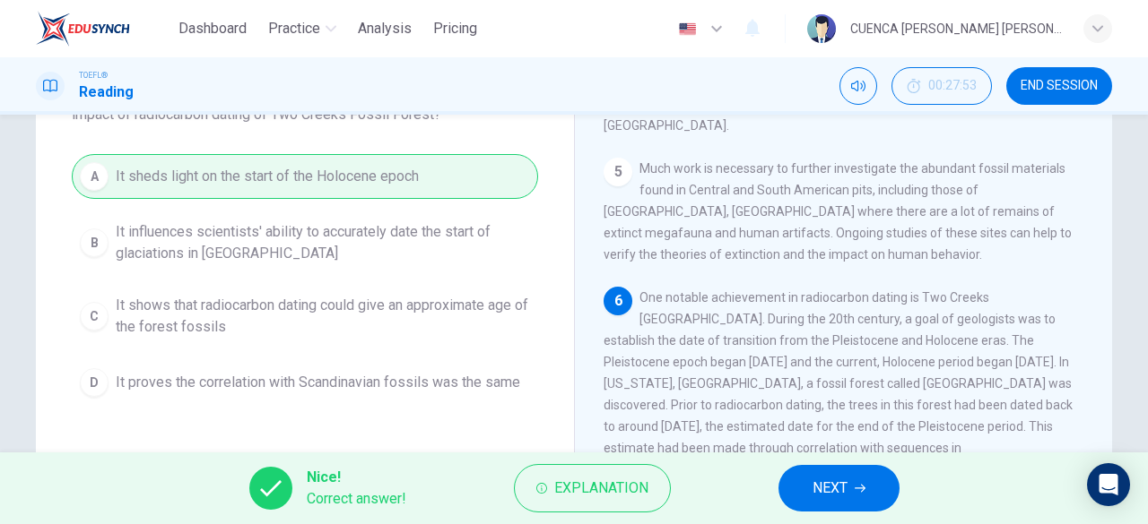
click at [846, 489] on span "NEXT" at bounding box center [829, 488] width 35 height 25
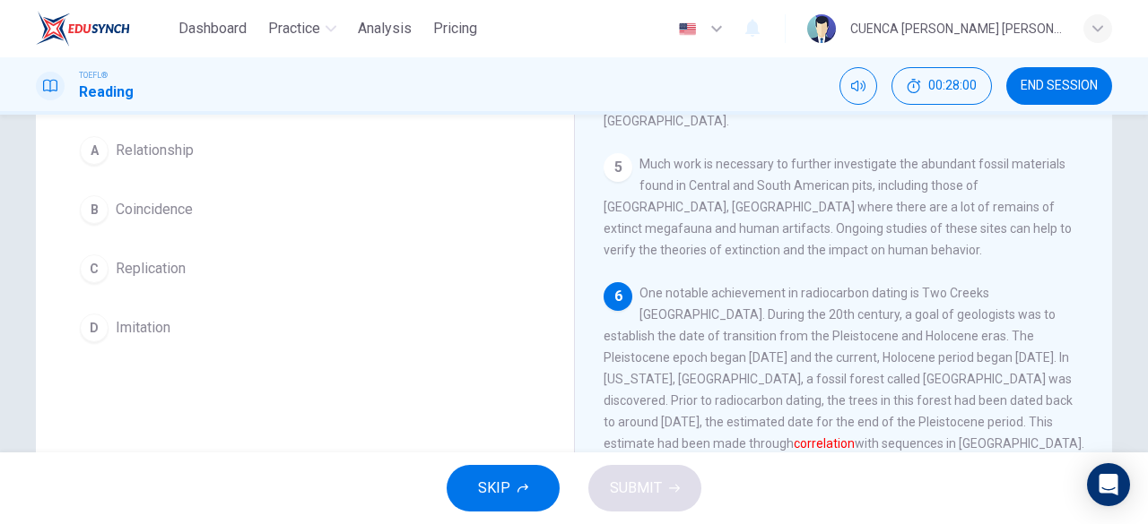
scroll to position [126, 0]
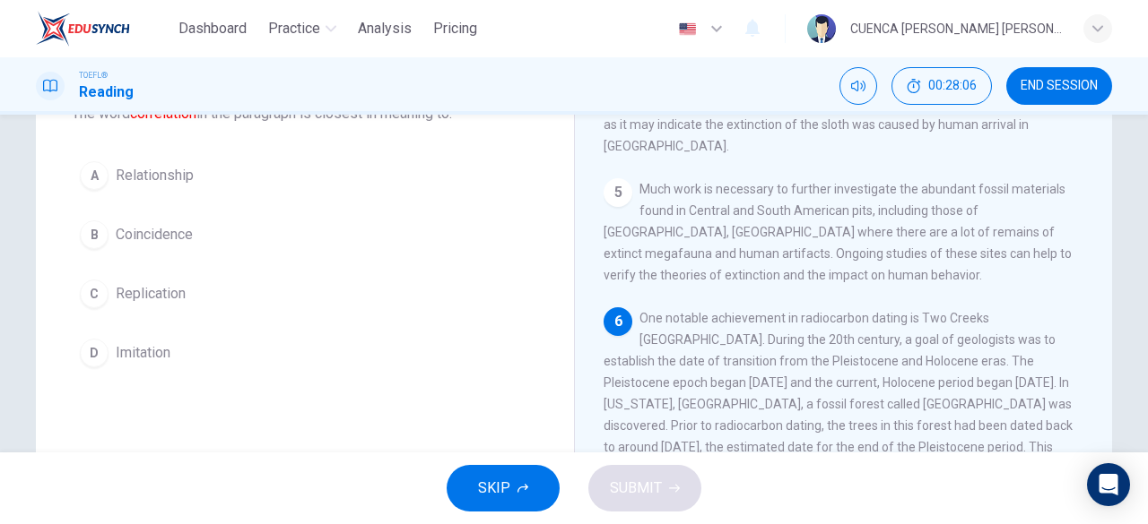
click at [228, 186] on button "A Relationship" at bounding box center [305, 175] width 466 height 45
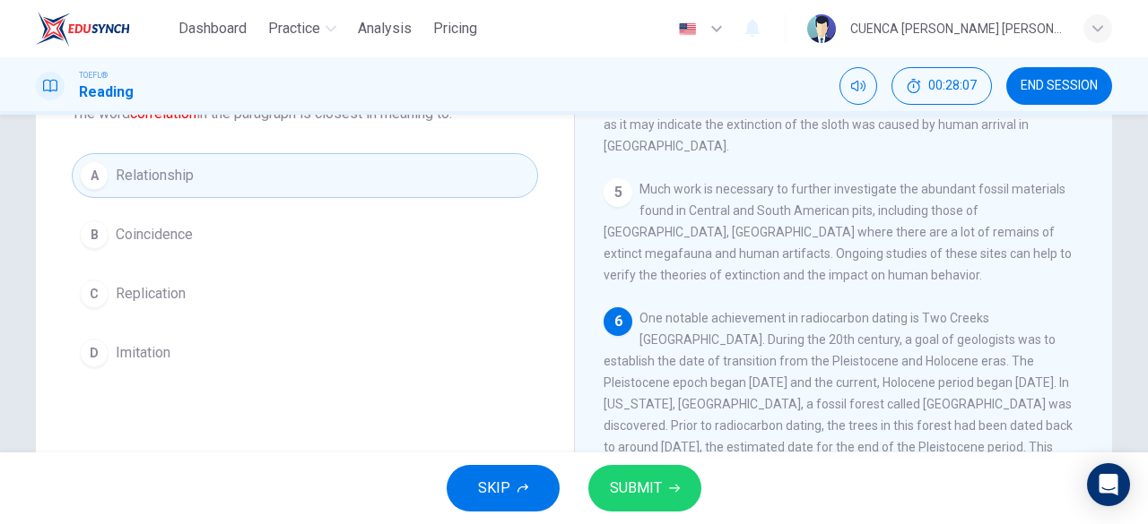
click at [660, 495] on span "SUBMIT" at bounding box center [636, 488] width 52 height 25
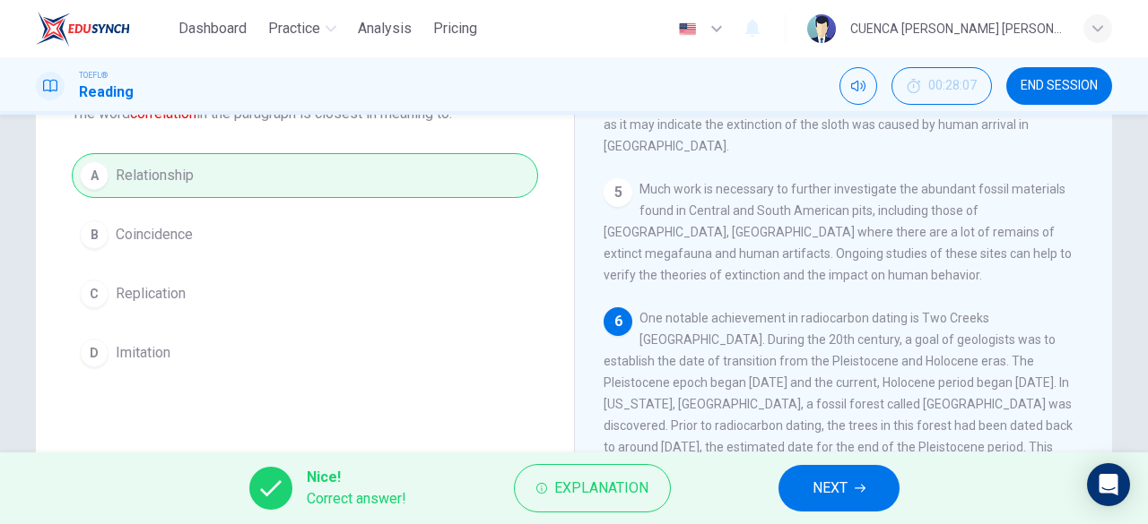
click at [835, 497] on span "NEXT" at bounding box center [829, 488] width 35 height 25
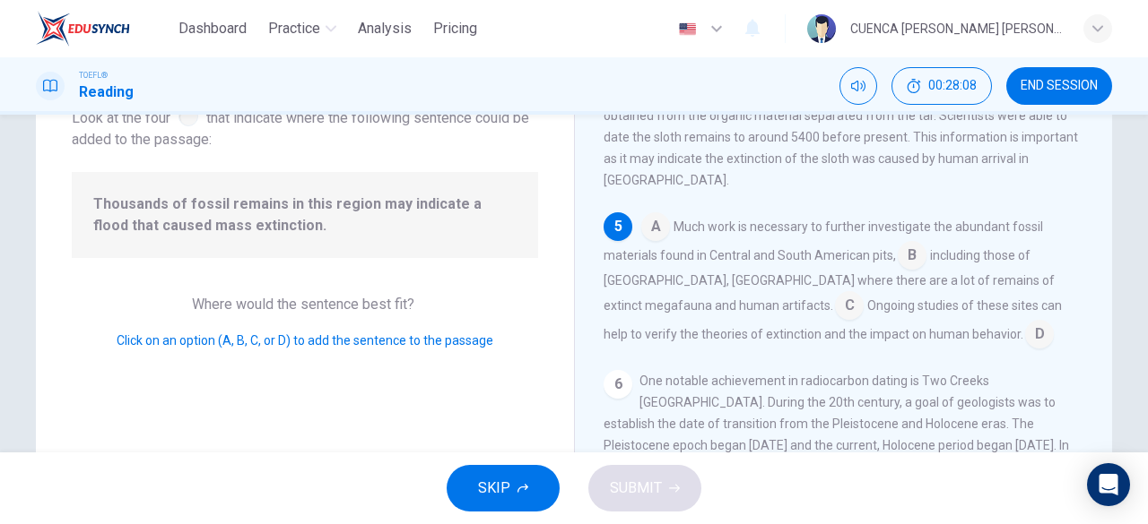
scroll to position [810, 0]
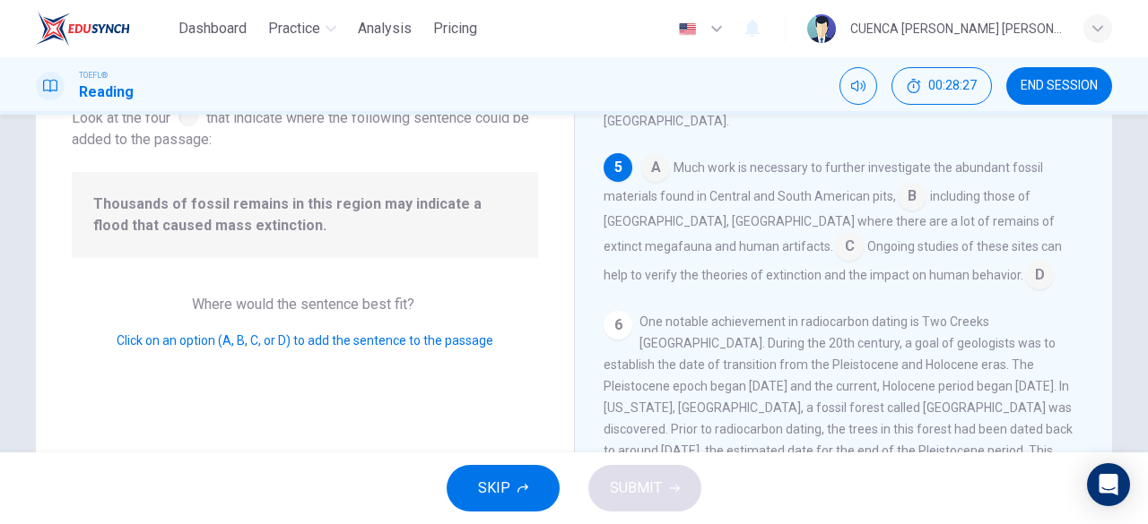
click at [654, 171] on input at bounding box center [655, 169] width 29 height 29
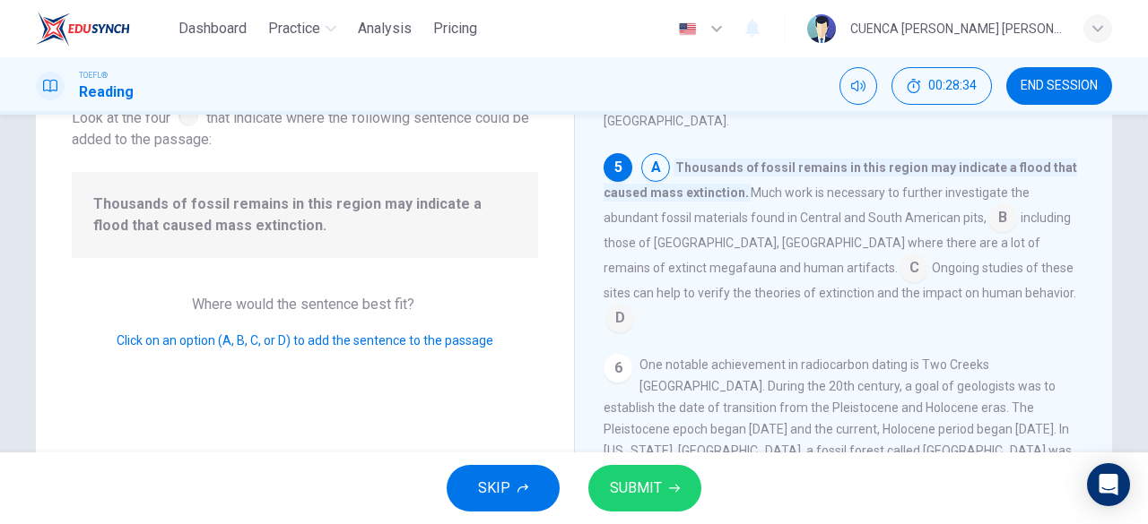
click at [988, 223] on input at bounding box center [1002, 219] width 29 height 29
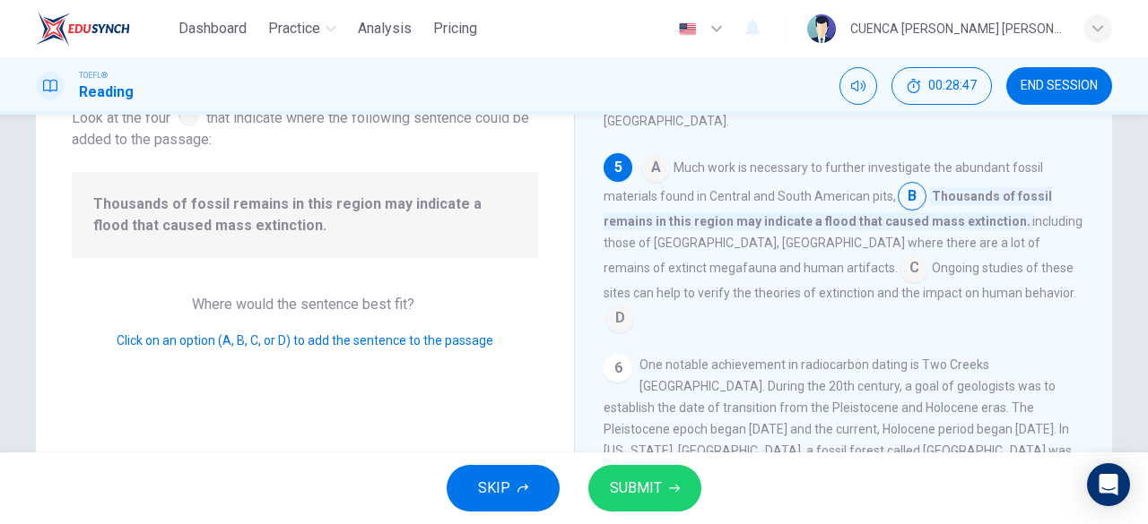
click at [899, 264] on input at bounding box center [913, 270] width 29 height 29
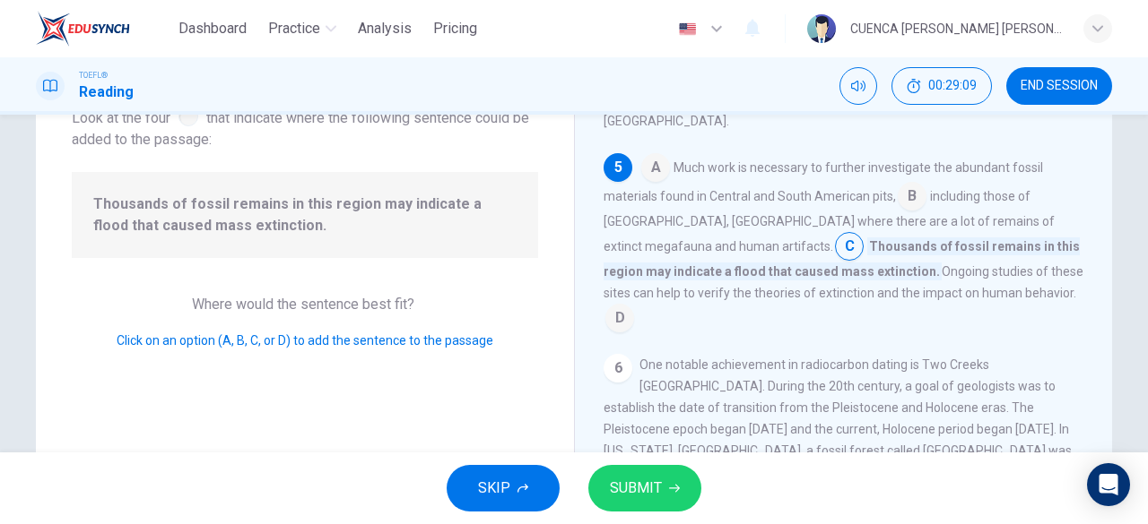
click at [899, 196] on input at bounding box center [911, 198] width 29 height 29
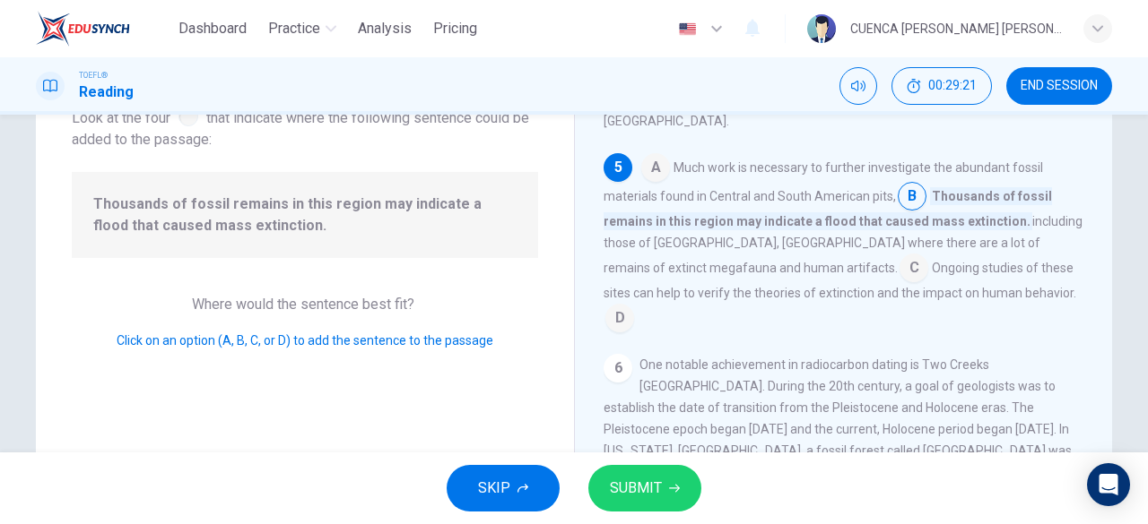
click at [640, 492] on span "SUBMIT" at bounding box center [636, 488] width 52 height 25
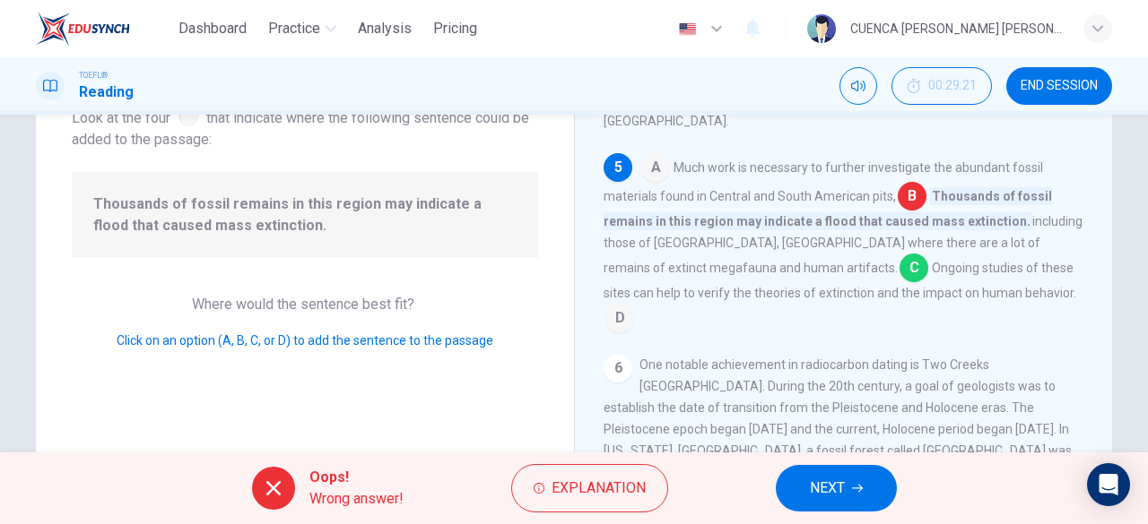
click at [846, 492] on button "NEXT" at bounding box center [835, 488] width 121 height 47
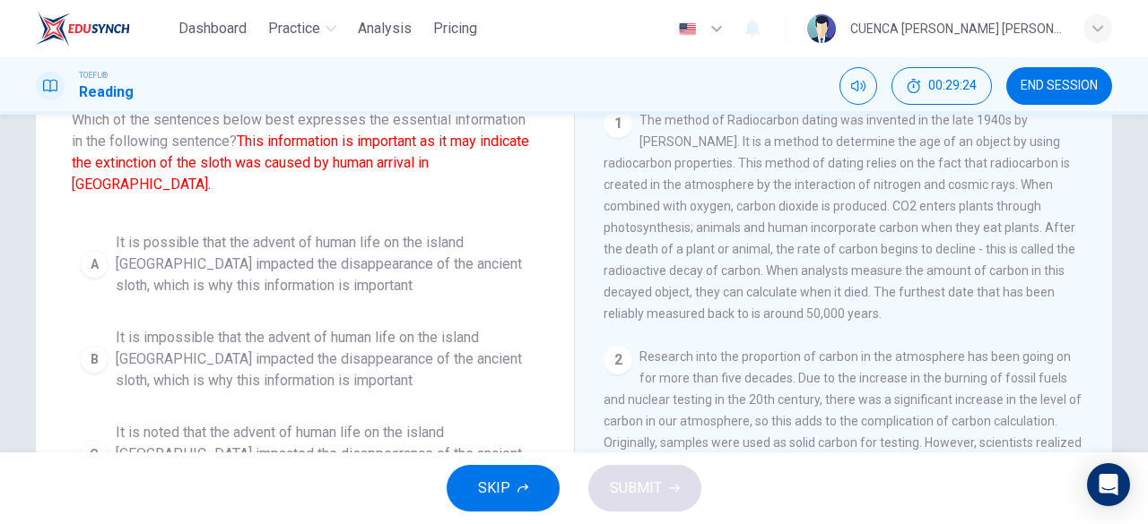
scroll to position [156, 0]
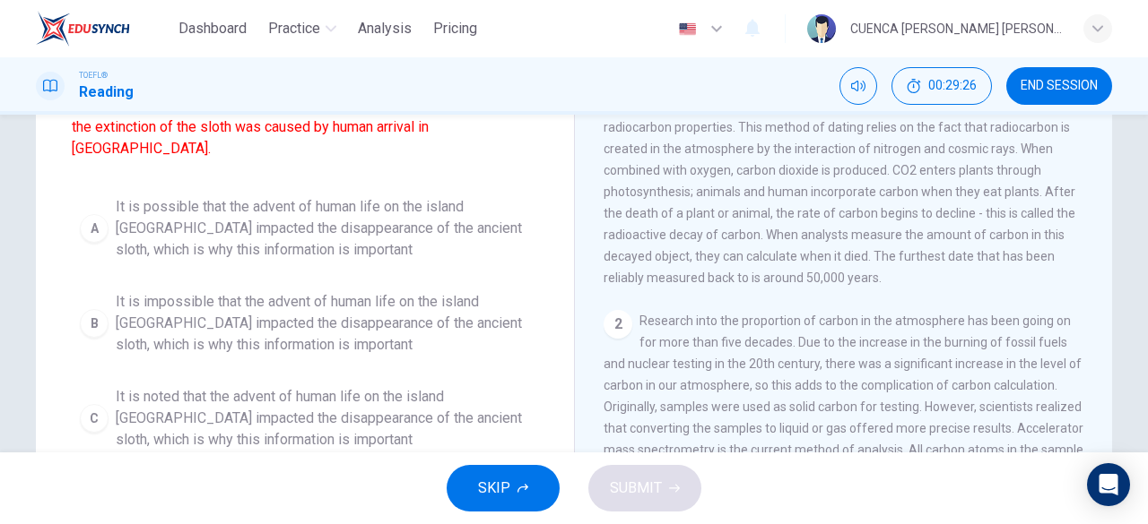
click at [1068, 87] on span "END SESSION" at bounding box center [1058, 86] width 77 height 14
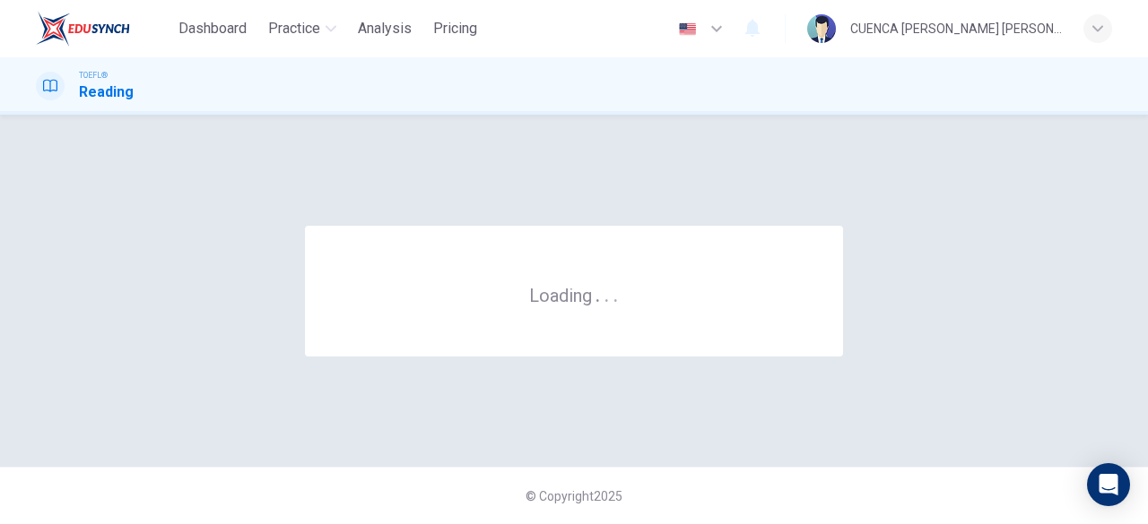
scroll to position [0, 0]
